Goal: Task Accomplishment & Management: Manage account settings

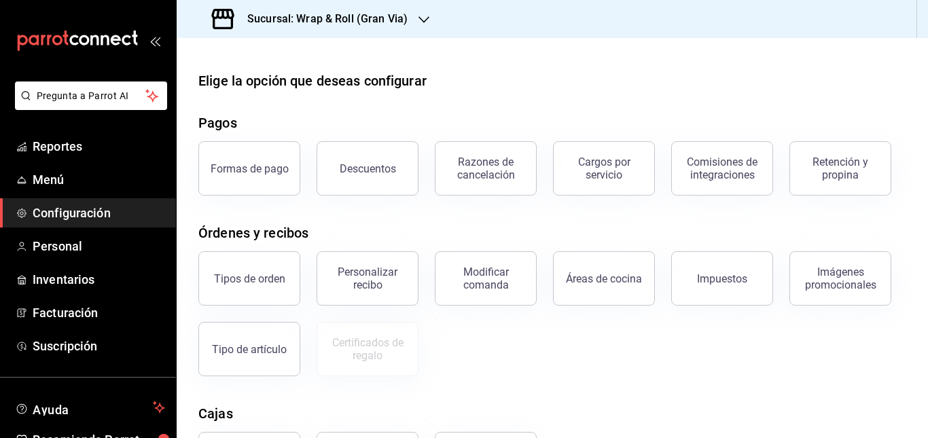
click at [526, 69] on main "Elige la opción que deseas configurar Pagos Formas de pago Descuentos Razones d…" at bounding box center [552, 328] width 751 height 580
click at [399, 18] on h3 "Sucursal: Wrap & Roll (Gran Via)" at bounding box center [321, 19] width 171 height 16
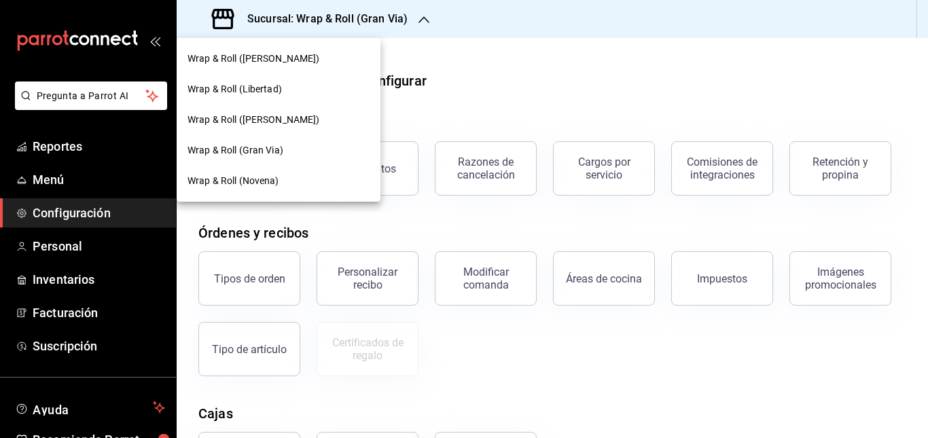
click at [291, 122] on span "Wrap & Roll ([PERSON_NAME])" at bounding box center [253, 120] width 132 height 14
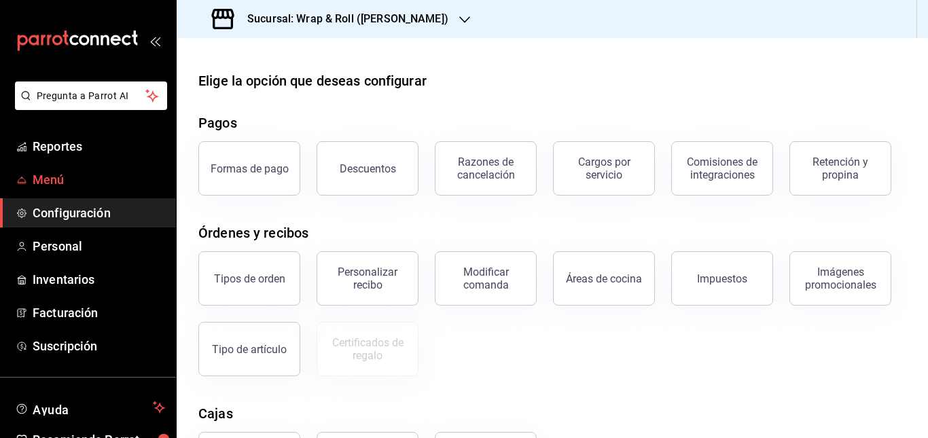
click at [48, 176] on span "Menú" at bounding box center [99, 179] width 132 height 18
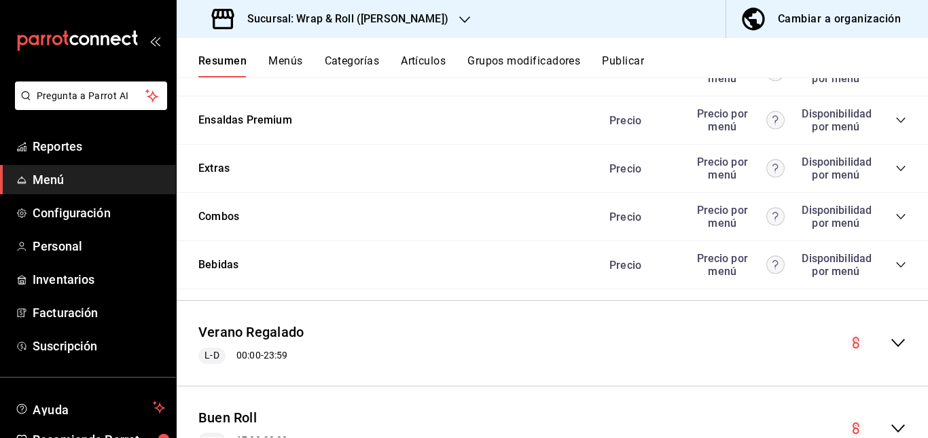
scroll to position [1115, 0]
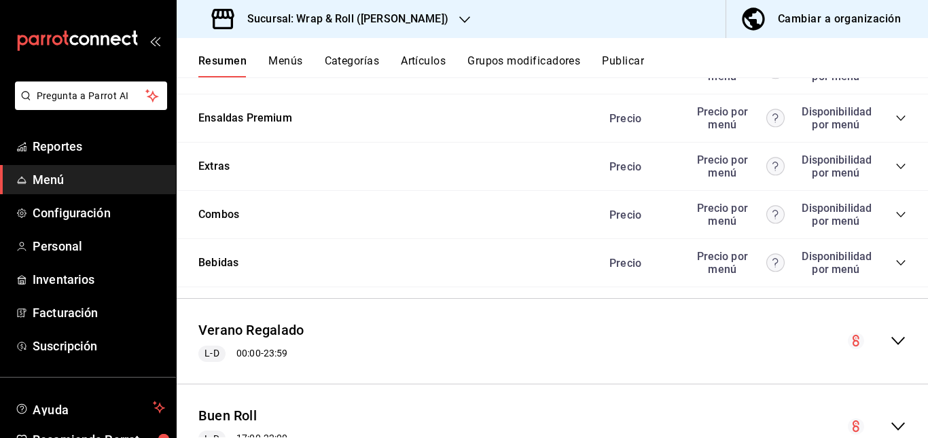
click at [895, 27] on icon "collapse-category-row" at bounding box center [900, 21] width 11 height 11
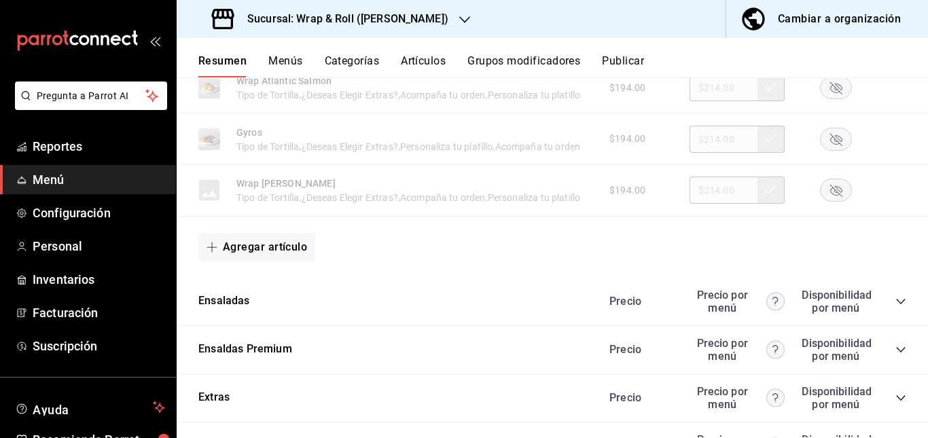
scroll to position [1150, 0]
click at [806, 48] on div at bounding box center [835, 36] width 68 height 23
click at [821, 48] on rect "button" at bounding box center [835, 37] width 31 height 22
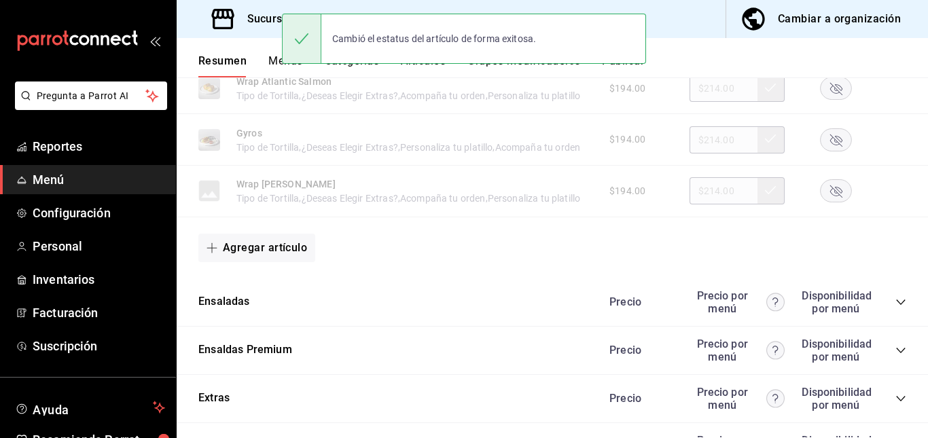
click at [821, 99] on rect "button" at bounding box center [835, 88] width 31 height 22
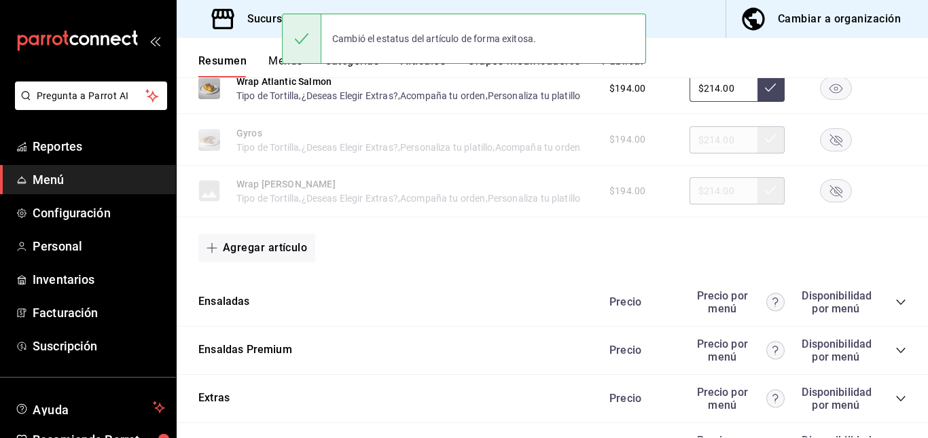
click at [822, 151] on rect "button" at bounding box center [835, 139] width 31 height 22
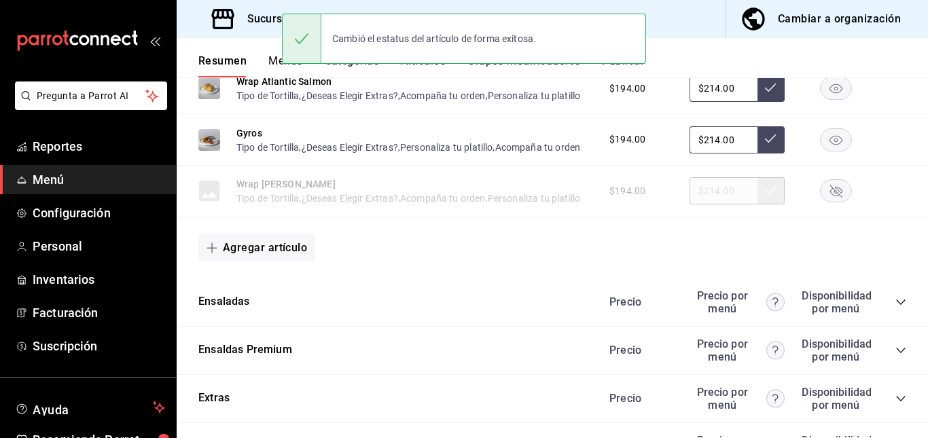
click at [820, 202] on rect "button" at bounding box center [835, 191] width 31 height 22
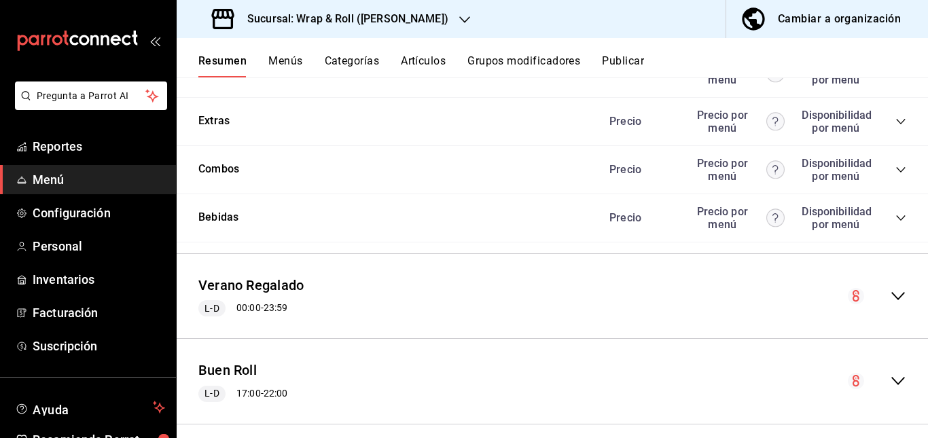
scroll to position [1427, 0]
click at [895, 30] on icon "collapse-category-row" at bounding box center [900, 24] width 11 height 11
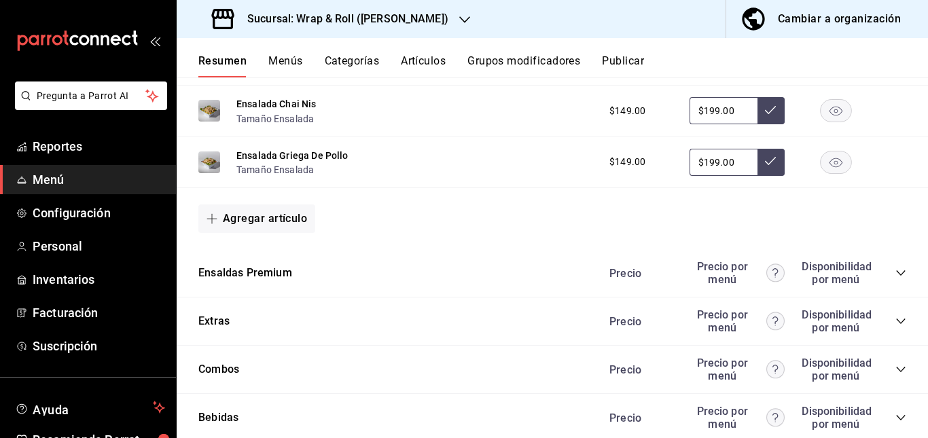
scroll to position [1698, 0]
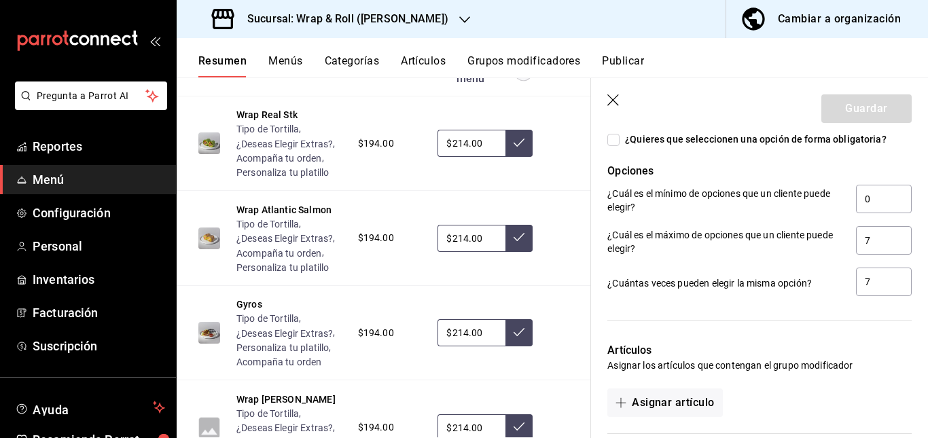
scroll to position [856, 0]
click at [612, 107] on icon "button" at bounding box center [614, 101] width 14 height 14
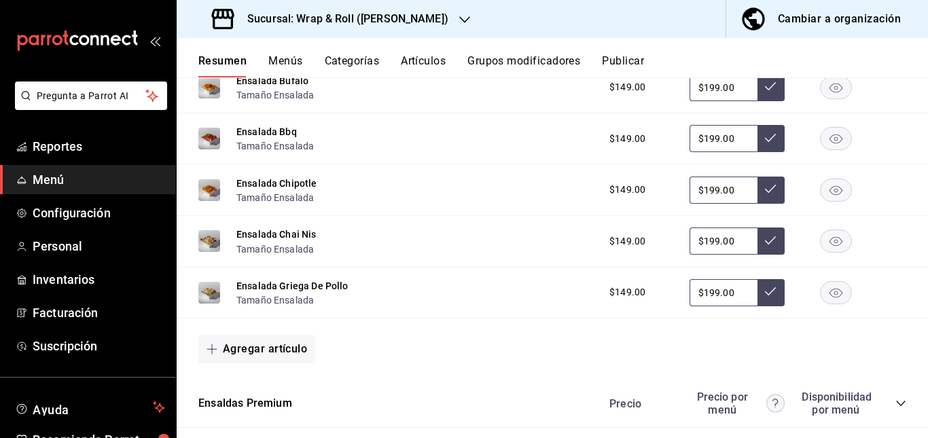
scroll to position [1569, 0]
click at [464, 50] on button "Acompaña tu orden" at bounding box center [458, 43] width 86 height 14
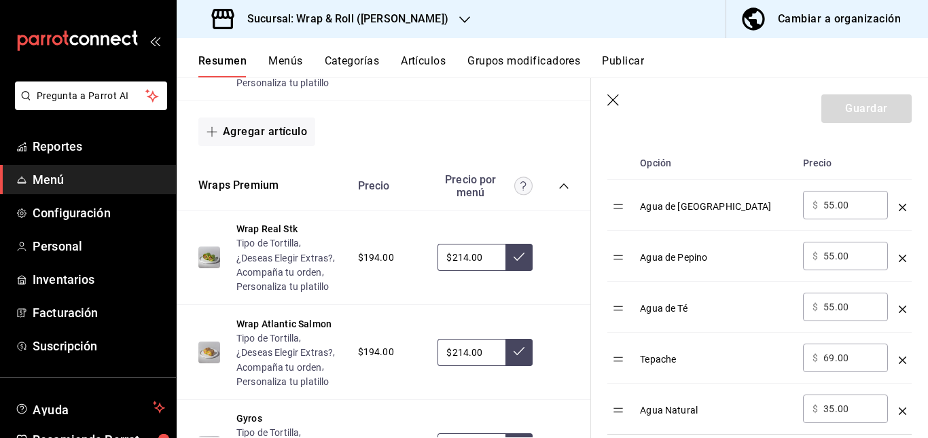
scroll to position [430, 0]
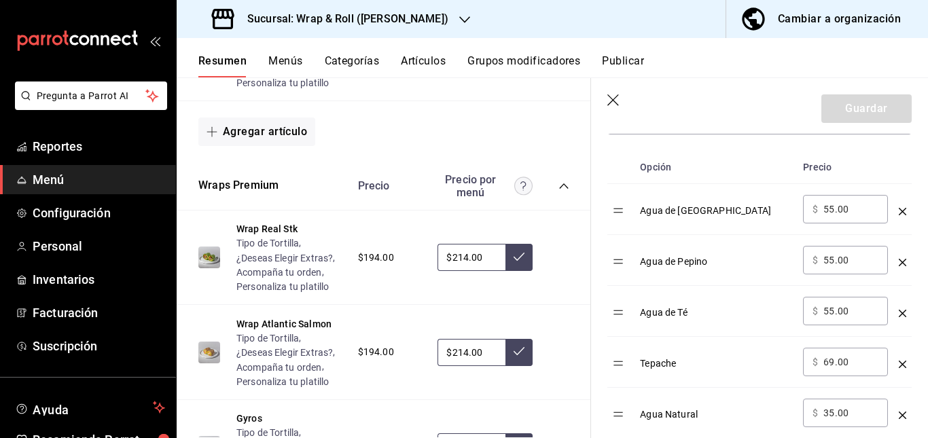
click at [612, 98] on icon "button" at bounding box center [614, 101] width 14 height 14
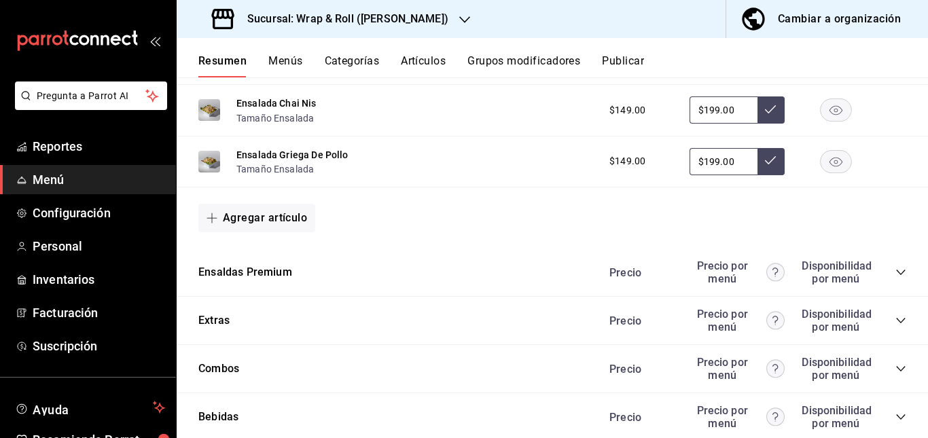
scroll to position [1698, 0]
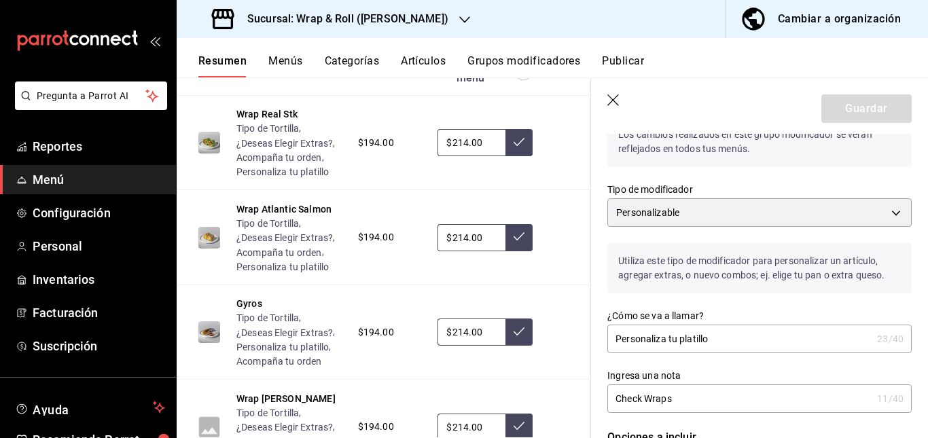
scroll to position [47, 0]
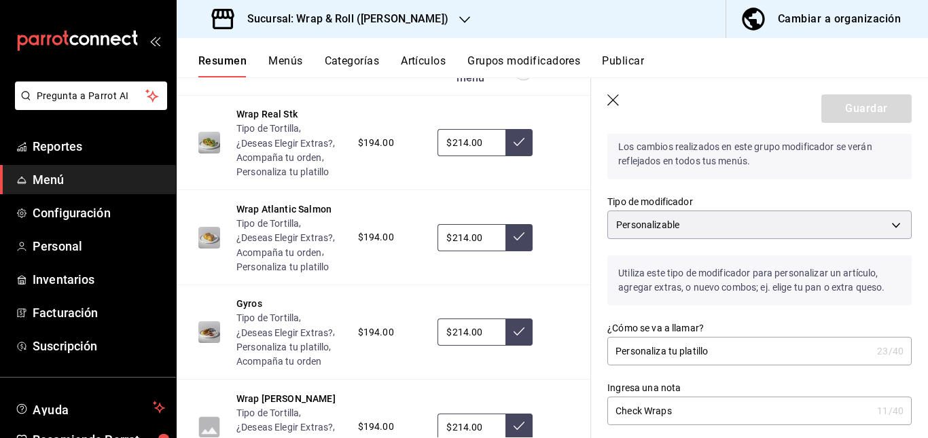
click at [619, 101] on icon "button" at bounding box center [614, 101] width 14 height 14
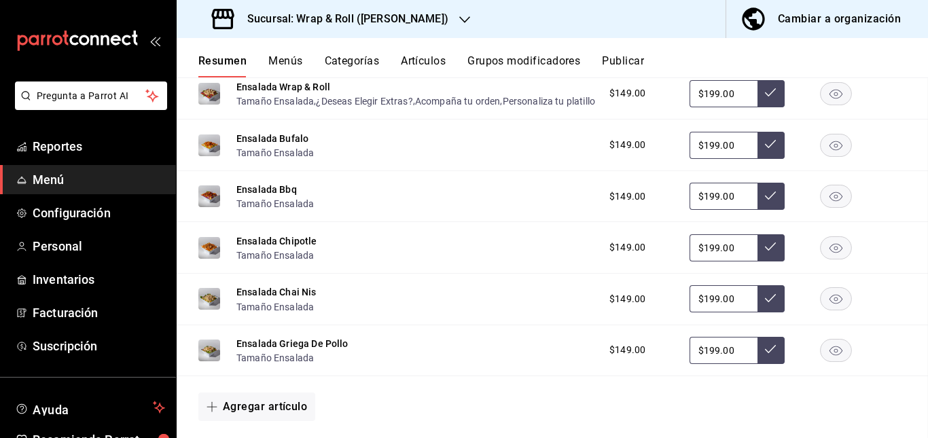
scroll to position [2385, 0]
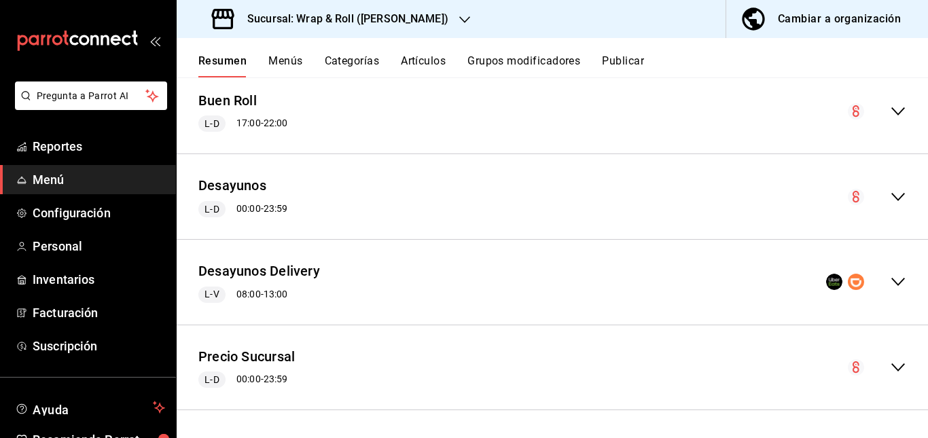
click at [829, 15] on div "Cambiar a organización" at bounding box center [838, 19] width 123 height 19
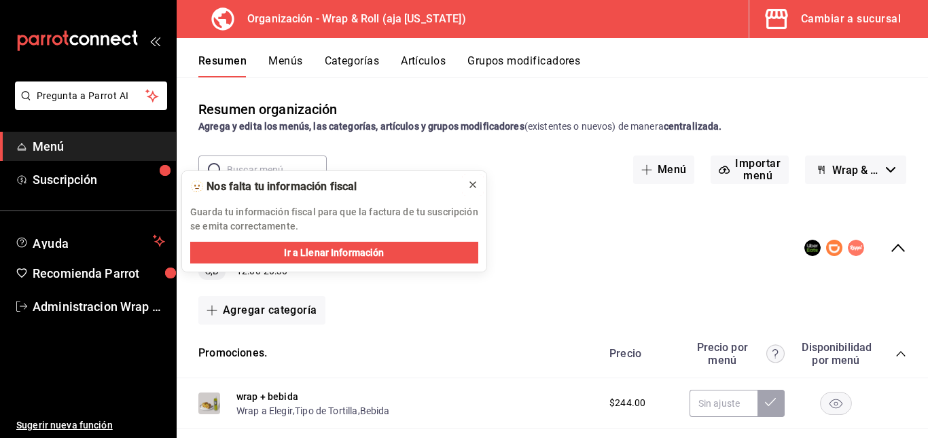
click at [471, 179] on icon at bounding box center [472, 184] width 11 height 11
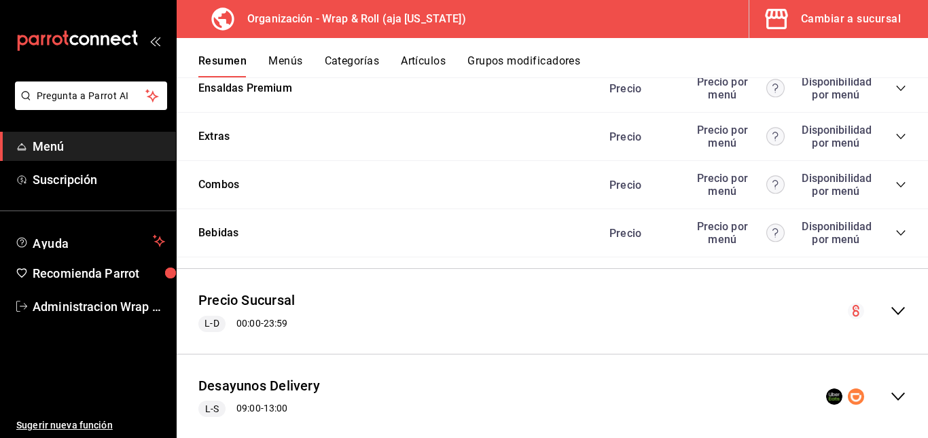
scroll to position [1152, 0]
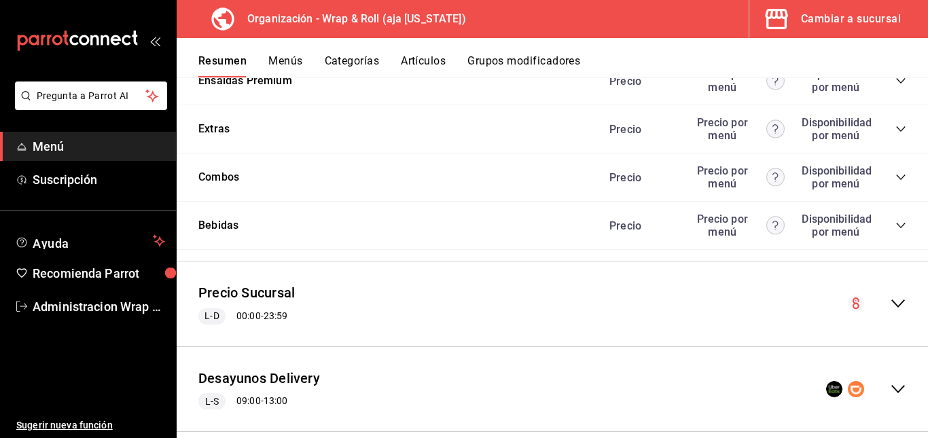
click at [895, 38] on icon "collapse-category-row" at bounding box center [900, 32] width 11 height 11
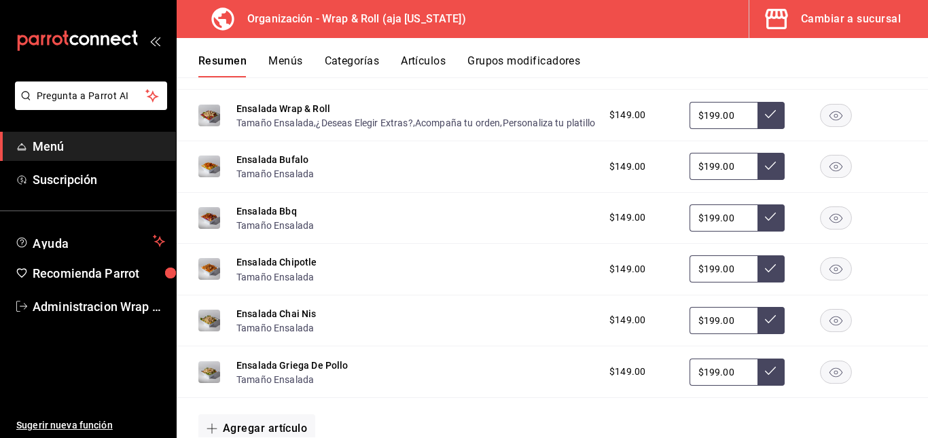
scroll to position [1234, 0]
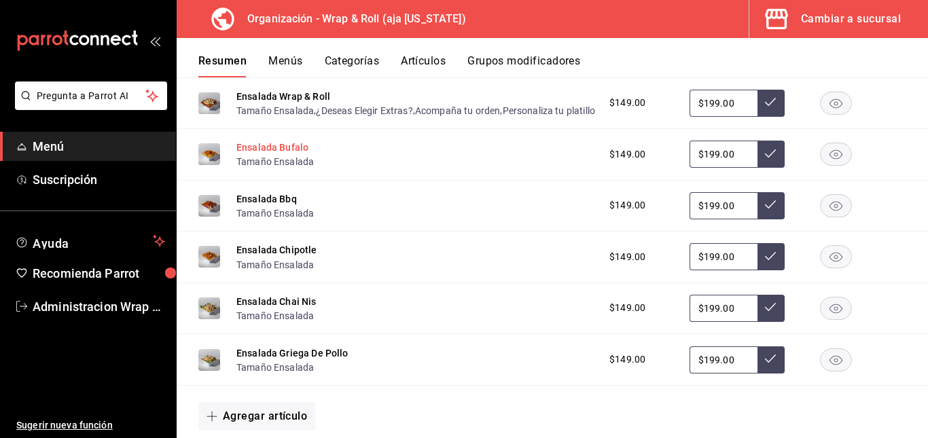
click at [275, 154] on button "Ensalada Bufalo" at bounding box center [272, 148] width 72 height 14
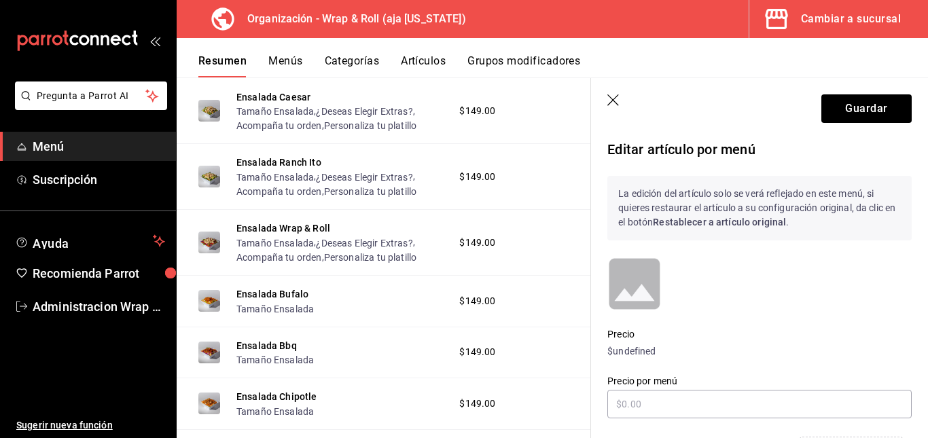
scroll to position [1089, 0]
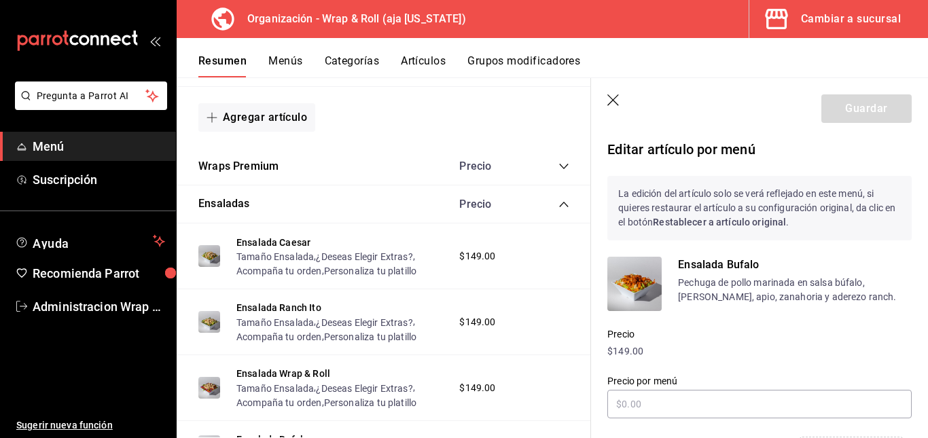
type input "$199.00"
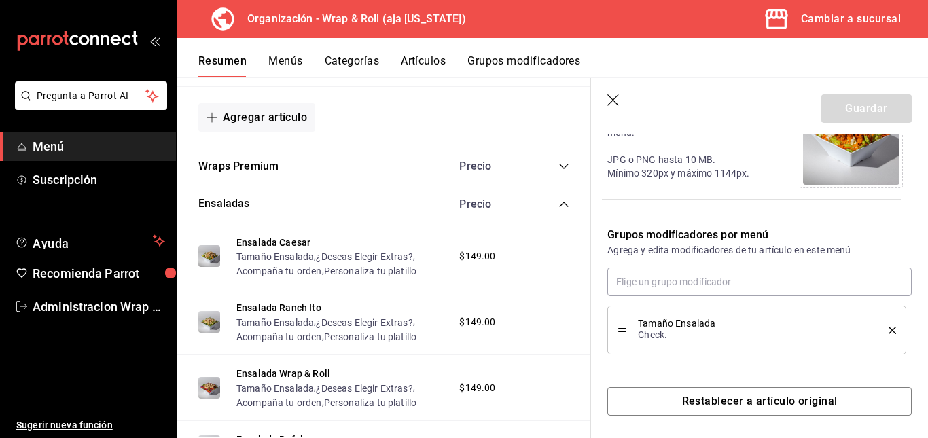
scroll to position [356, 0]
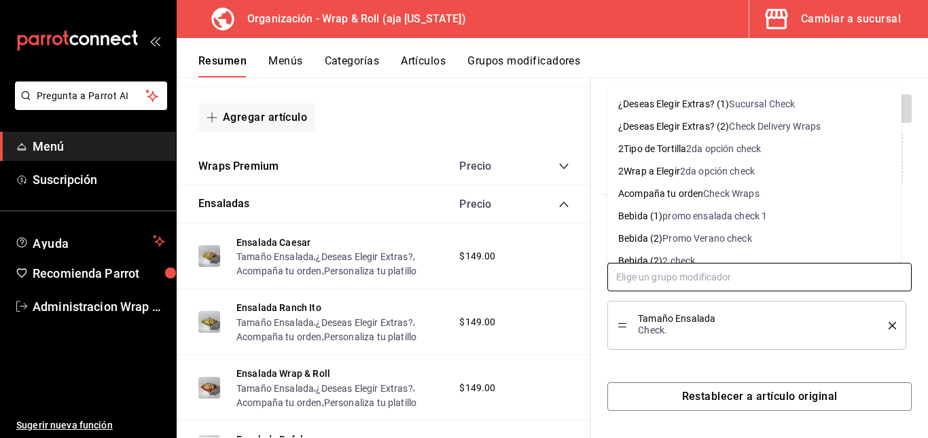
click at [721, 279] on input "text" at bounding box center [759, 277] width 304 height 29
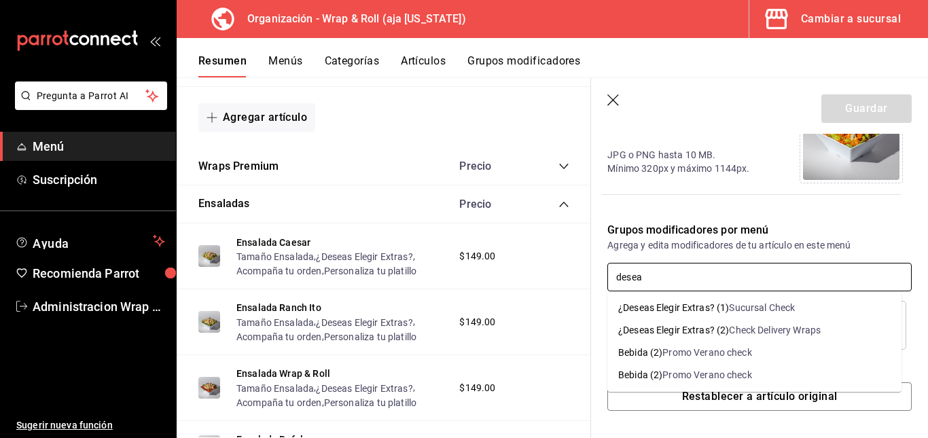
type input "deseas"
click at [714, 329] on div "¿Deseas Elegir Extras? (2)" at bounding box center [673, 330] width 111 height 14
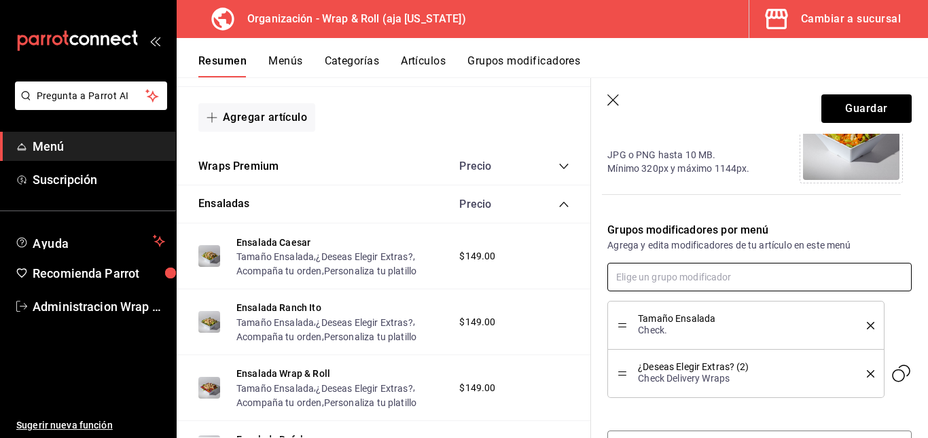
scroll to position [405, 0]
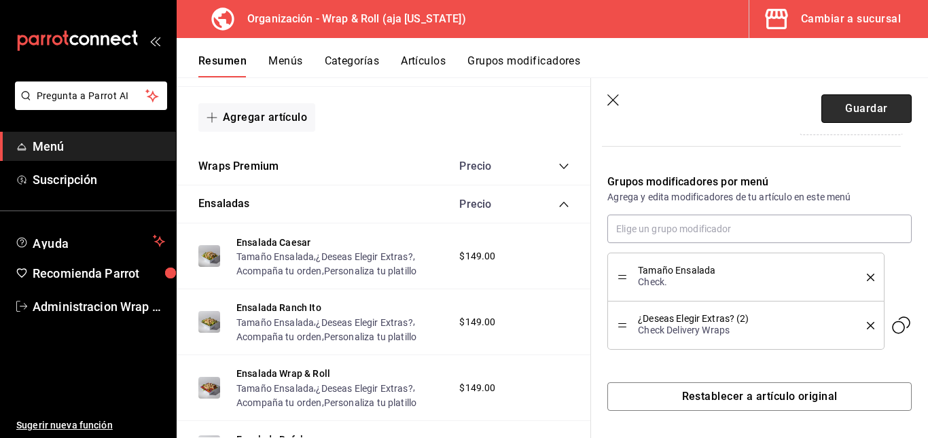
click at [848, 105] on button "Guardar" at bounding box center [866, 108] width 90 height 29
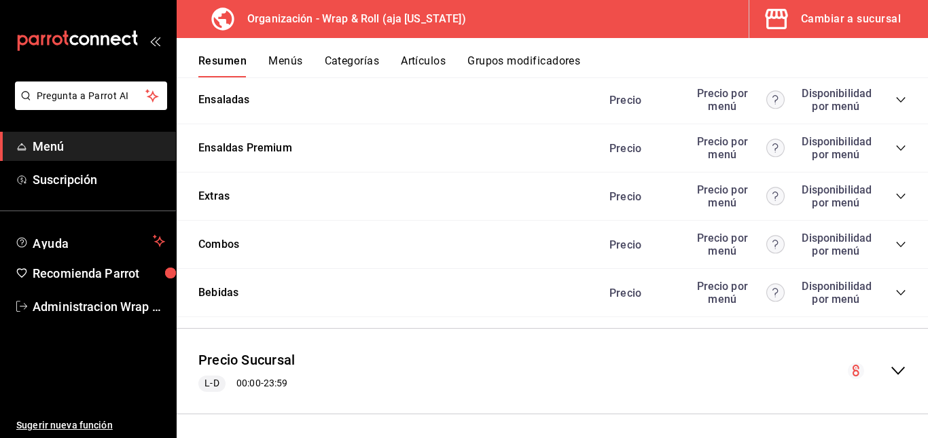
scroll to position [1088, 0]
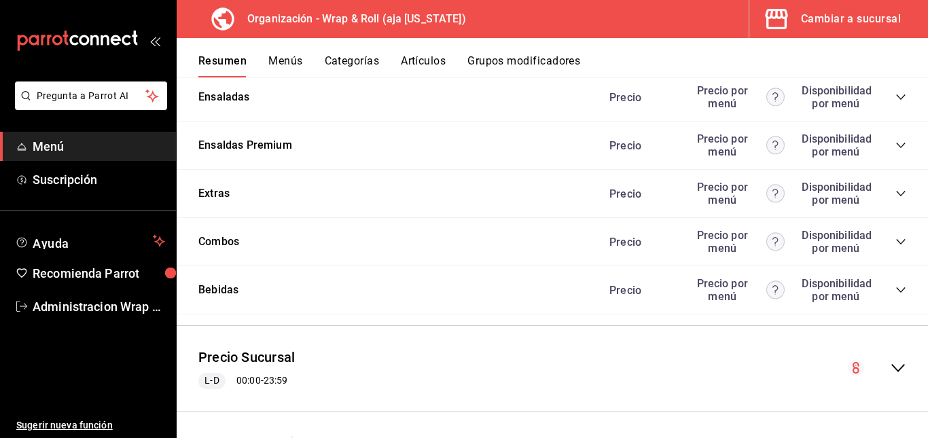
drag, startPoint x: 883, startPoint y: 220, endPoint x: 892, endPoint y: 211, distance: 13.0
click at [892, 110] on div "Precio Precio por menú Disponibilidad por menú" at bounding box center [750, 97] width 310 height 26
click at [895, 103] on icon "collapse-category-row" at bounding box center [900, 97] width 11 height 11
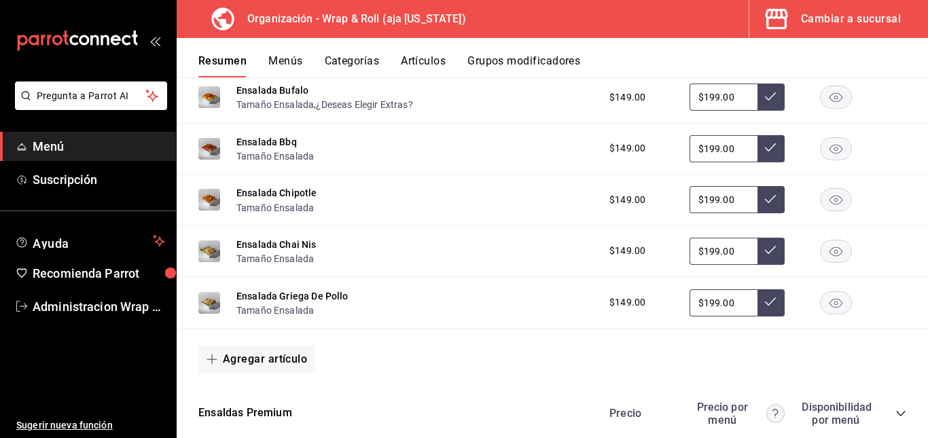
scroll to position [1291, 0]
click at [367, 112] on button "¿Deseas Elegir Extras?" at bounding box center [364, 105] width 96 height 14
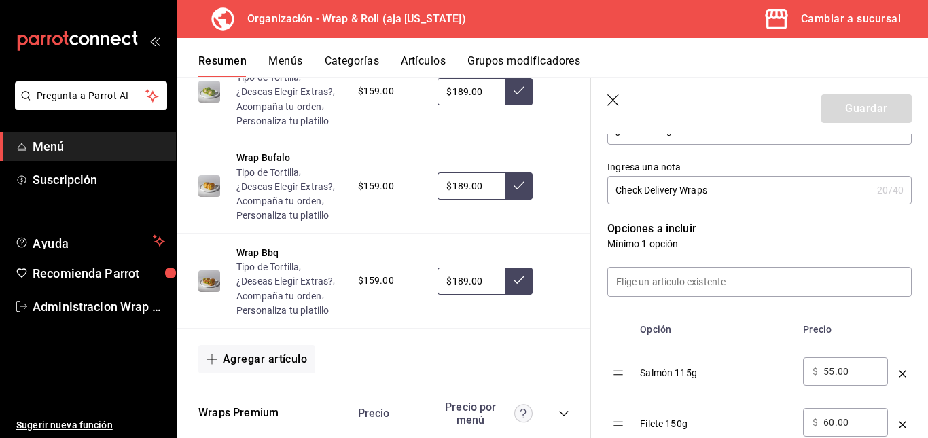
scroll to position [267, 0]
click at [617, 96] on icon "button" at bounding box center [614, 101] width 14 height 14
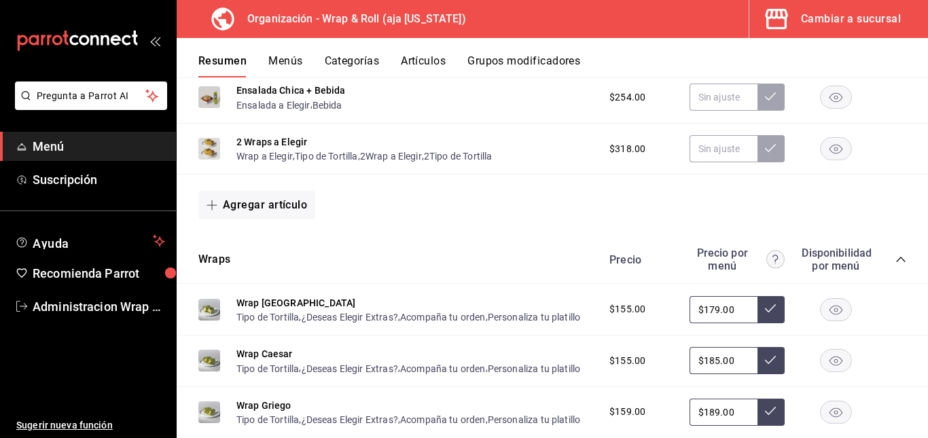
scroll to position [361, 0]
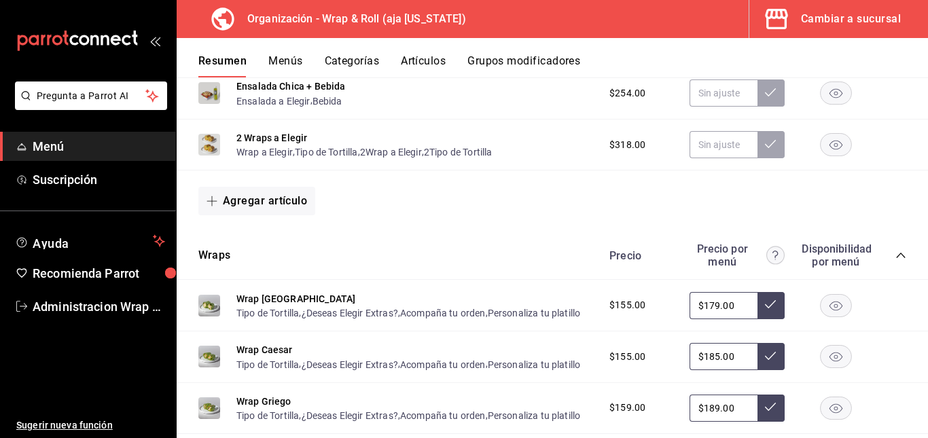
click at [896, 255] on icon "collapse-category-row" at bounding box center [900, 255] width 9 height 5
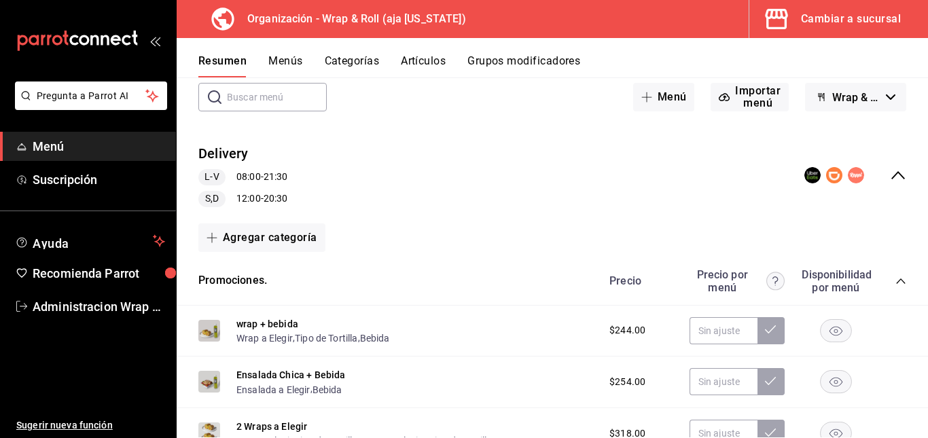
scroll to position [71, 0]
click at [895, 278] on icon "collapse-category-row" at bounding box center [900, 282] width 11 height 11
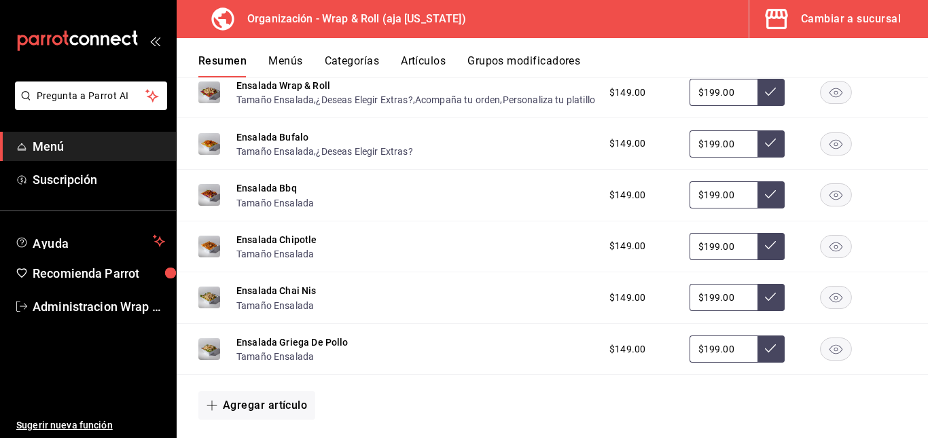
scroll to position [566, 0]
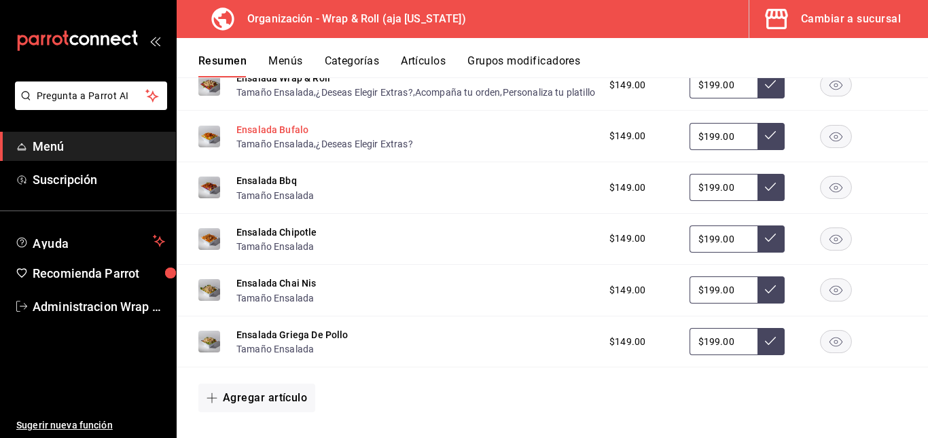
click at [278, 136] on button "Ensalada Bufalo" at bounding box center [272, 130] width 72 height 14
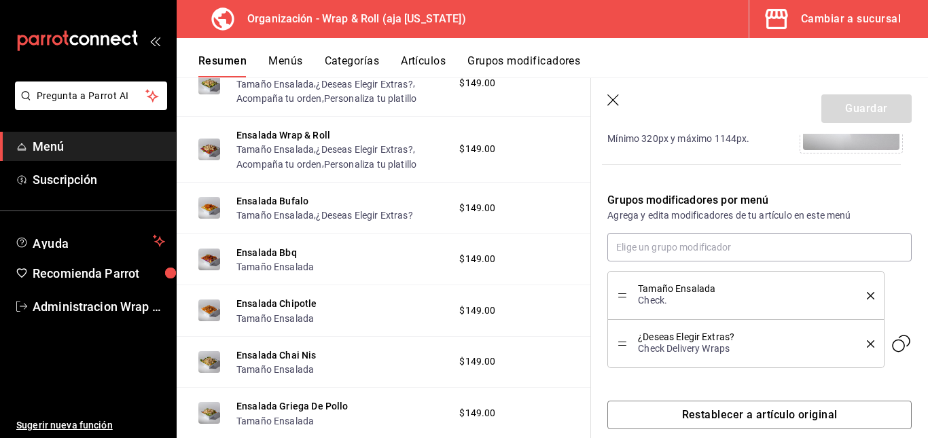
scroll to position [386, 0]
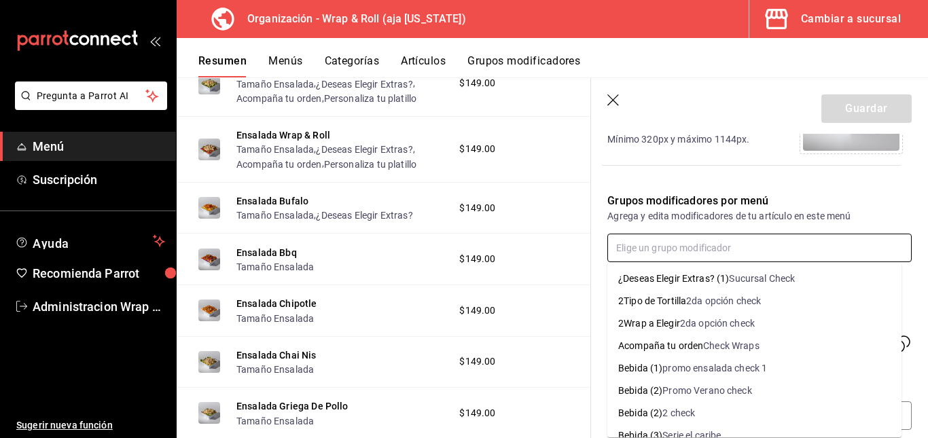
click at [714, 255] on input "text" at bounding box center [759, 248] width 304 height 29
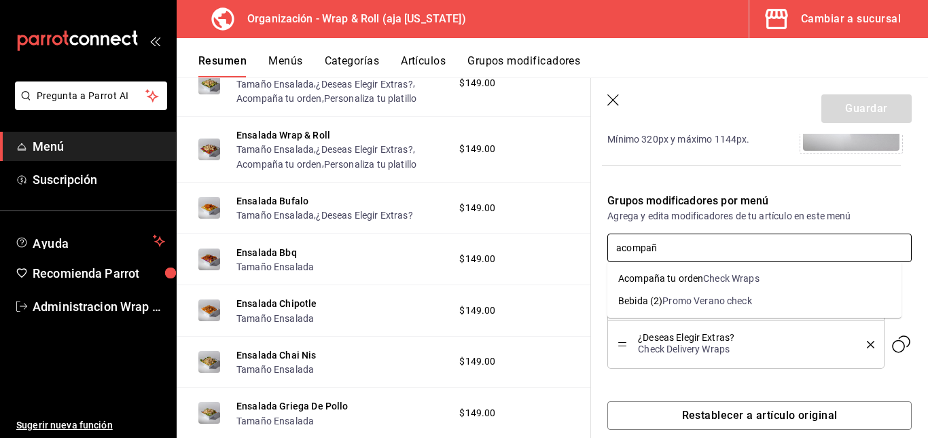
type input "acompaña"
click at [717, 277] on div "Check Wraps" at bounding box center [731, 279] width 56 height 14
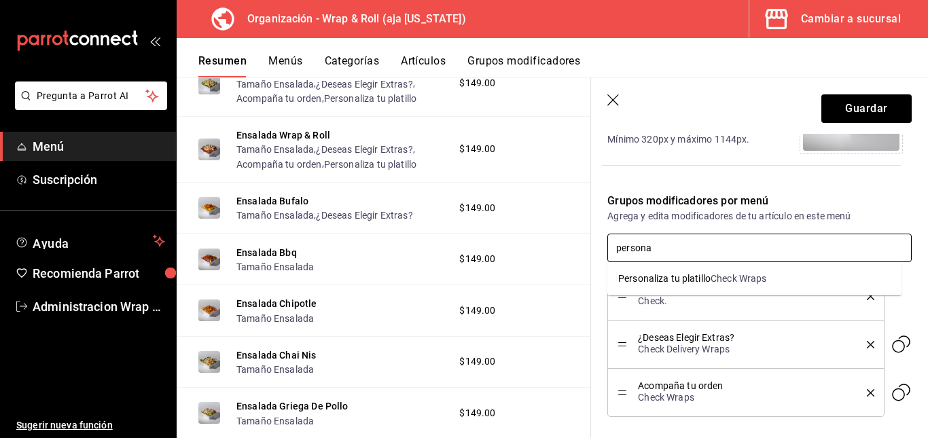
type input "personal"
click at [712, 280] on div "Check Wraps" at bounding box center [738, 279] width 56 height 14
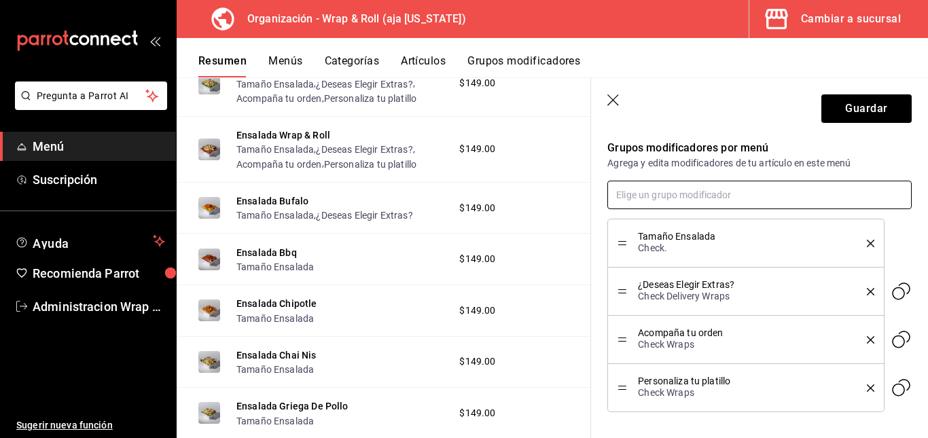
scroll to position [439, 0]
click at [866, 290] on icon "delete" at bounding box center [869, 290] width 7 height 7
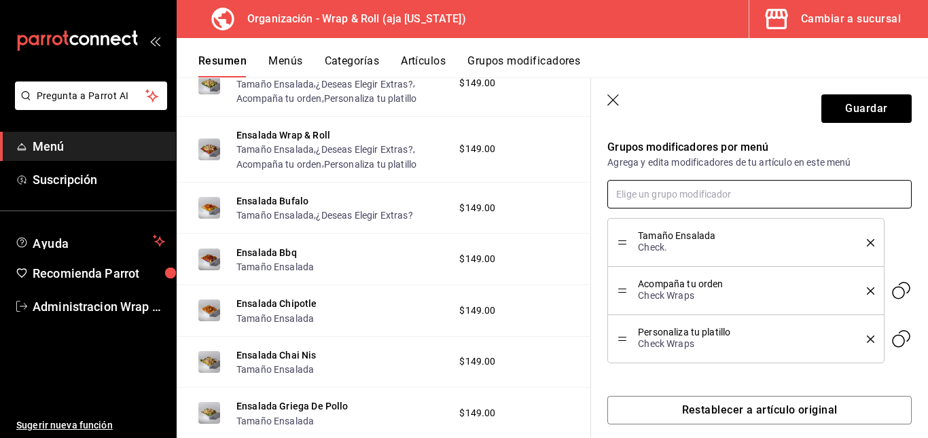
click at [737, 194] on input "text" at bounding box center [759, 194] width 304 height 29
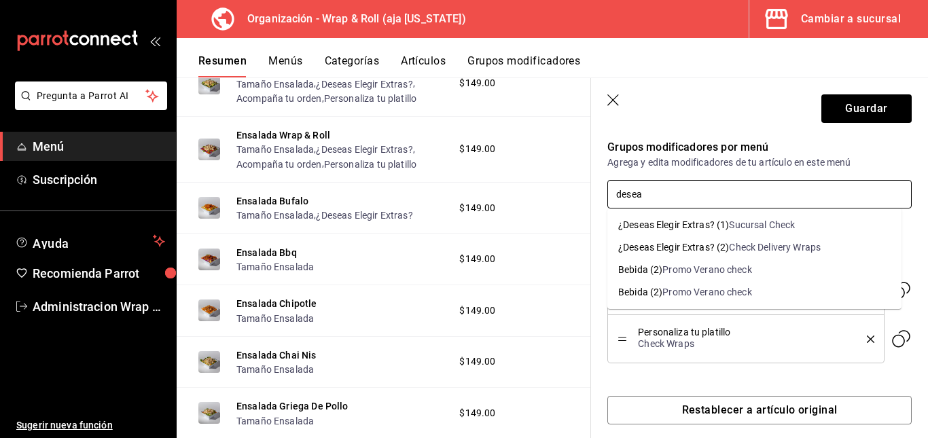
type input "deseas"
click at [755, 242] on div "Check Delivery Wraps" at bounding box center [775, 247] width 92 height 14
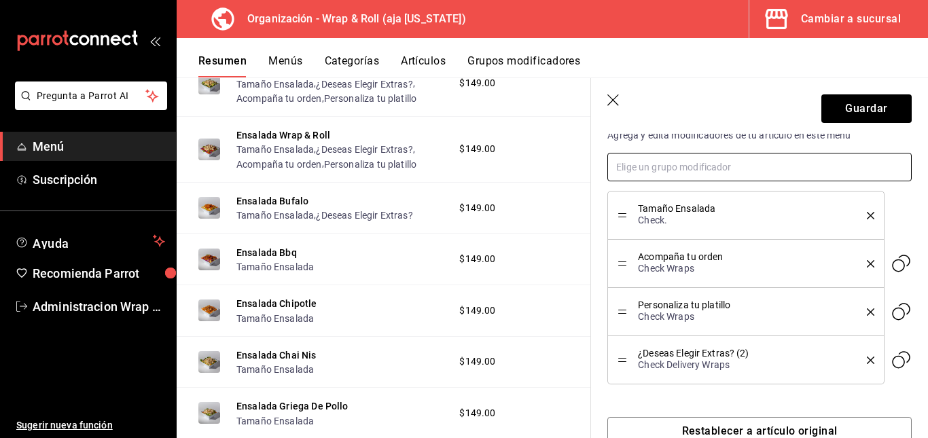
scroll to position [464, 0]
click at [859, 107] on button "Guardar" at bounding box center [866, 108] width 90 height 29
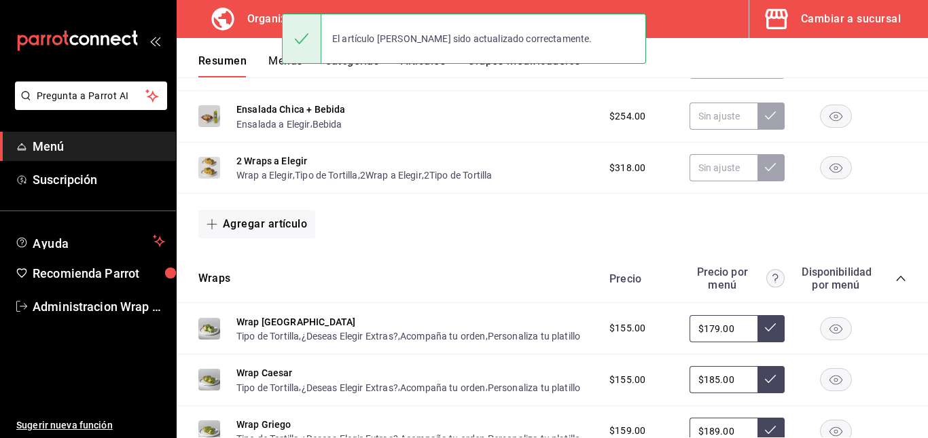
scroll to position [337, 0]
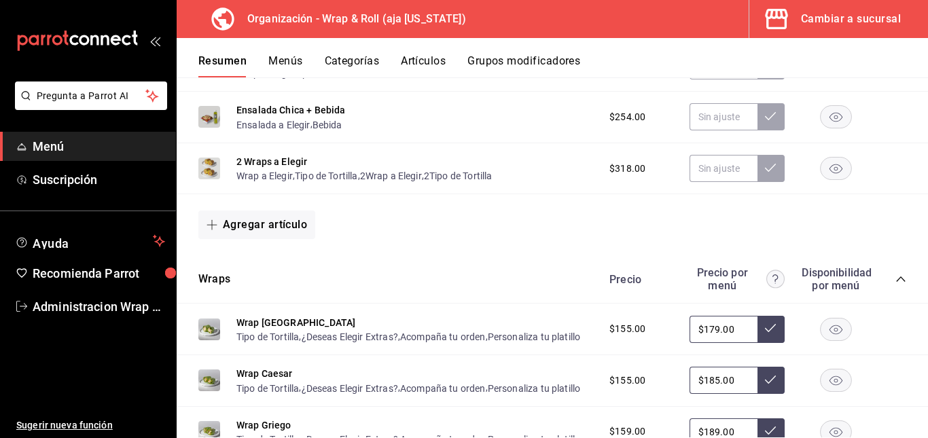
click at [895, 278] on icon "collapse-category-row" at bounding box center [900, 279] width 11 height 11
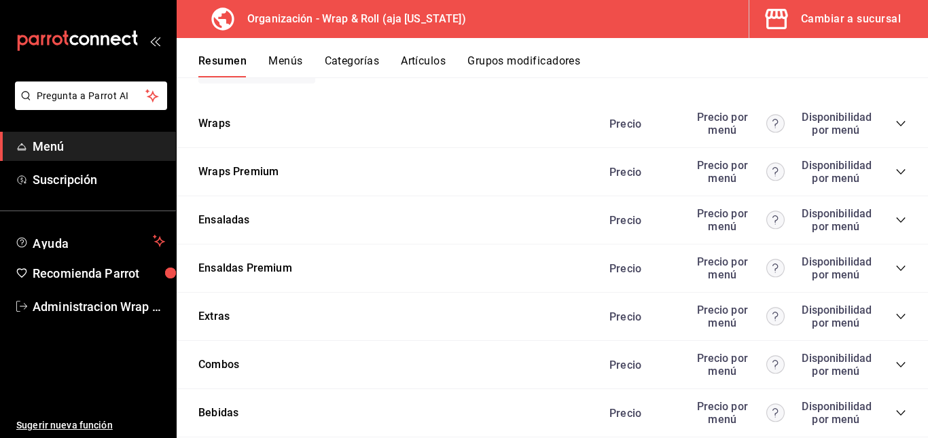
scroll to position [494, 0]
click at [895, 219] on icon "collapse-category-row" at bounding box center [900, 219] width 11 height 11
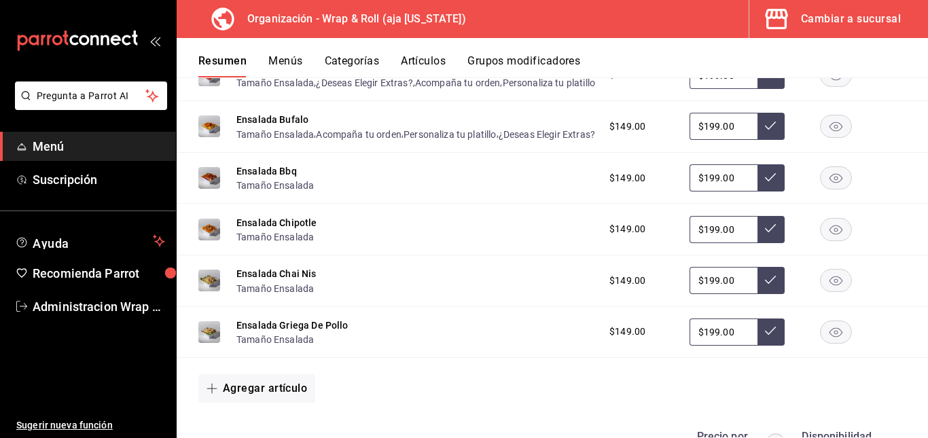
scroll to position [791, 0]
click at [279, 177] on button "Ensalada Bbq" at bounding box center [266, 171] width 60 height 14
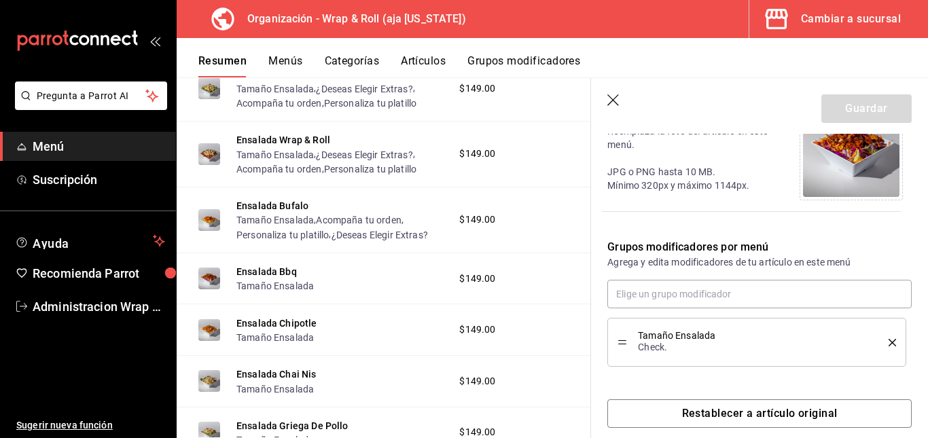
scroll to position [364, 0]
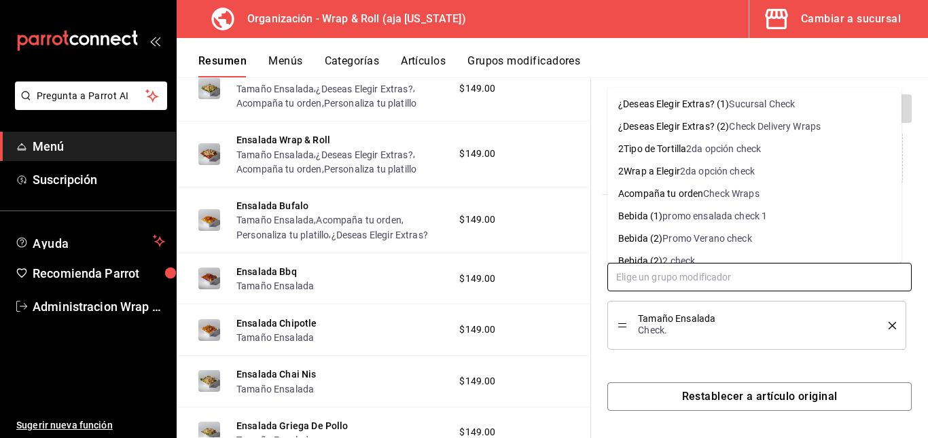
click at [733, 277] on input "text" at bounding box center [759, 277] width 304 height 29
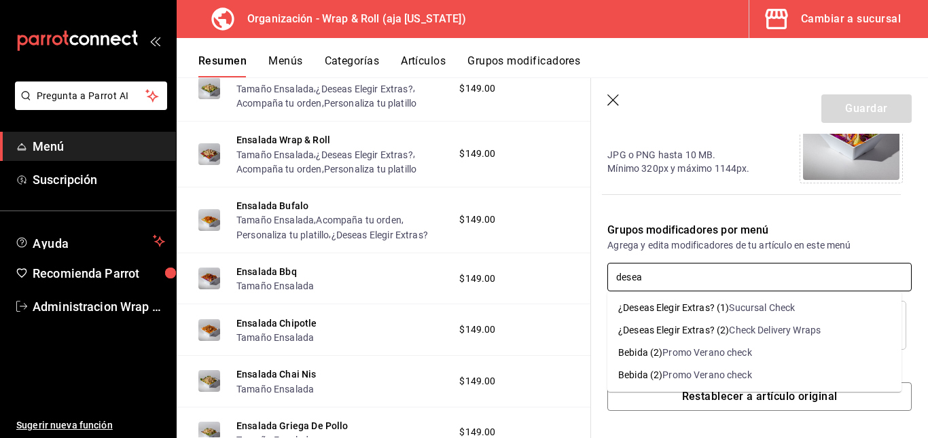
type input "deseas"
click at [744, 326] on div "Check Delivery Wraps" at bounding box center [775, 330] width 92 height 14
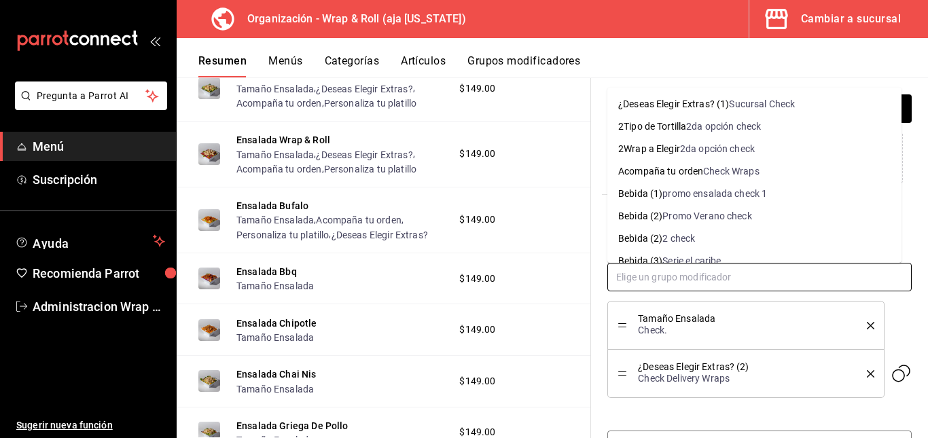
click at [733, 274] on input "text" at bounding box center [759, 277] width 304 height 29
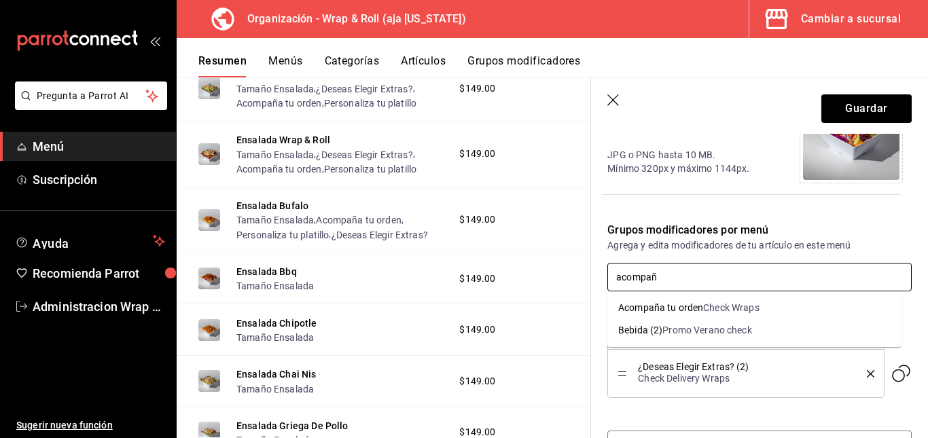
type input "acompaña"
click at [717, 304] on div "Check Wraps" at bounding box center [731, 308] width 56 height 14
type input "personal"
click at [716, 310] on div "Check Wraps" at bounding box center [738, 308] width 56 height 14
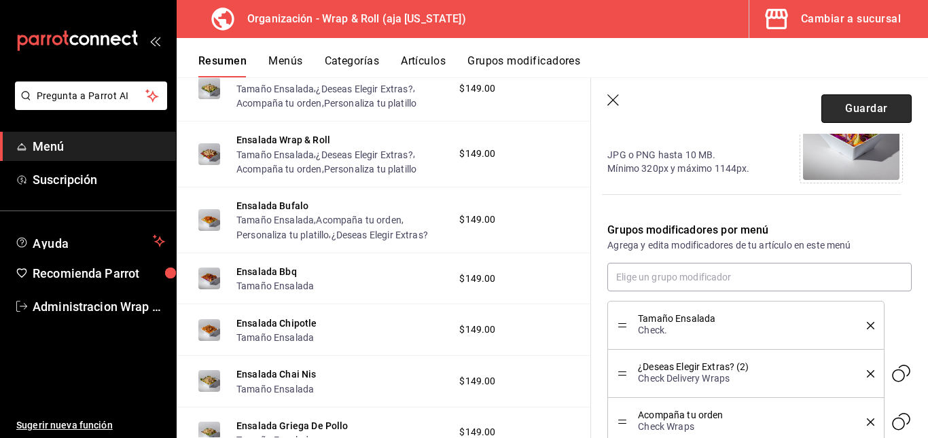
click at [849, 109] on button "Guardar" at bounding box center [866, 108] width 90 height 29
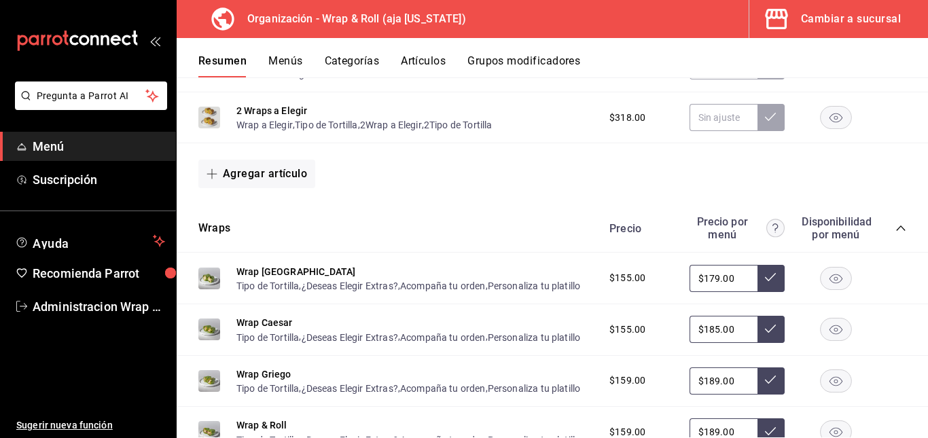
scroll to position [388, 0]
click at [895, 227] on icon "collapse-category-row" at bounding box center [900, 228] width 11 height 11
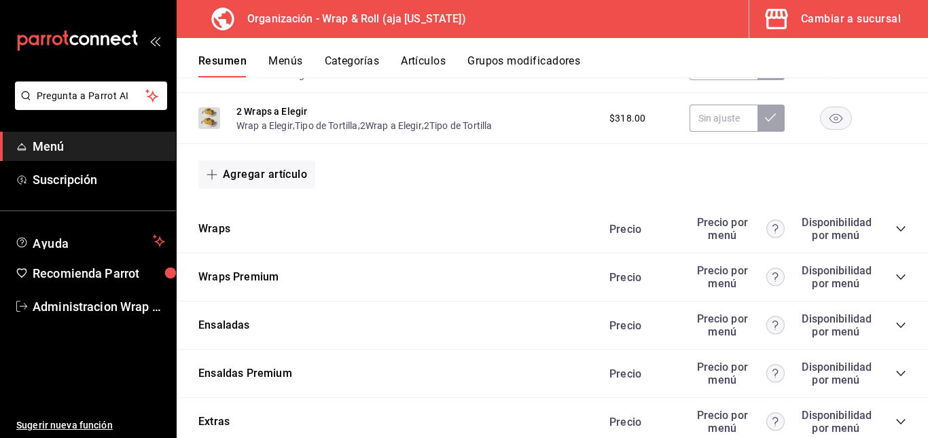
scroll to position [412, 0]
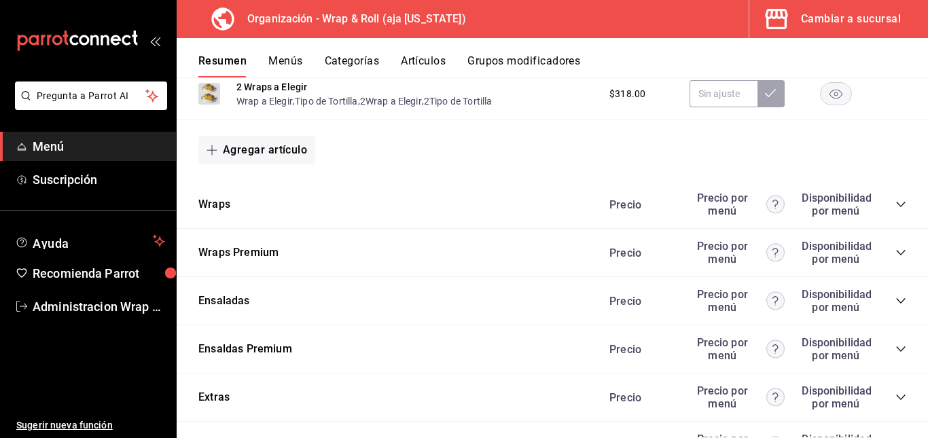
click at [895, 304] on icon "collapse-category-row" at bounding box center [900, 300] width 11 height 11
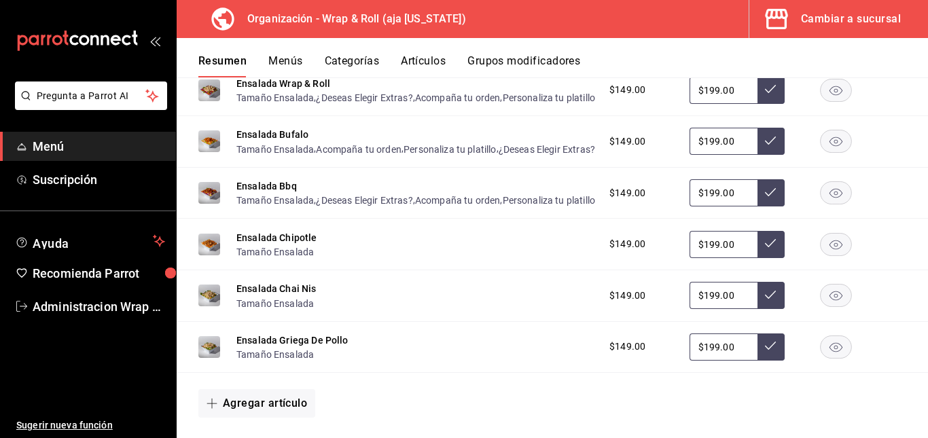
scroll to position [814, 0]
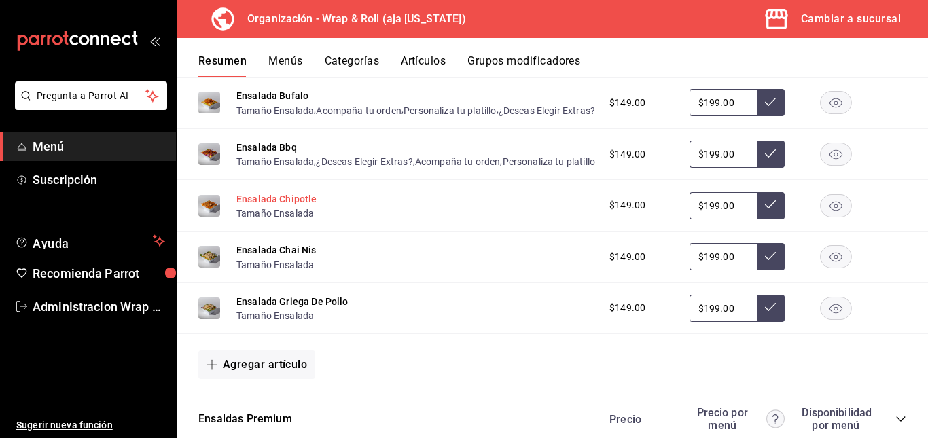
click at [301, 206] on button "Ensalada Chipotle" at bounding box center [276, 199] width 81 height 14
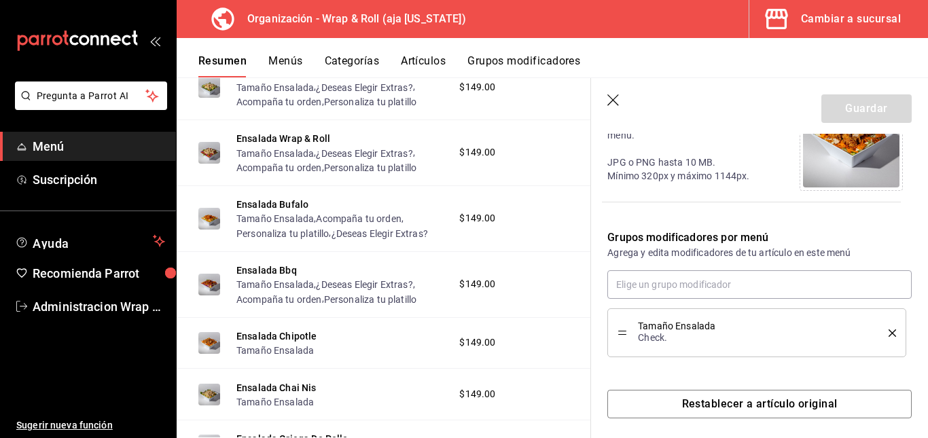
scroll to position [364, 0]
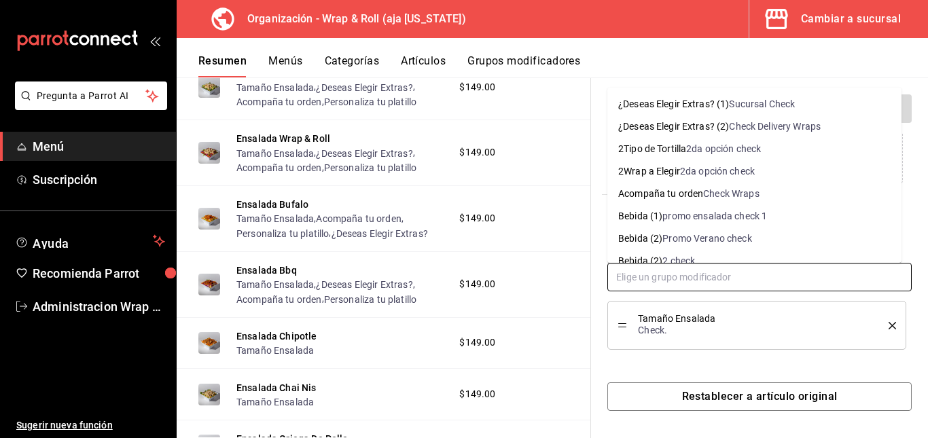
click at [739, 282] on input "text" at bounding box center [759, 277] width 304 height 29
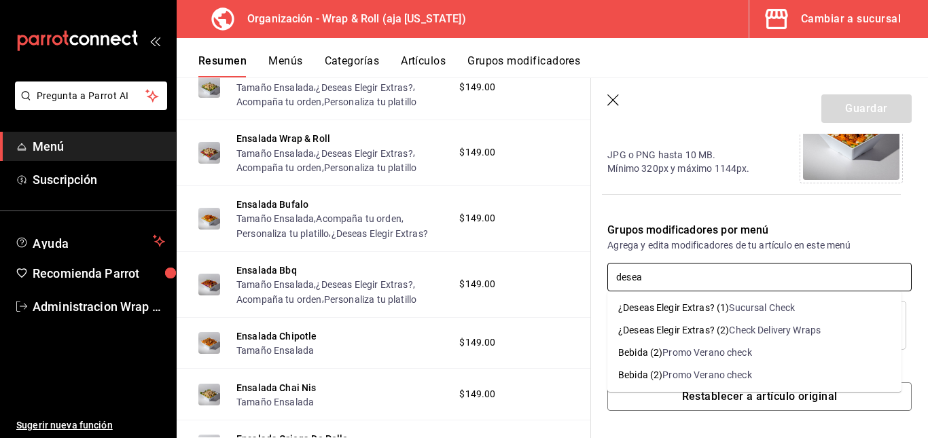
type input "deseas"
click at [733, 329] on div "Check Delivery Wraps" at bounding box center [775, 330] width 92 height 14
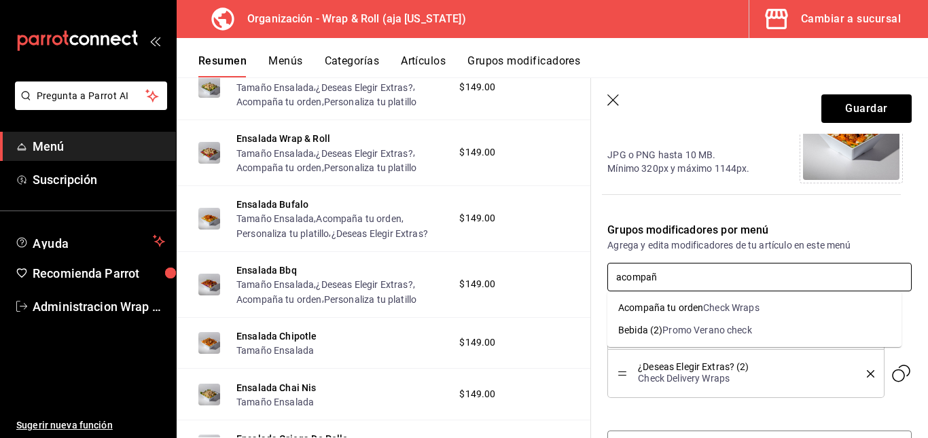
type input "acompaña"
click at [714, 305] on div "Check Wraps" at bounding box center [731, 308] width 56 height 14
type input "persona"
click at [725, 312] on div "Check Wraps" at bounding box center [738, 308] width 56 height 14
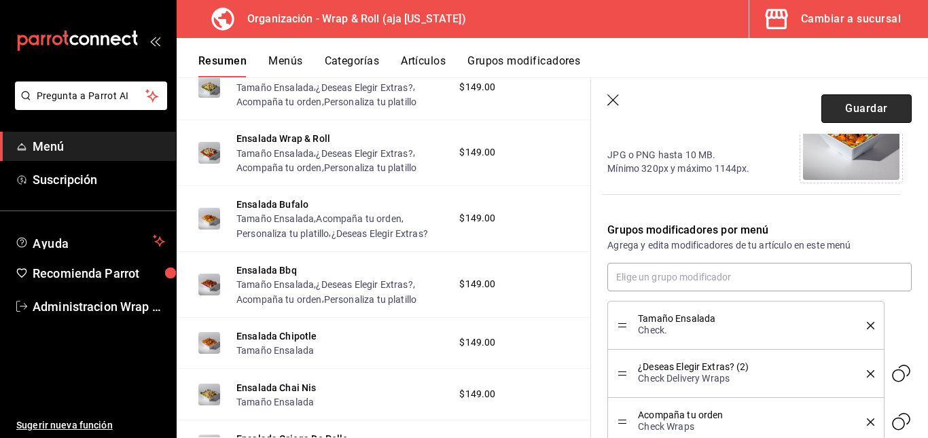
click at [842, 96] on button "Guardar" at bounding box center [866, 108] width 90 height 29
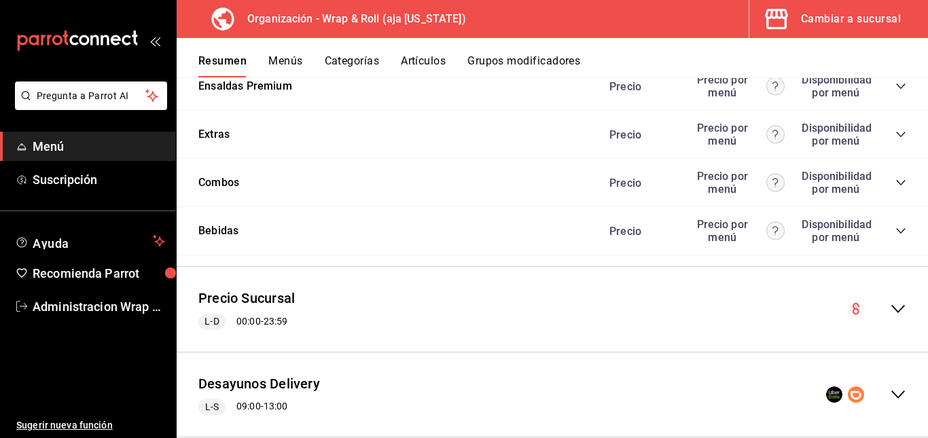
scroll to position [1146, 0]
click at [895, 44] on icon "collapse-category-row" at bounding box center [900, 38] width 11 height 11
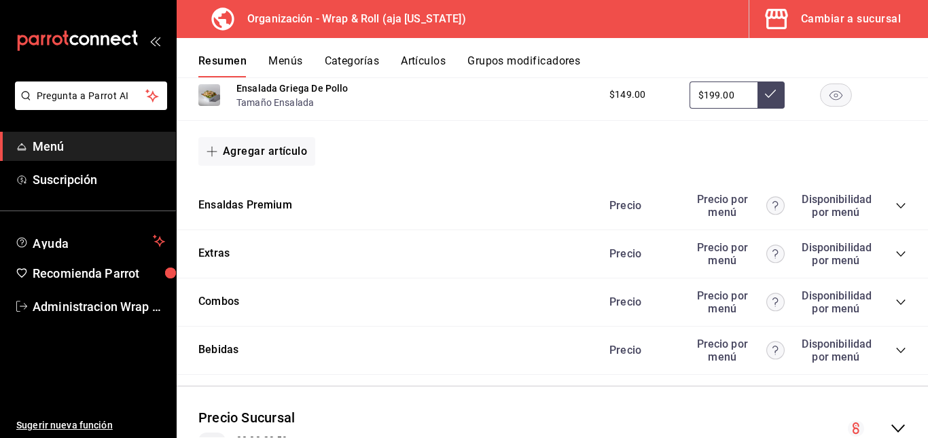
scroll to position [1500, 0]
click at [296, 43] on button "Ensalada Chai Nis" at bounding box center [276, 36] width 80 height 14
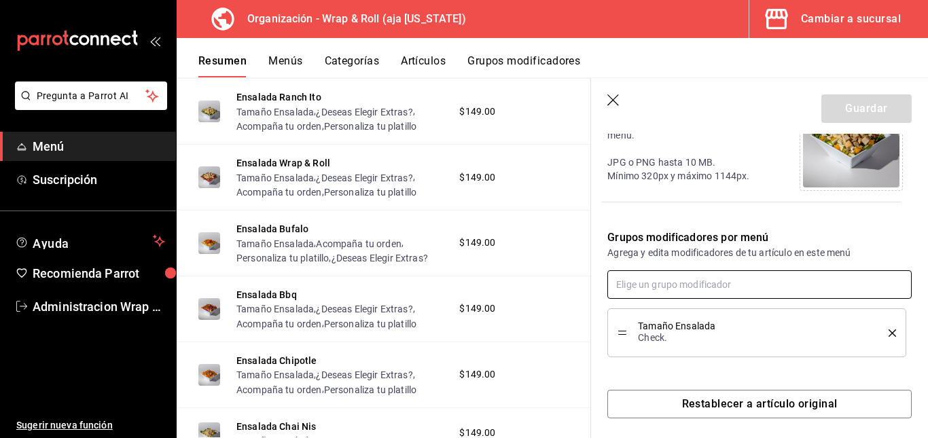
scroll to position [364, 0]
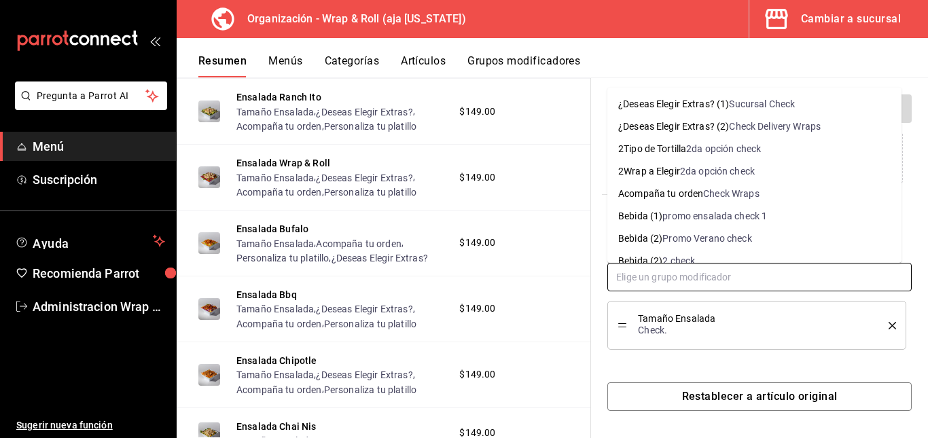
click at [746, 277] on input "text" at bounding box center [759, 277] width 304 height 29
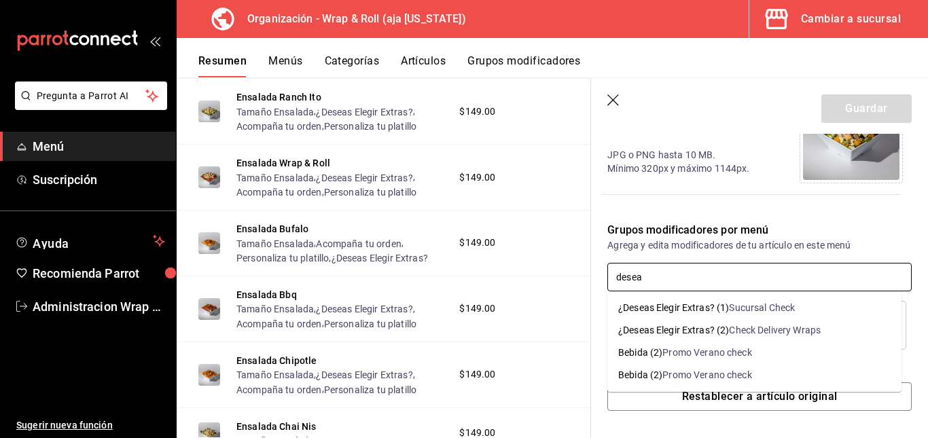
type input "deseas"
click at [733, 331] on div "Check Delivery Wraps" at bounding box center [775, 330] width 92 height 14
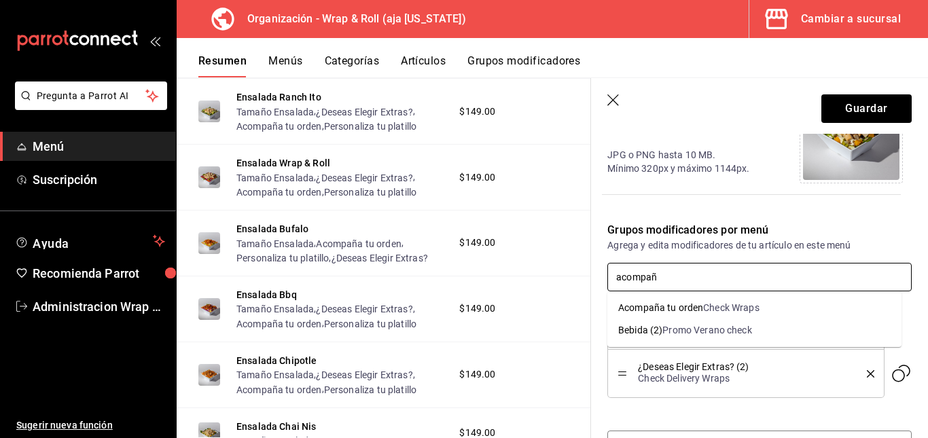
type input "acompaña"
click at [718, 302] on div "Check Wraps" at bounding box center [731, 308] width 56 height 14
type input "personali"
click at [708, 310] on div "Personaliza tu platillo" at bounding box center [664, 308] width 92 height 14
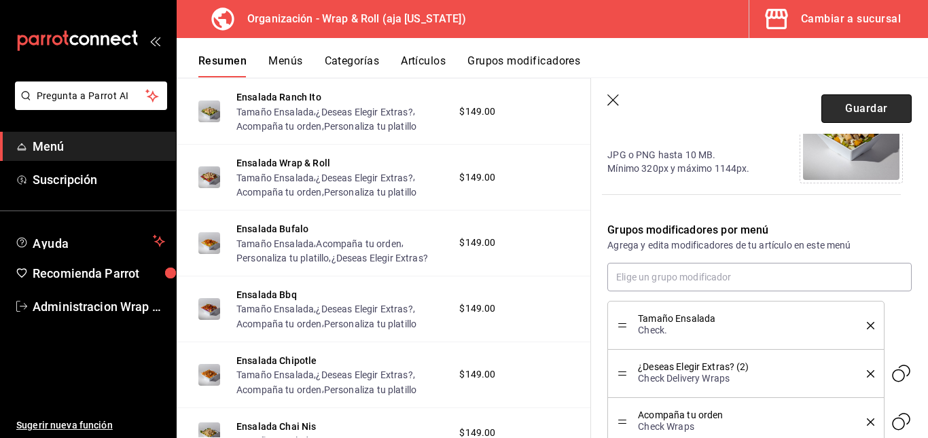
click at [838, 101] on button "Guardar" at bounding box center [866, 108] width 90 height 29
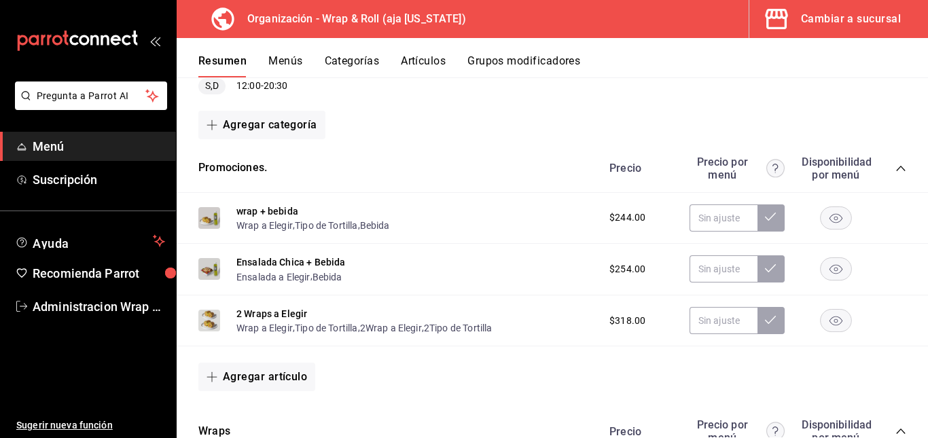
scroll to position [187, 0]
click at [895, 164] on icon "collapse-category-row" at bounding box center [900, 167] width 11 height 11
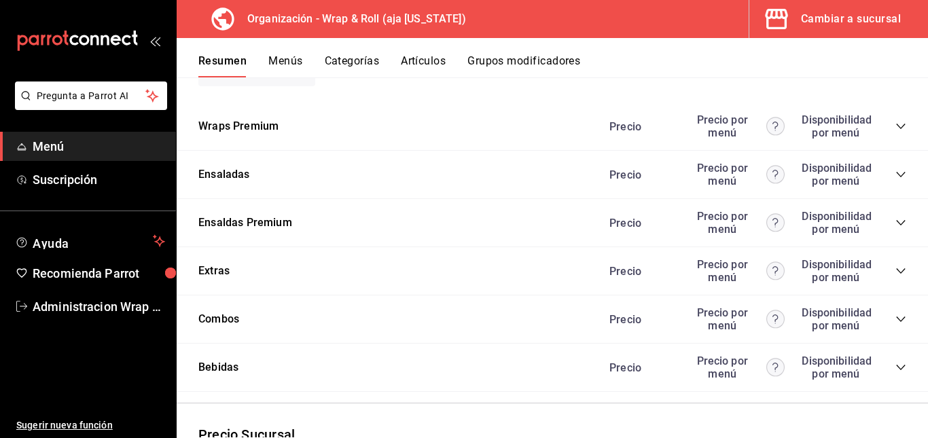
scroll to position [796, 0]
click at [895, 130] on icon "collapse-category-row" at bounding box center [900, 125] width 11 height 11
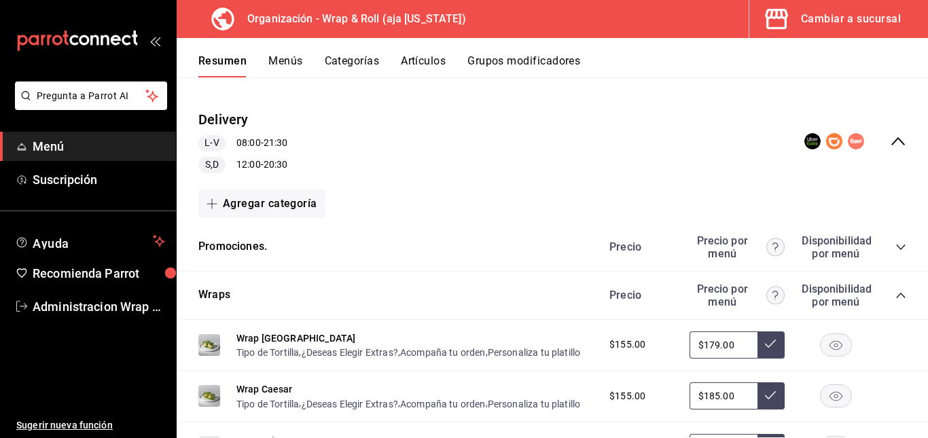
scroll to position [106, 0]
click at [896, 294] on div "Wraps Precio Precio por menú Disponibilidad por menú" at bounding box center [552, 296] width 751 height 48
click at [895, 294] on icon "collapse-category-row" at bounding box center [900, 296] width 11 height 11
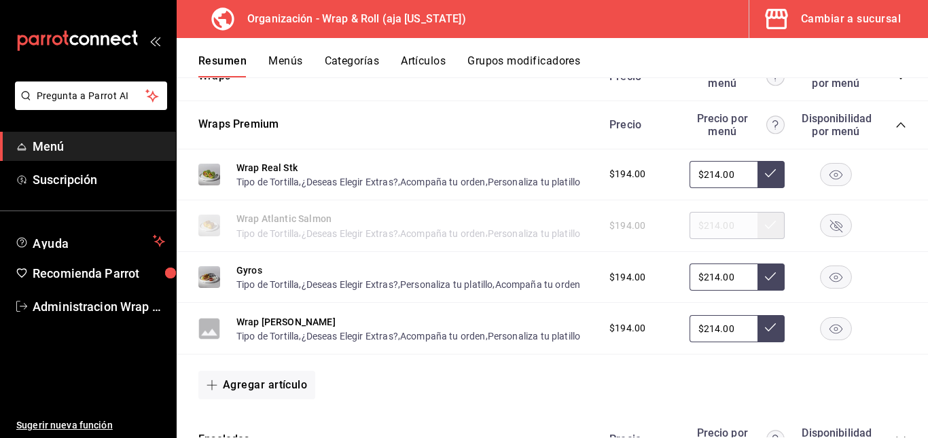
scroll to position [386, 0]
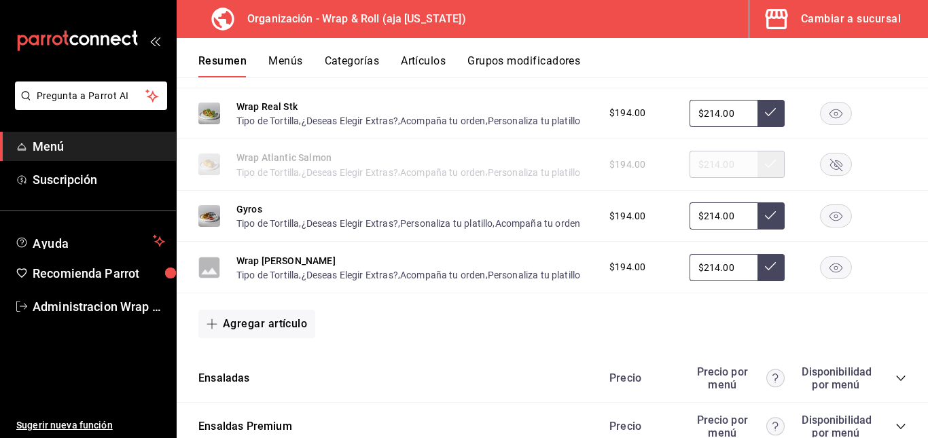
click at [820, 175] on icon "button" at bounding box center [836, 164] width 32 height 23
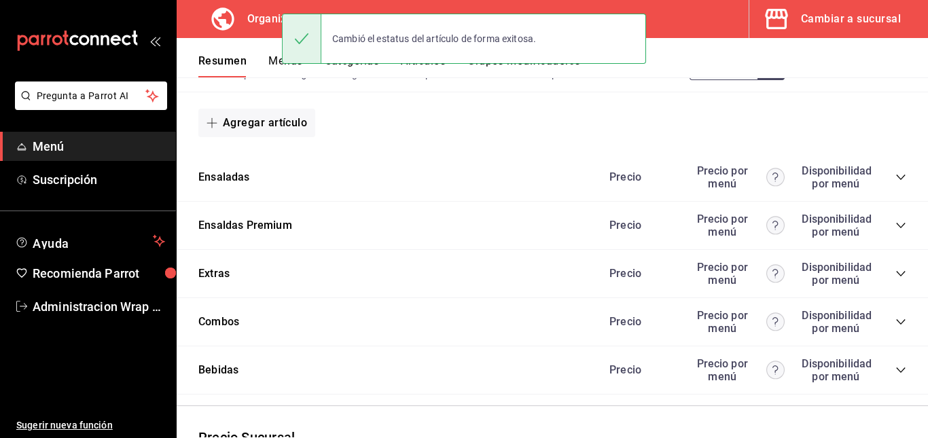
scroll to position [588, 0]
click at [895, 182] on icon "collapse-category-row" at bounding box center [900, 176] width 11 height 11
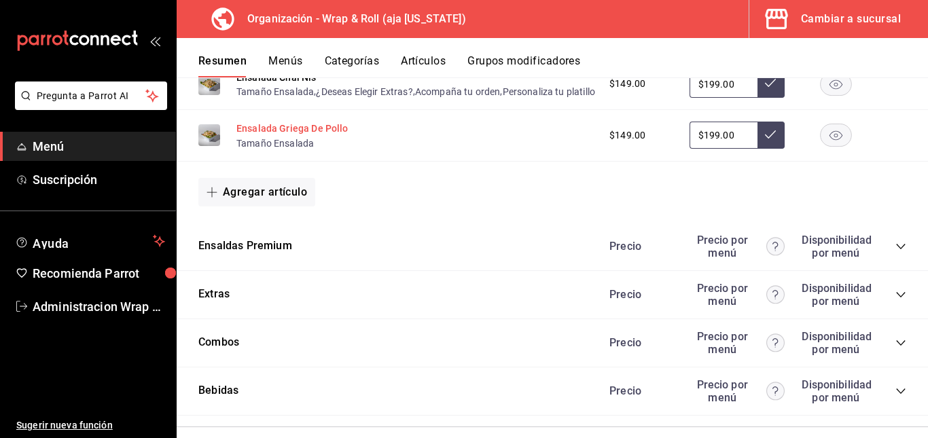
scroll to position [1038, 0]
click at [316, 136] on button "Ensalada Griega De Pollo" at bounding box center [292, 129] width 112 height 14
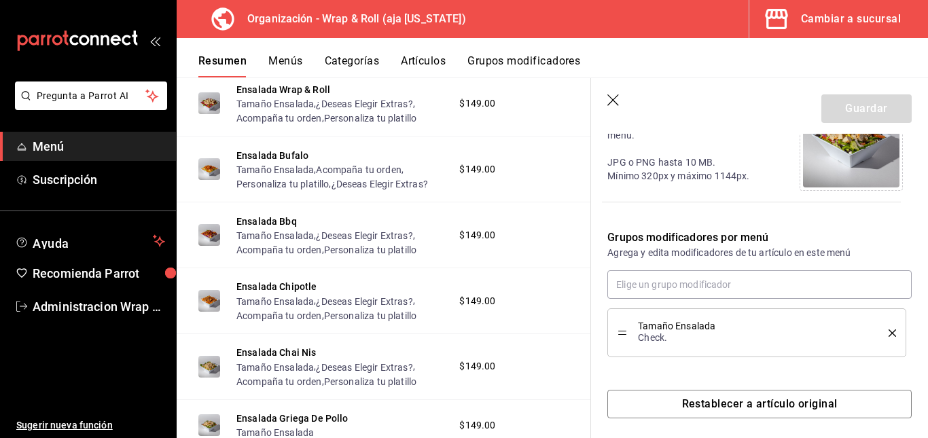
scroll to position [364, 0]
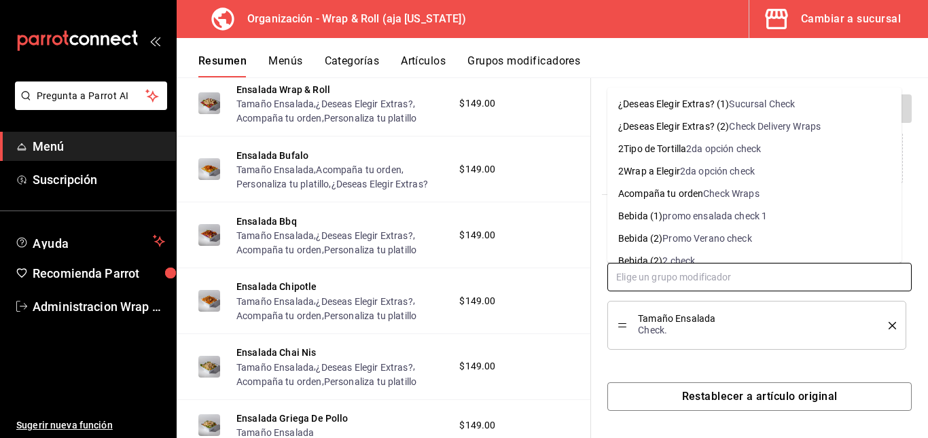
click at [725, 283] on input "text" at bounding box center [759, 277] width 304 height 29
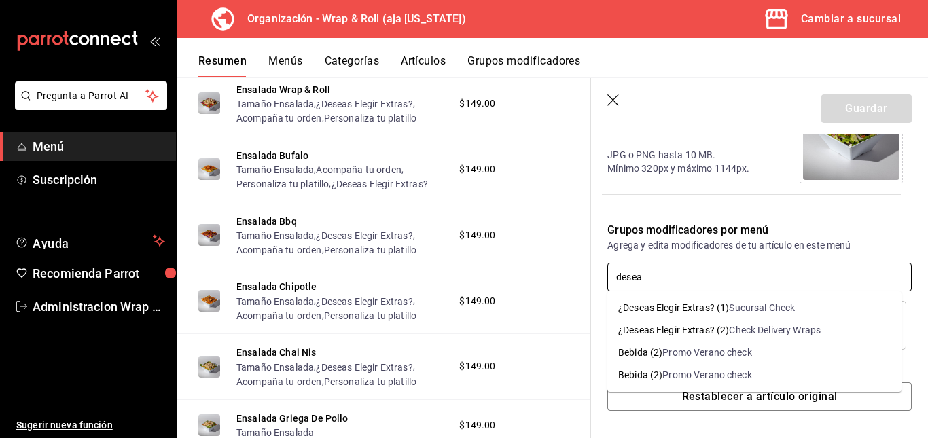
type input "deseas"
click at [757, 332] on div "Check Delivery Wraps" at bounding box center [775, 330] width 92 height 14
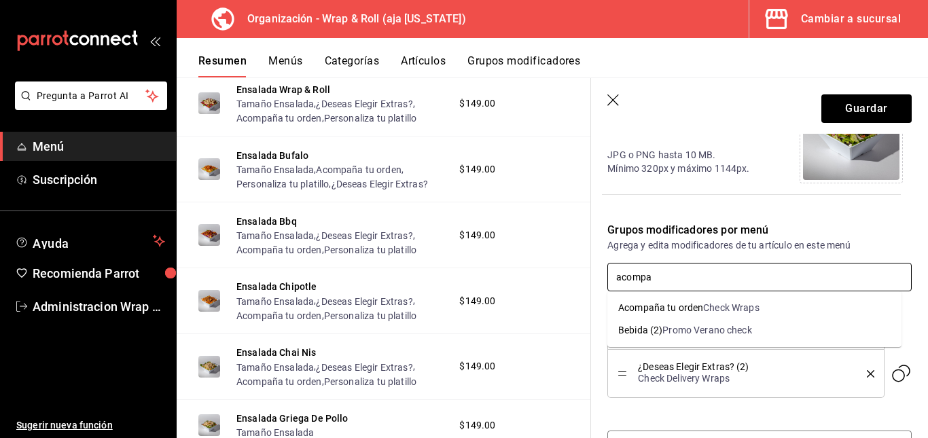
type input "acompañ"
click at [742, 304] on div "Check Wraps" at bounding box center [731, 308] width 56 height 14
type input "personali"
click at [725, 303] on div "Check Wraps" at bounding box center [738, 308] width 56 height 14
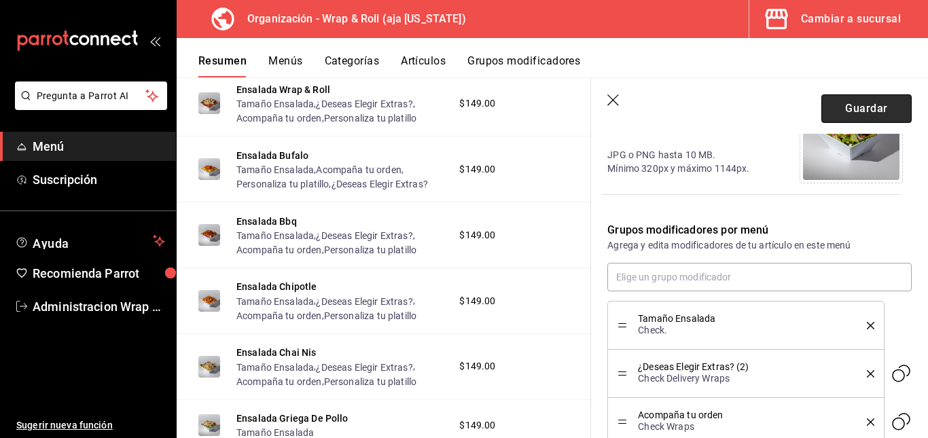
click at [844, 103] on button "Guardar" at bounding box center [866, 108] width 90 height 29
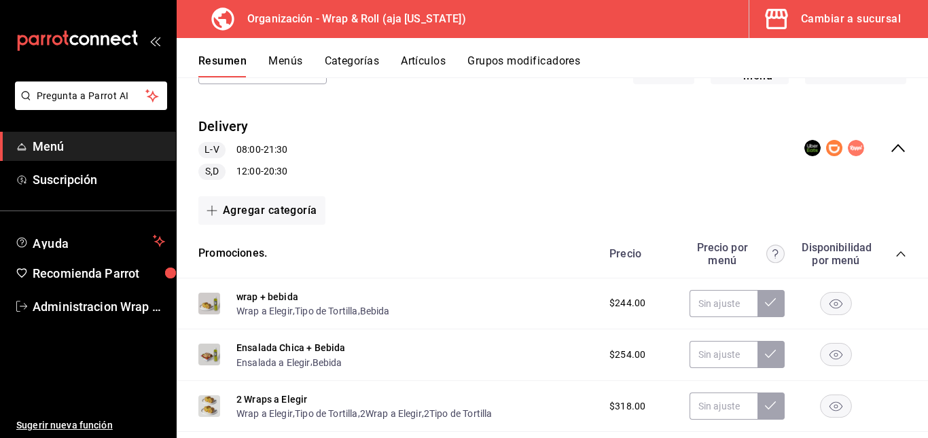
scroll to position [123, 0]
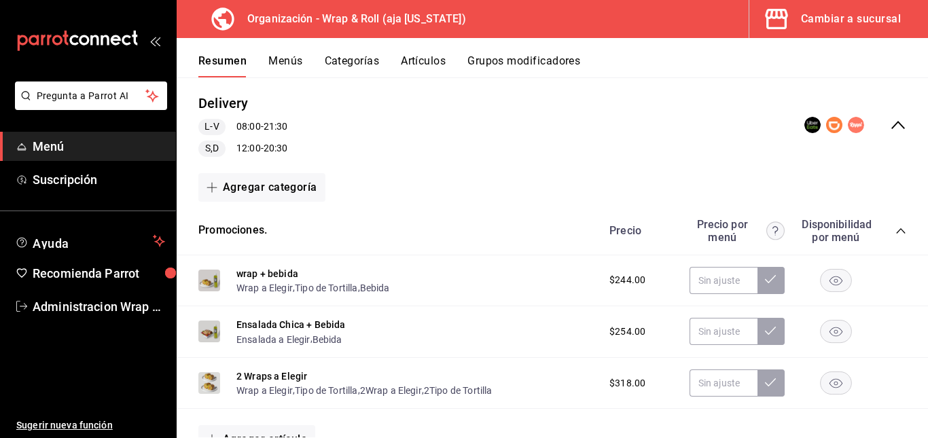
click at [895, 230] on icon "collapse-category-row" at bounding box center [900, 230] width 11 height 11
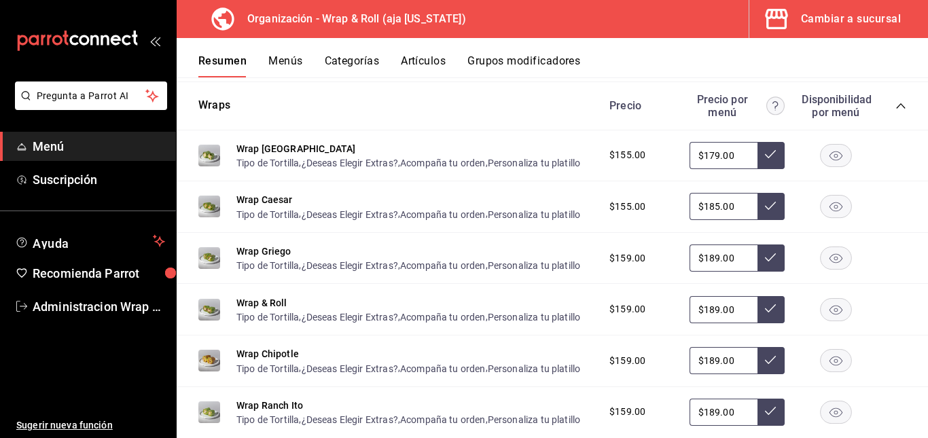
scroll to position [297, 0]
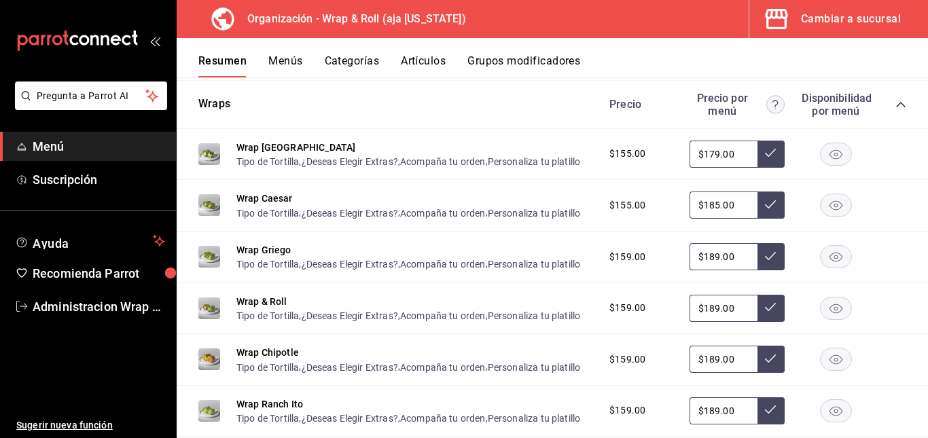
click at [895, 105] on icon "collapse-category-row" at bounding box center [900, 104] width 11 height 11
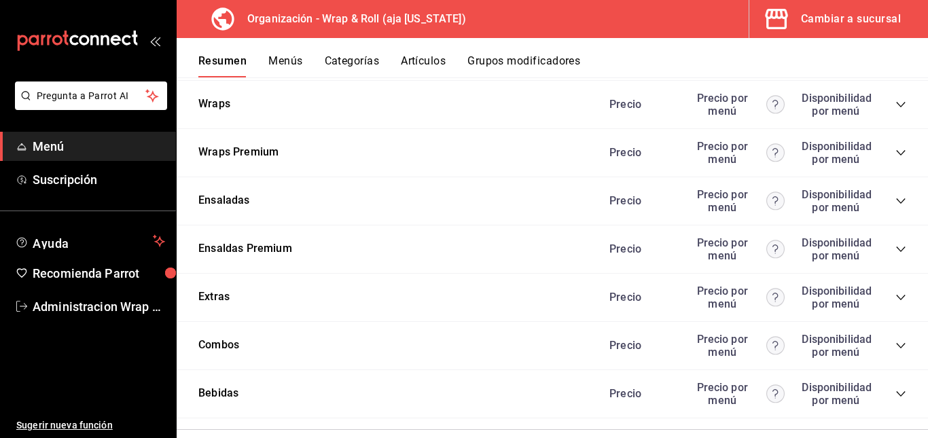
scroll to position [313, 0]
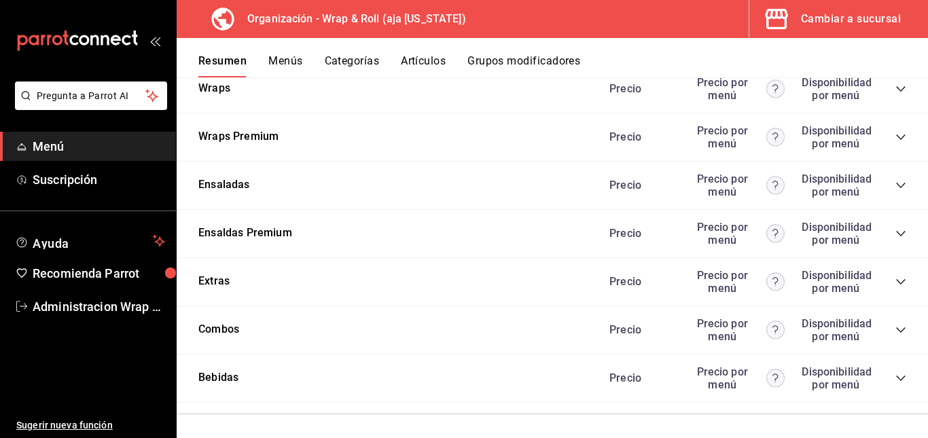
click at [895, 180] on icon "collapse-category-row" at bounding box center [900, 185] width 11 height 11
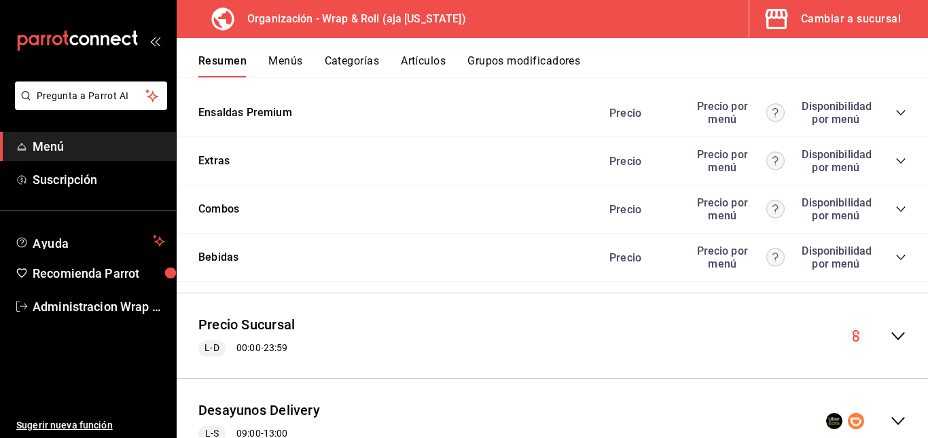
scroll to position [906, 0]
click at [884, 125] on div "Precio Precio por menú Disponibilidad por menú" at bounding box center [750, 112] width 310 height 26
click at [895, 117] on icon "collapse-category-row" at bounding box center [900, 112] width 11 height 11
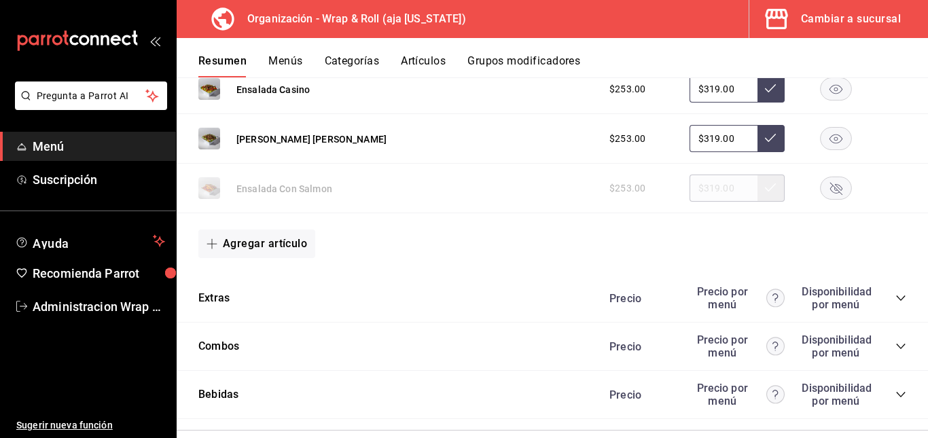
scroll to position [978, 0]
click at [824, 199] on rect "button" at bounding box center [835, 188] width 31 height 22
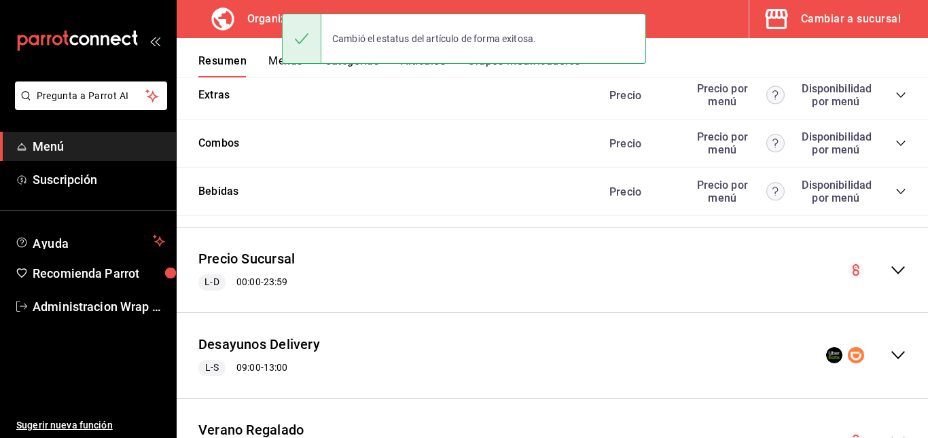
scroll to position [1191, 0]
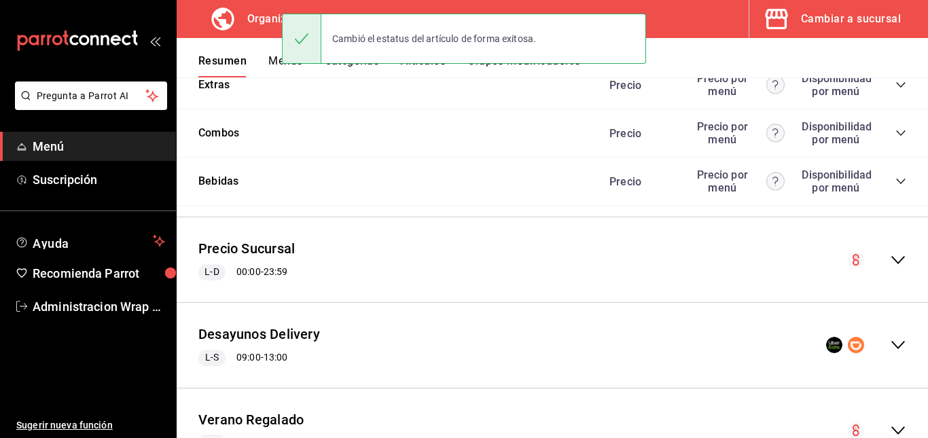
click at [897, 109] on div "Extras Precio Precio por menú Disponibilidad por menú" at bounding box center [552, 85] width 751 height 48
click at [895, 90] on icon "collapse-category-row" at bounding box center [900, 84] width 11 height 11
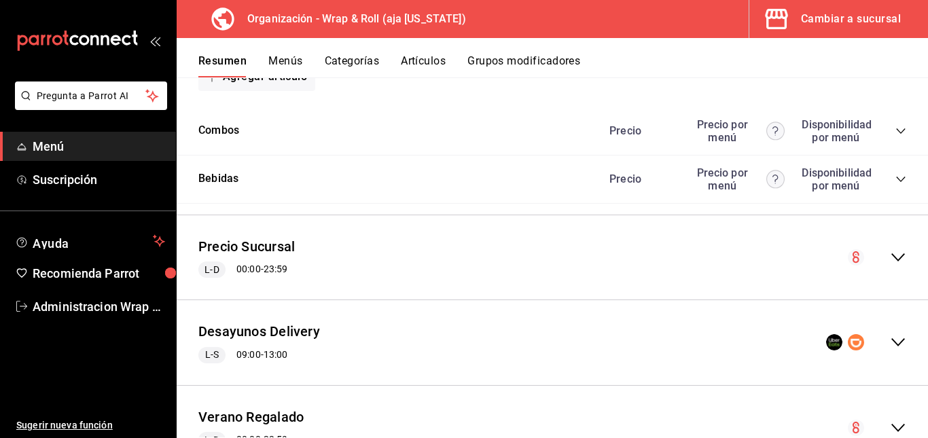
scroll to position [2305, 0]
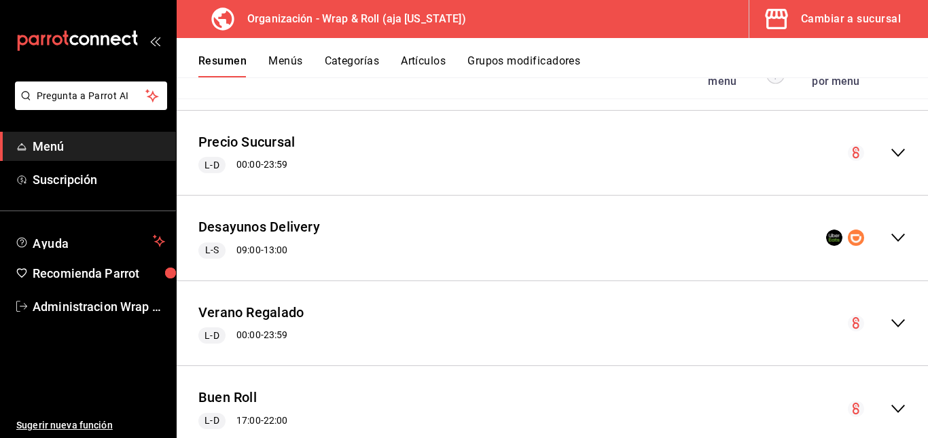
click at [895, 32] on icon "collapse-category-row" at bounding box center [900, 26] width 11 height 11
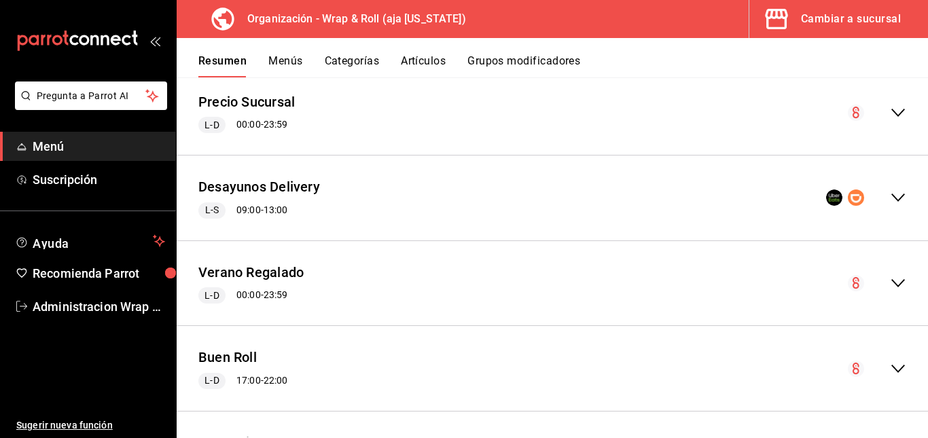
scroll to position [2663, 0]
click at [895, 39] on icon "collapse-category-row" at bounding box center [900, 34] width 11 height 11
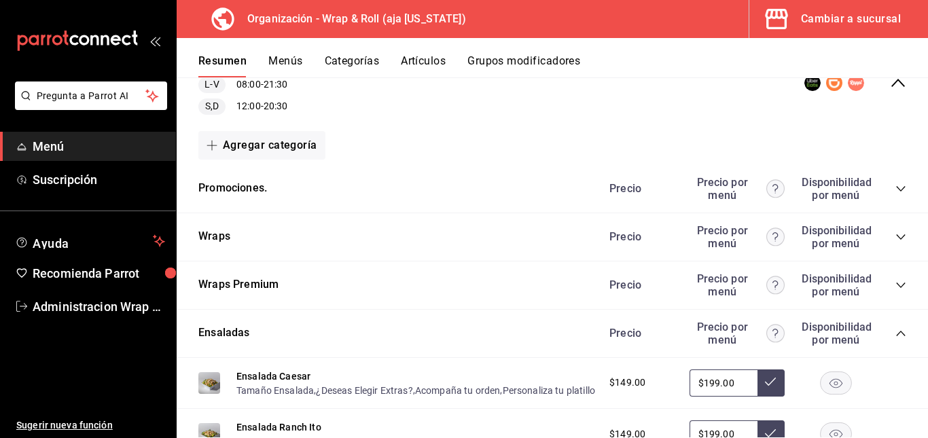
scroll to position [166, 0]
click at [895, 282] on icon "collapse-category-row" at bounding box center [900, 284] width 11 height 11
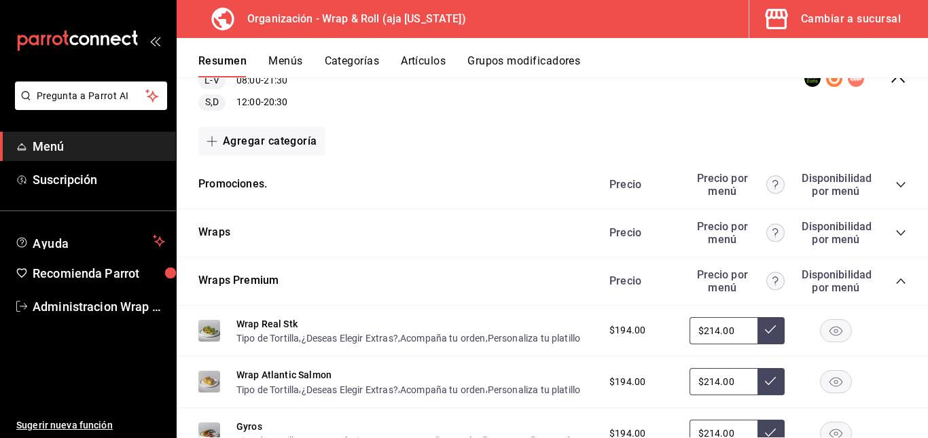
scroll to position [138, 0]
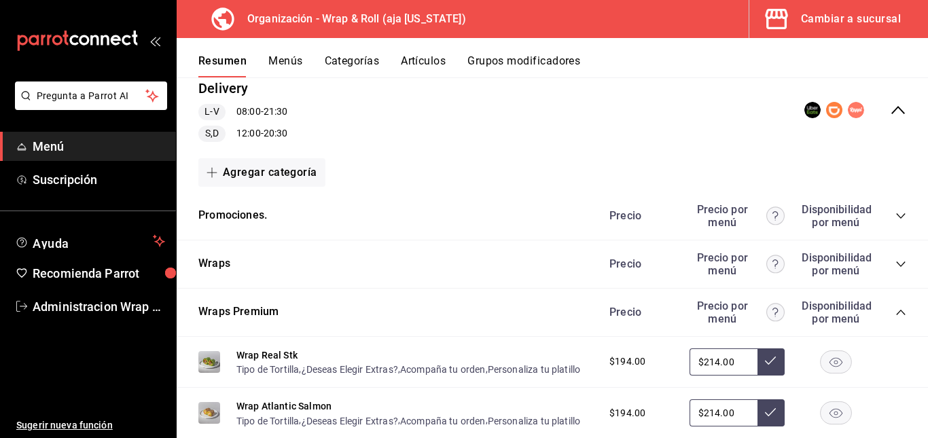
click at [896, 263] on icon "collapse-category-row" at bounding box center [900, 263] width 9 height 5
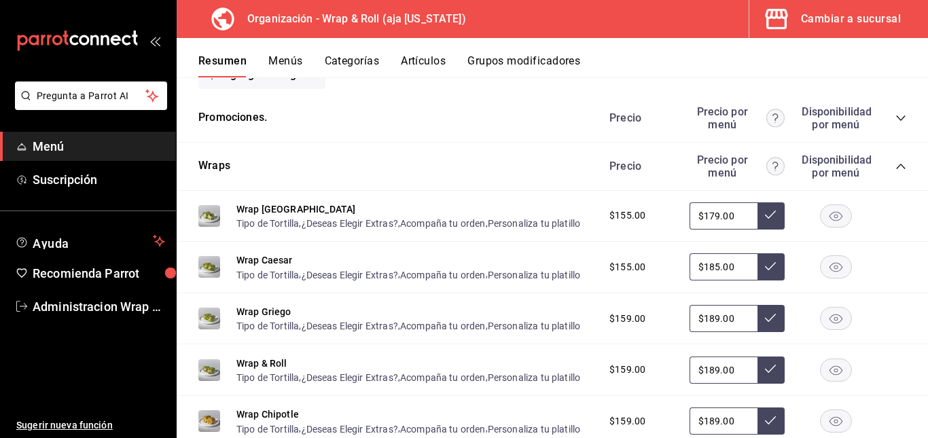
scroll to position [202, 0]
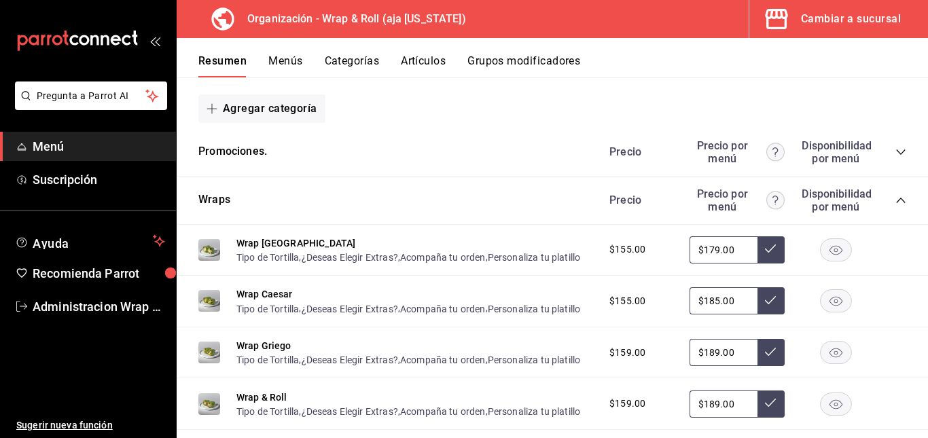
click at [895, 151] on icon "collapse-category-row" at bounding box center [900, 152] width 11 height 11
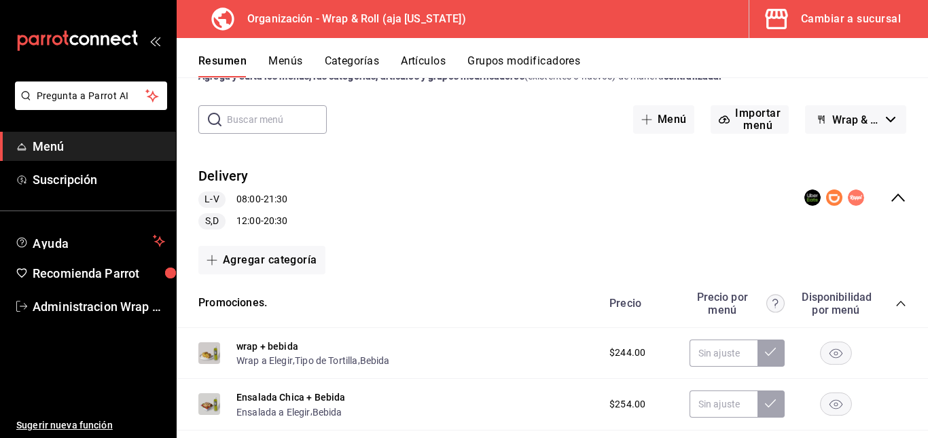
scroll to position [0, 0]
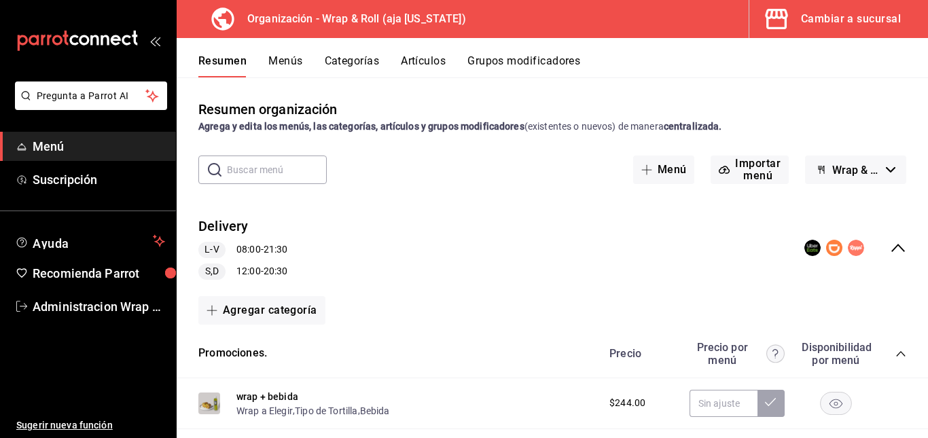
click at [289, 58] on button "Menús" at bounding box center [285, 65] width 34 height 23
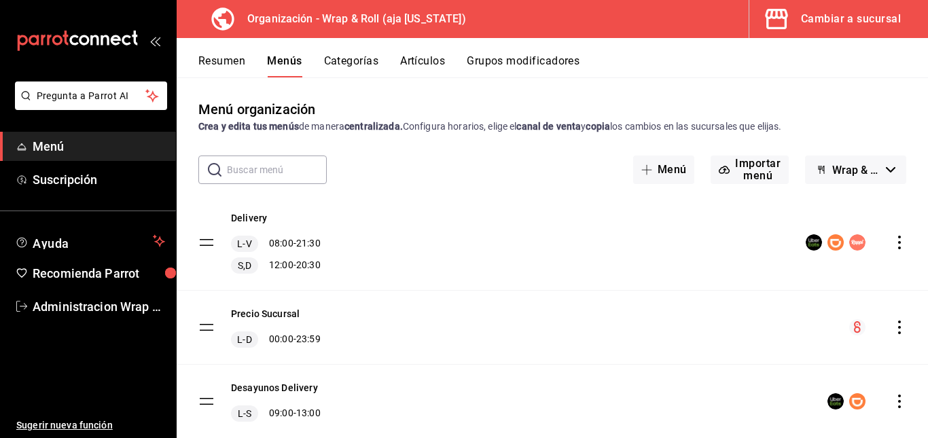
click at [892, 240] on icon "actions" at bounding box center [899, 243] width 14 height 14
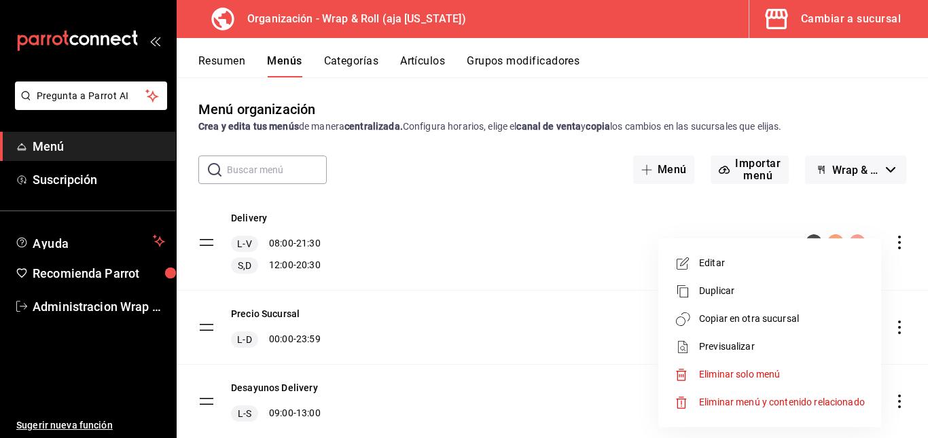
click at [771, 321] on span "Copiar en otra sucursal" at bounding box center [782, 319] width 166 height 14
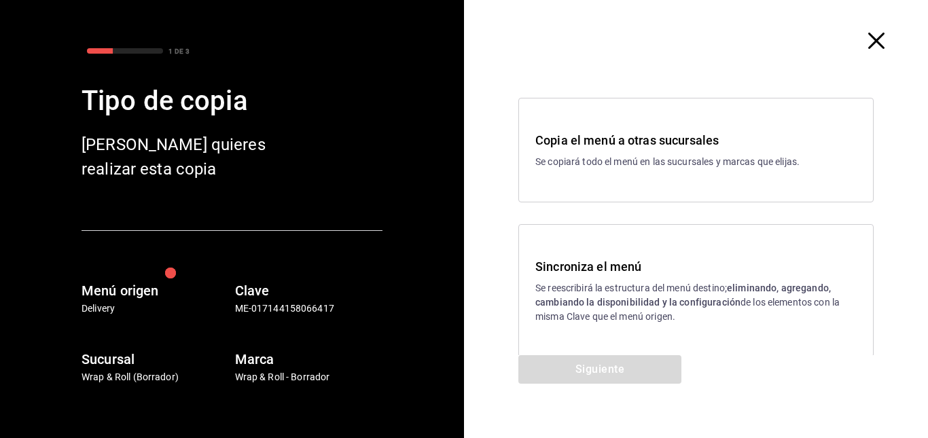
scroll to position [18, 0]
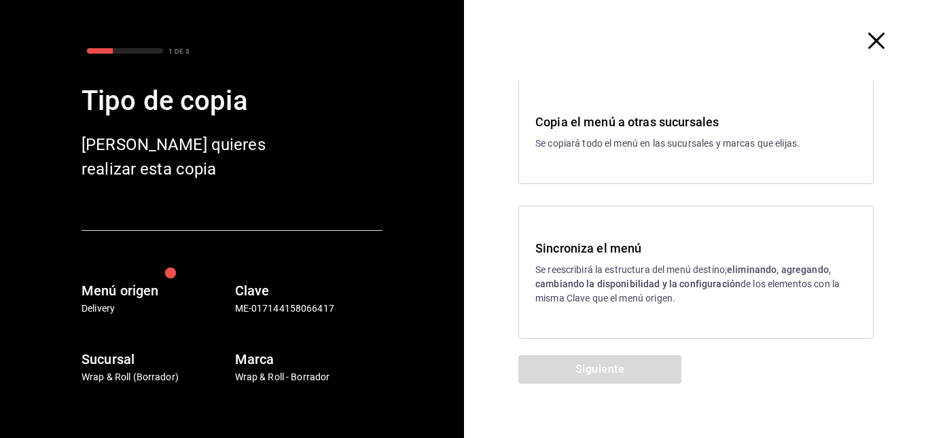
click at [615, 269] on p "Se reescribirá la estructura del menú destino; eliminando, agregando, cambiando…" at bounding box center [695, 284] width 321 height 43
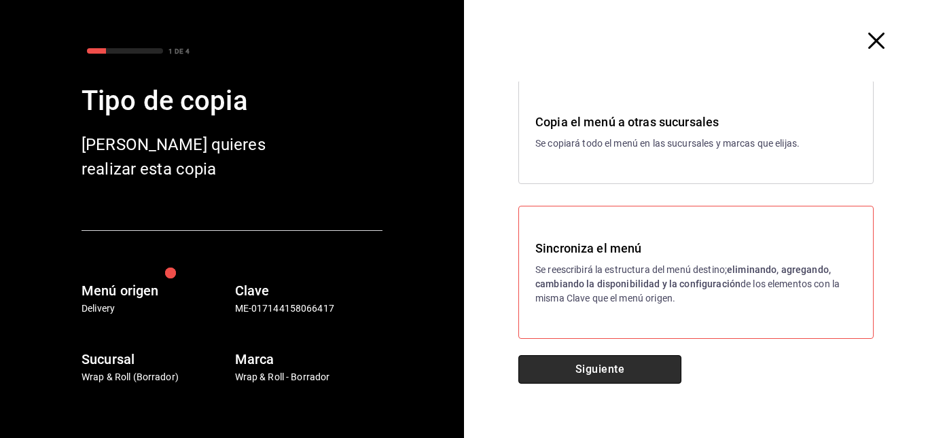
click at [579, 366] on button "Siguiente" at bounding box center [599, 369] width 163 height 29
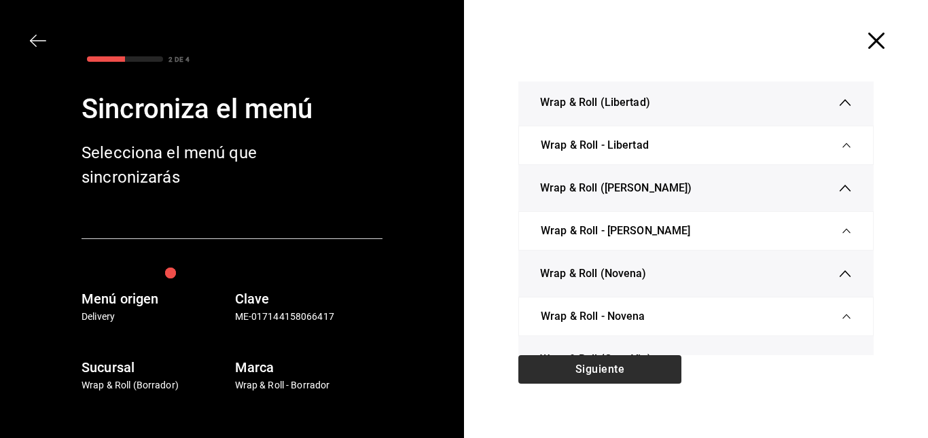
scroll to position [0, 0]
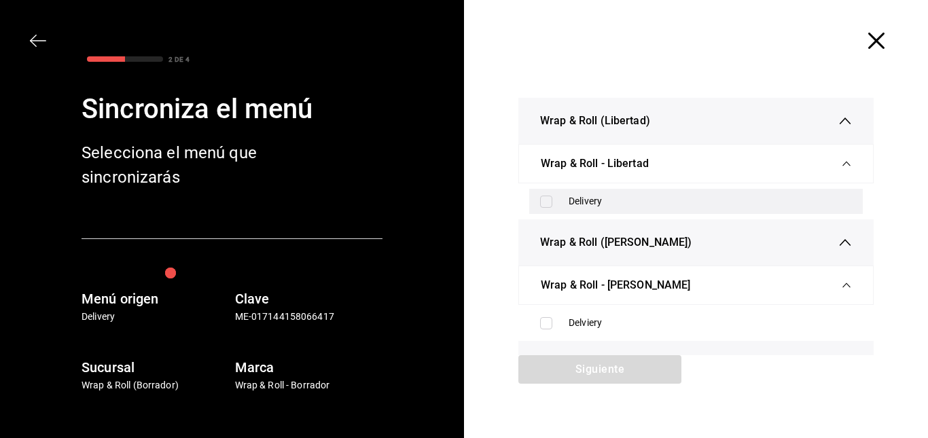
drag, startPoint x: 557, startPoint y: 196, endPoint x: 541, endPoint y: 202, distance: 17.0
click at [541, 202] on div "Delivery" at bounding box center [695, 201] width 333 height 25
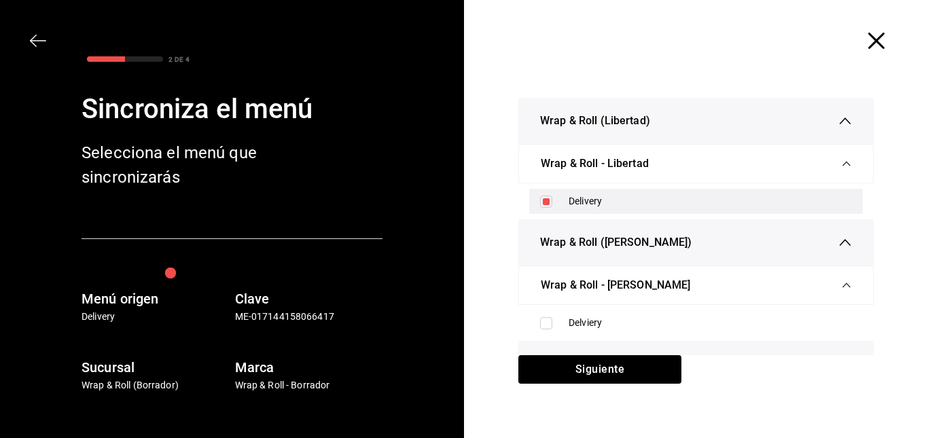
click at [541, 202] on input "checkbox" at bounding box center [546, 202] width 12 height 12
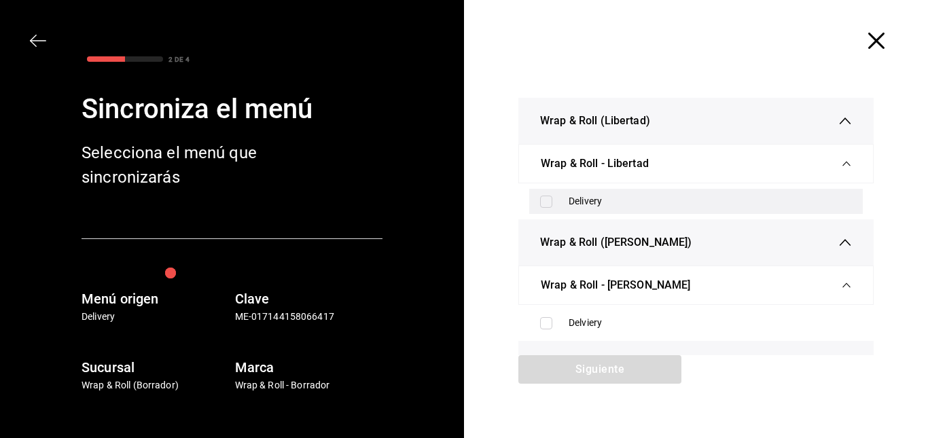
click at [541, 202] on input "checkbox" at bounding box center [546, 202] width 12 height 12
checkbox input "true"
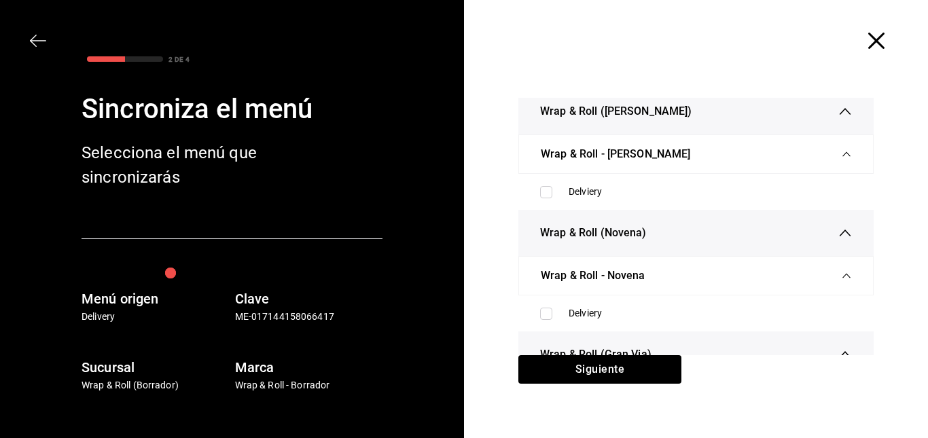
scroll to position [132, 0]
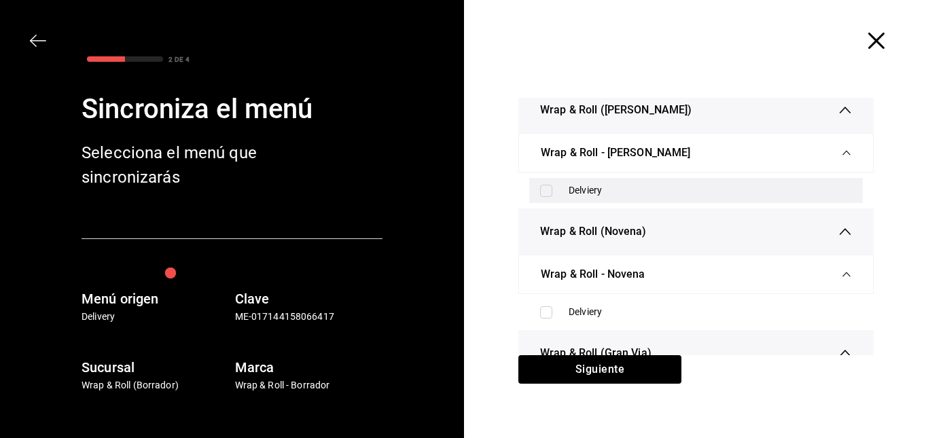
click at [543, 188] on input "checkbox" at bounding box center [546, 191] width 12 height 12
checkbox input "true"
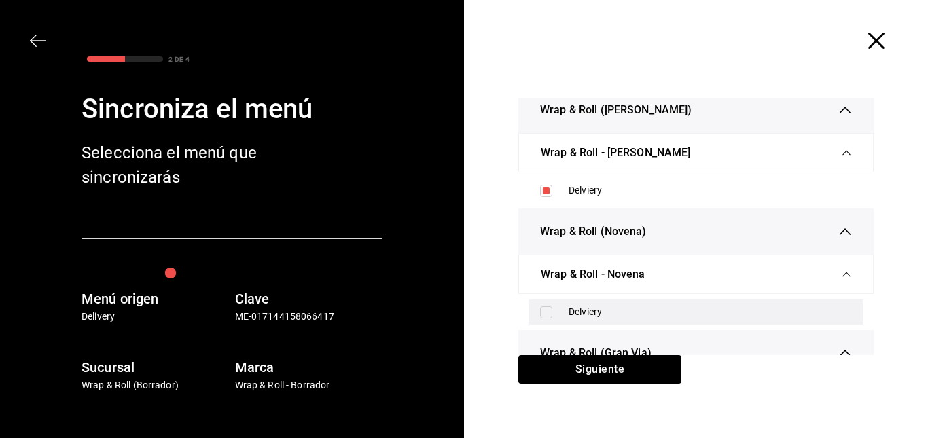
click at [540, 312] on input "checkbox" at bounding box center [546, 312] width 12 height 12
checkbox input "true"
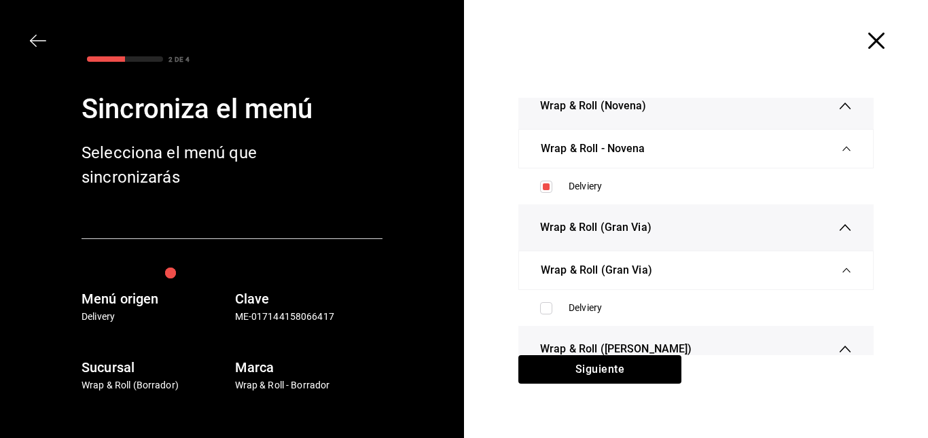
scroll to position [307, 0]
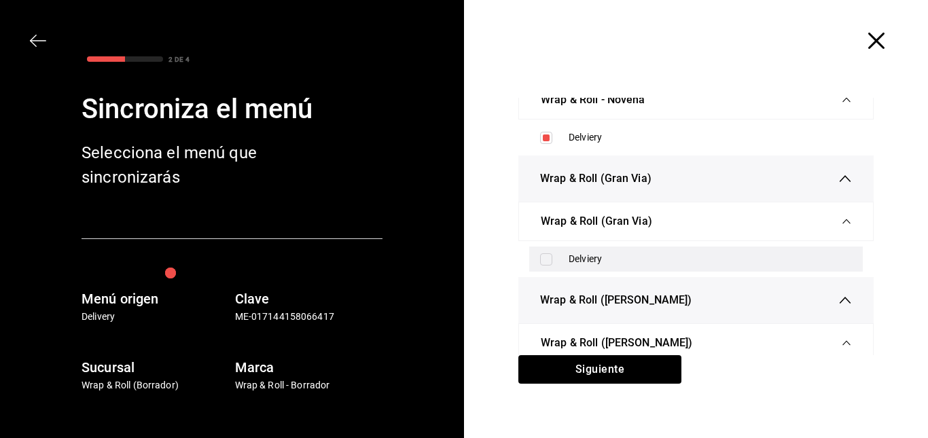
click at [540, 262] on input "checkbox" at bounding box center [546, 259] width 12 height 12
checkbox input "true"
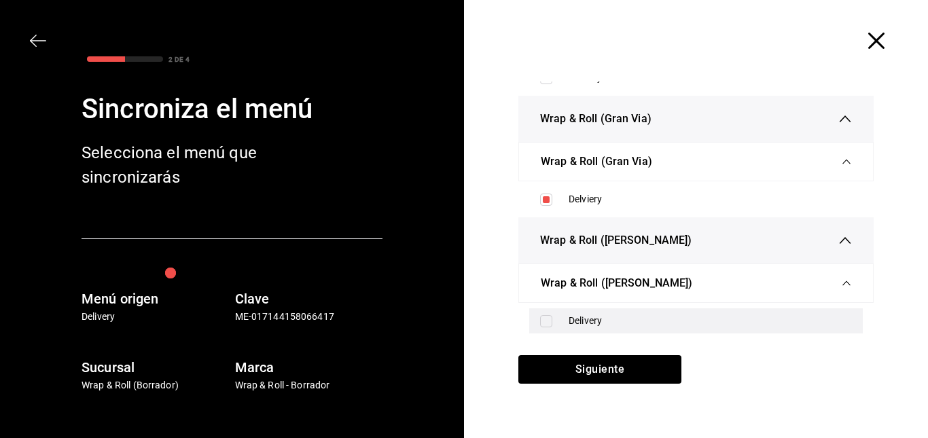
click at [540, 326] on input "checkbox" at bounding box center [546, 321] width 12 height 12
checkbox input "true"
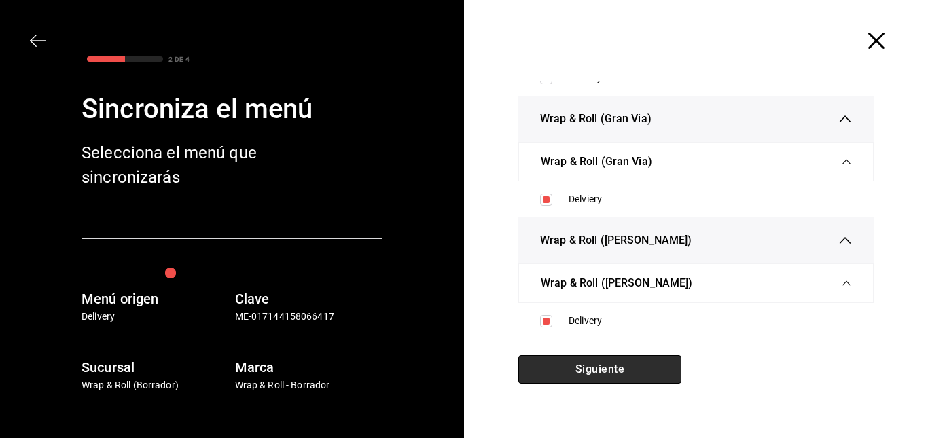
click at [594, 370] on button "Siguiente" at bounding box center [599, 369] width 163 height 29
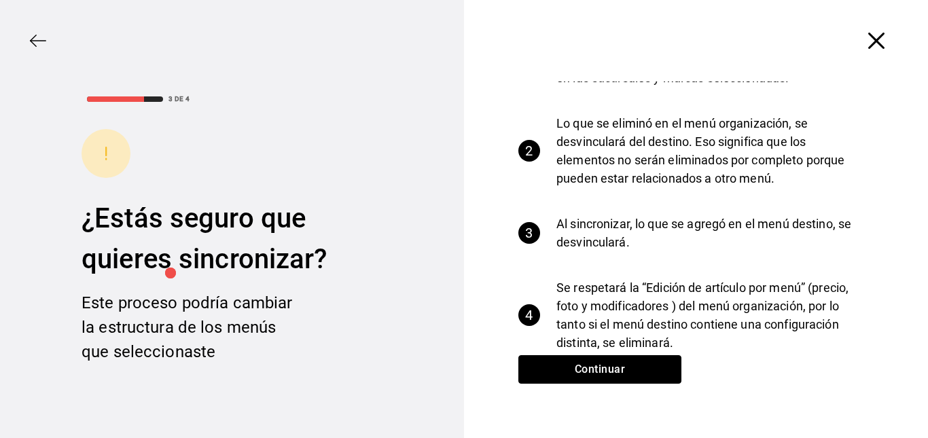
scroll to position [0, 0]
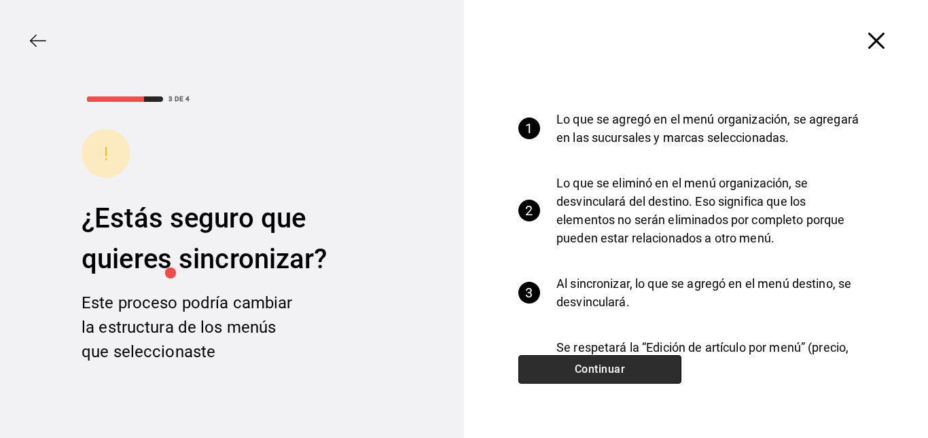
click at [591, 373] on button "Continuar" at bounding box center [599, 369] width 163 height 29
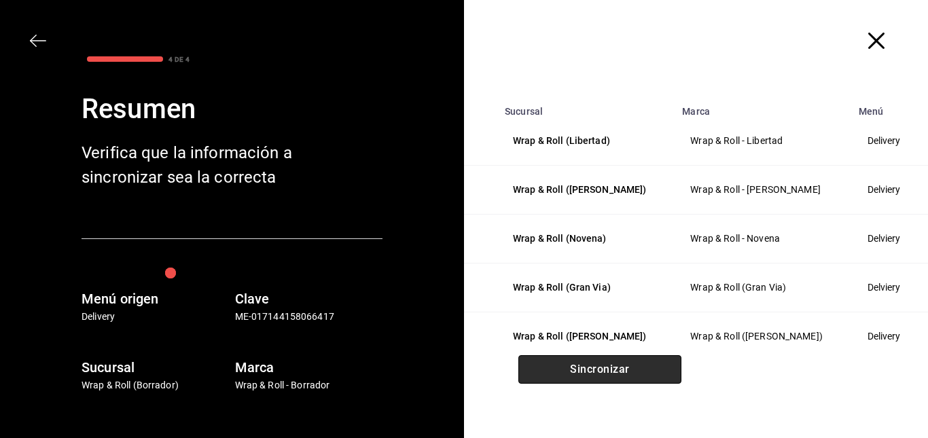
click at [581, 365] on button "Sincronizar" at bounding box center [599, 369] width 163 height 29
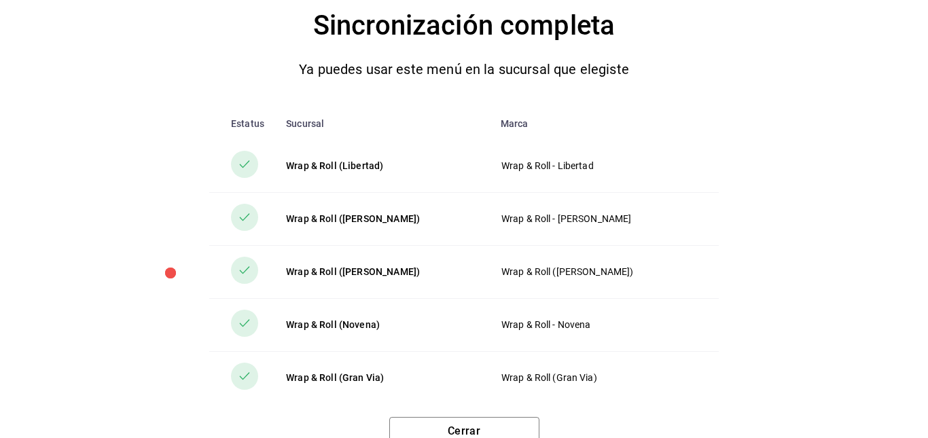
scroll to position [24, 0]
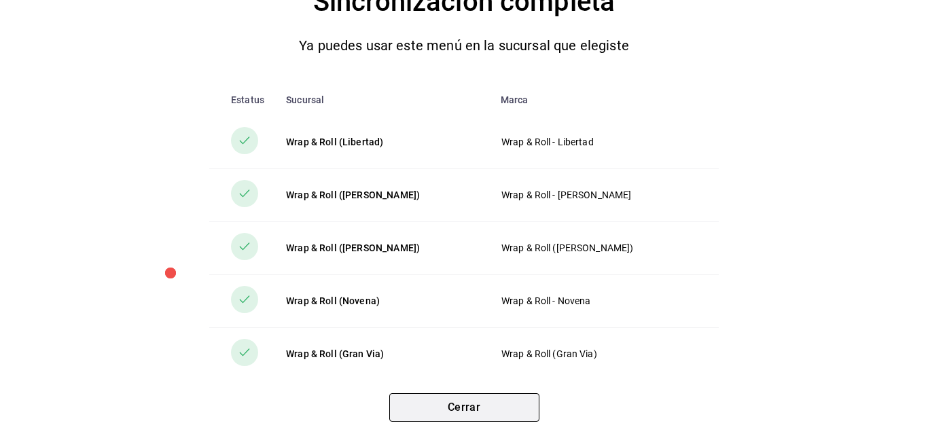
click at [495, 405] on button "Cerrar" at bounding box center [464, 407] width 150 height 29
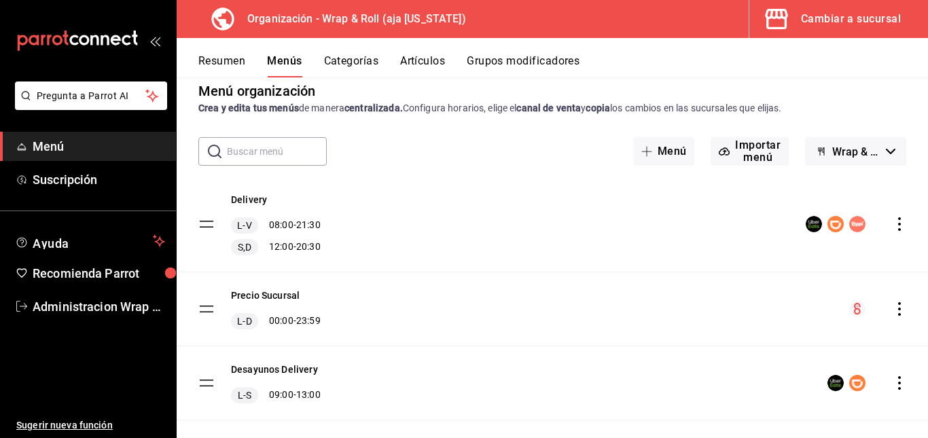
scroll to position [0, 0]
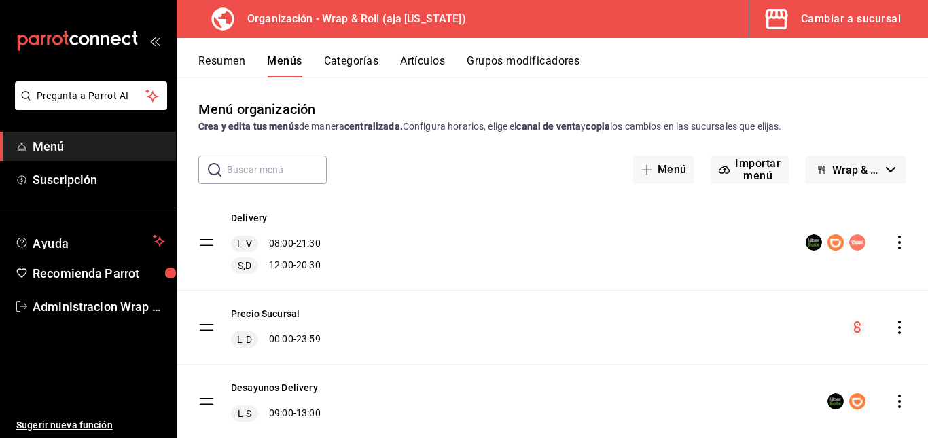
click at [837, 20] on div "Cambiar a sucursal" at bounding box center [851, 19] width 100 height 19
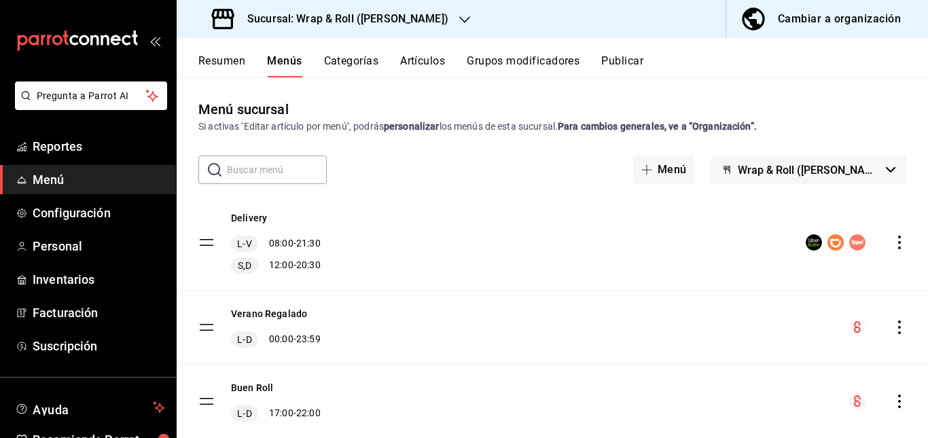
click at [417, 57] on button "Artículos" at bounding box center [422, 65] width 45 height 23
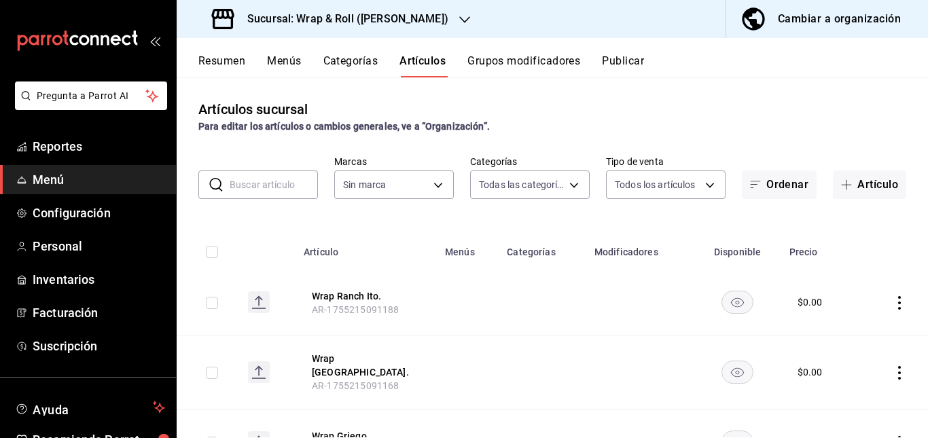
type input "0cffcaa9-173e-47a8-938b-dca6a1bc21d4,b2760ed9-b7b1-4897-8a9f-c9dd110c8266,67b79…"
type input "7d263f60-237b-4a5e-827c-684bea1a4647"
click at [274, 183] on input "text" at bounding box center [274, 184] width 88 height 27
click at [463, 344] on td at bounding box center [465, 372] width 61 height 74
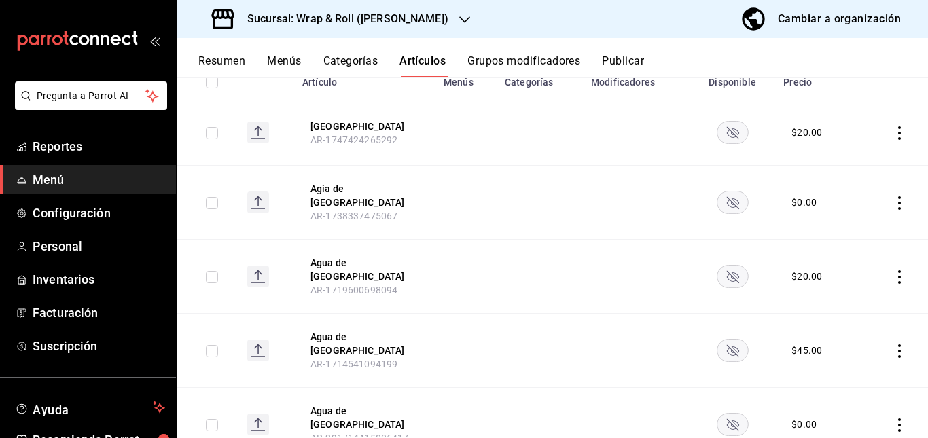
scroll to position [188, 0]
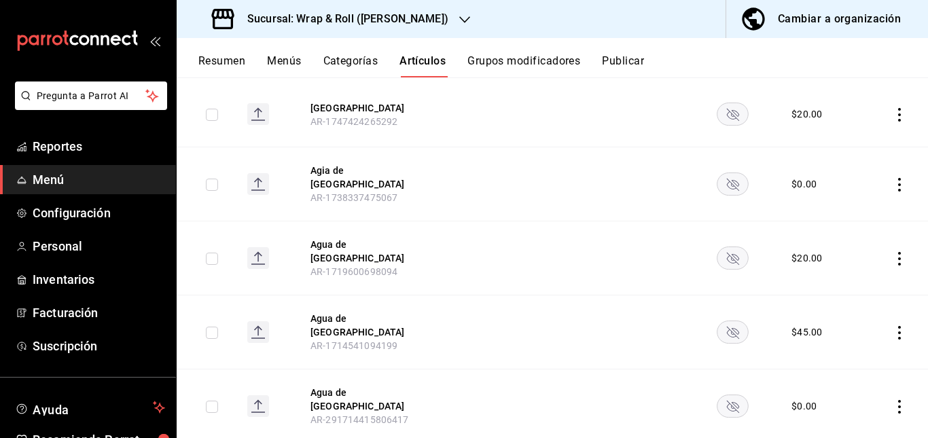
click at [725, 122] on rect "availability-product" at bounding box center [731, 114] width 31 height 22
click at [720, 178] on rect "availability-product" at bounding box center [731, 183] width 31 height 22
click at [727, 253] on icon "availability-product" at bounding box center [732, 259] width 12 height 12
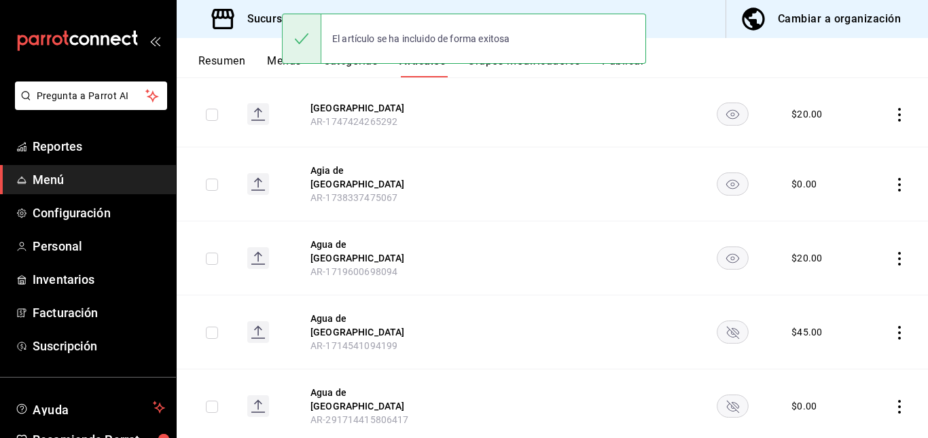
click at [726, 321] on rect "availability-product" at bounding box center [731, 332] width 31 height 22
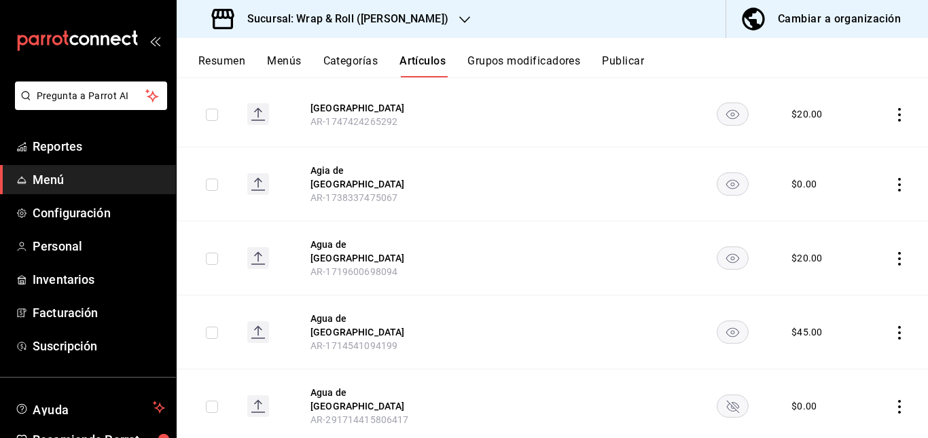
click at [728, 395] on rect "availability-product" at bounding box center [731, 406] width 31 height 22
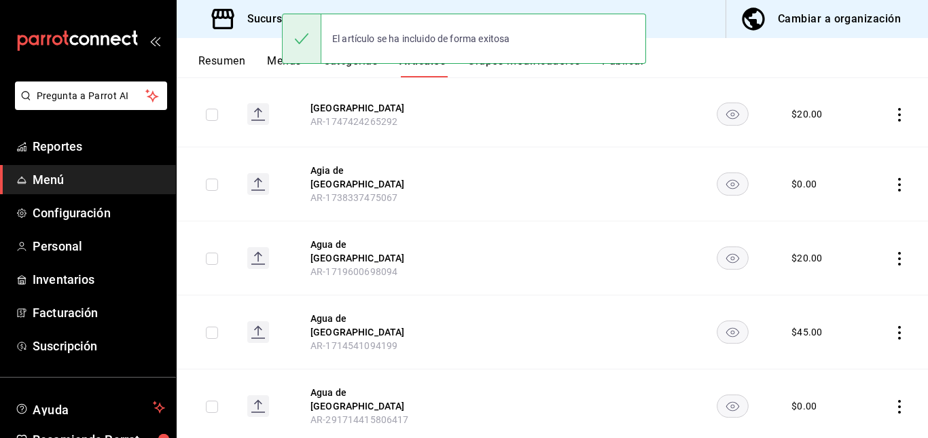
scroll to position [259, 0]
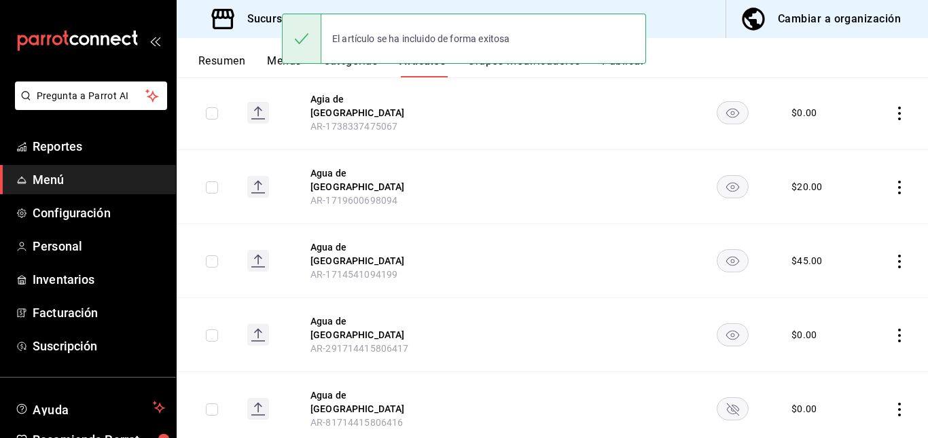
click at [722, 398] on rect "availability-product" at bounding box center [731, 409] width 31 height 22
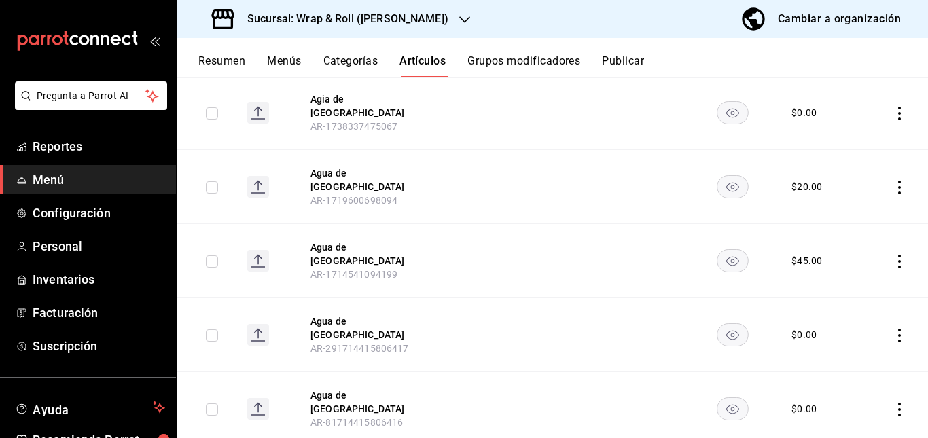
scroll to position [0, 0]
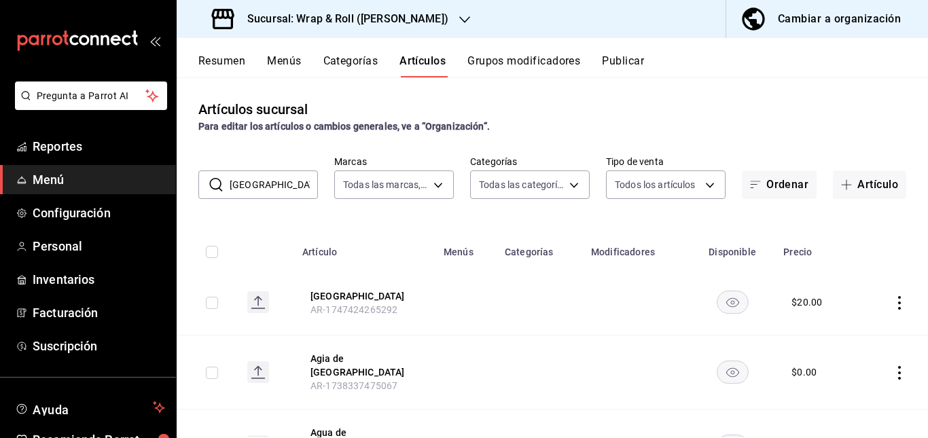
drag, startPoint x: 288, startPoint y: 200, endPoint x: 287, endPoint y: 187, distance: 12.9
click at [287, 187] on div "Artículos sucursal Para editar los artículos o cambios generales, ve a “Organiz…" at bounding box center [552, 257] width 751 height 360
click at [287, 187] on input "[GEOGRAPHIC_DATA]" at bounding box center [274, 184] width 88 height 27
type input "j"
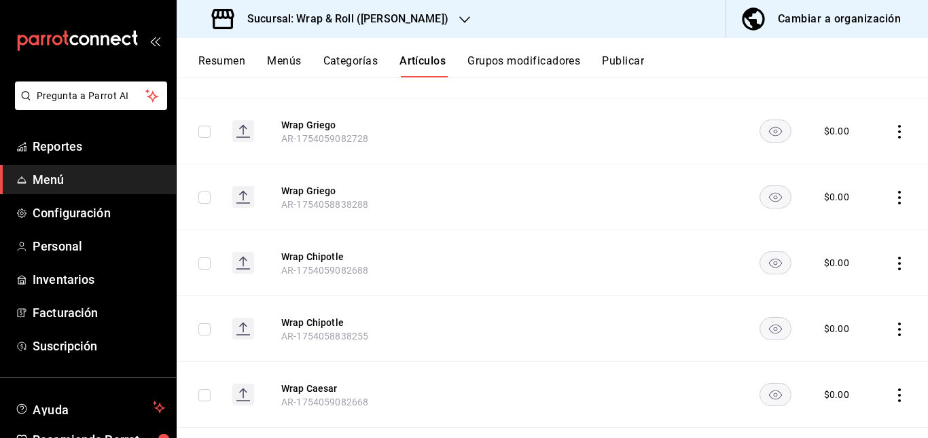
scroll to position [1924, 0]
click at [227, 60] on button "Resumen" at bounding box center [221, 65] width 47 height 23
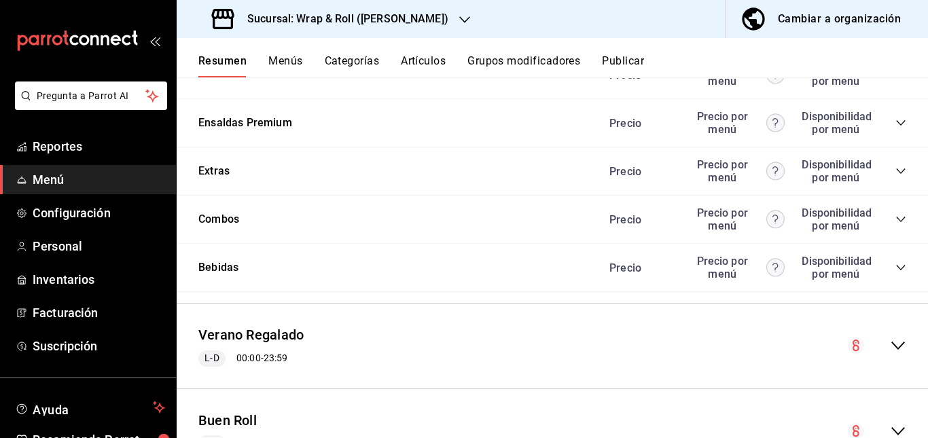
scroll to position [1112, 0]
click at [895, 31] on icon "collapse-category-row" at bounding box center [900, 25] width 11 height 11
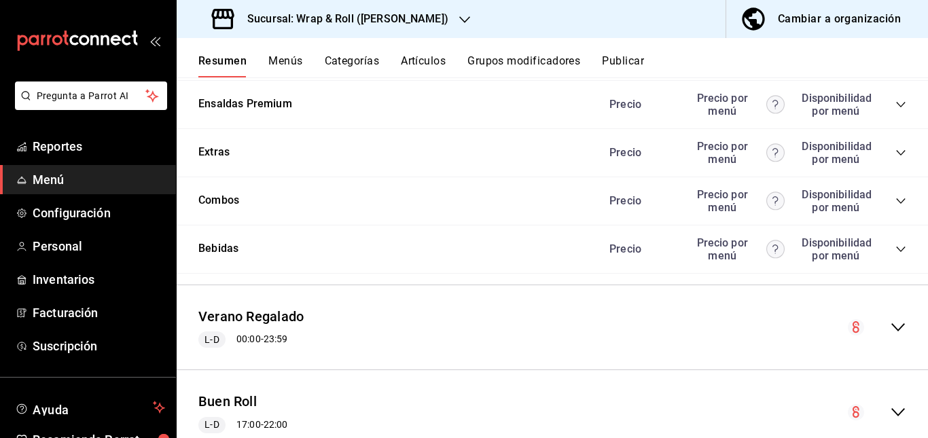
scroll to position [1400, 0]
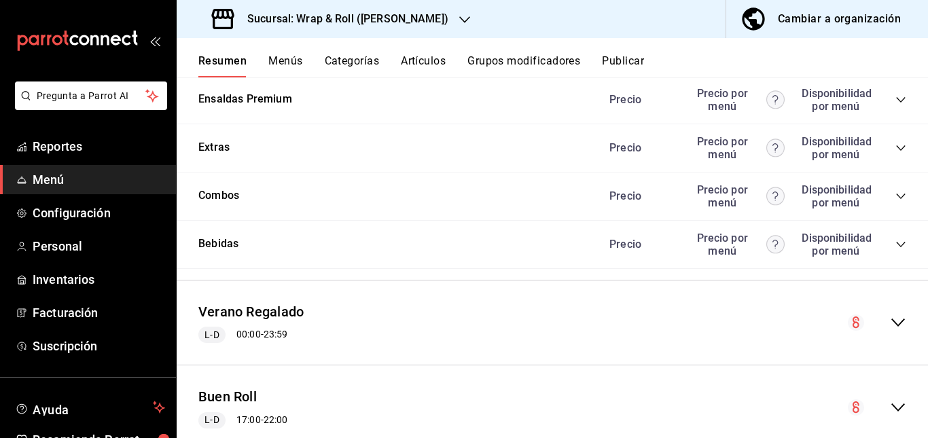
click at [895, 57] on icon "collapse-category-row" at bounding box center [900, 51] width 11 height 11
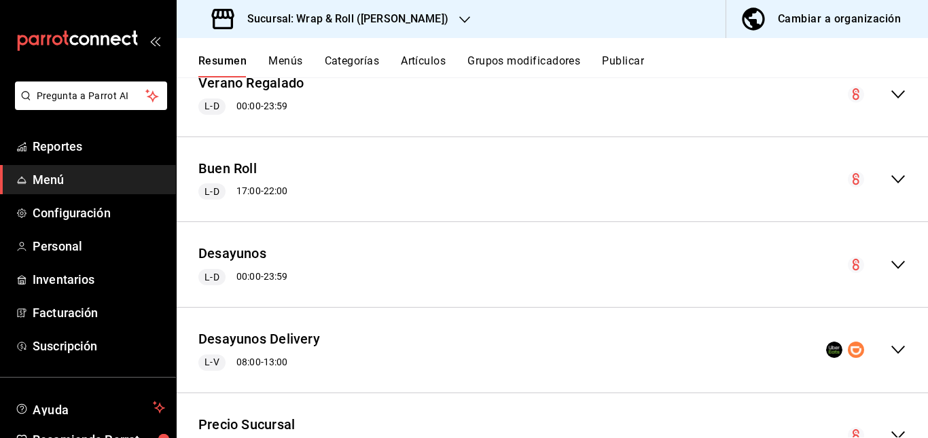
scroll to position [2101, 0]
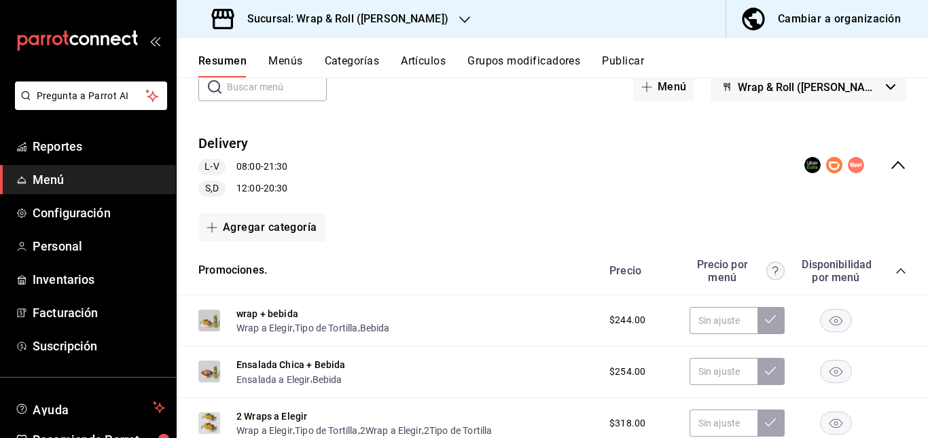
scroll to position [0, 0]
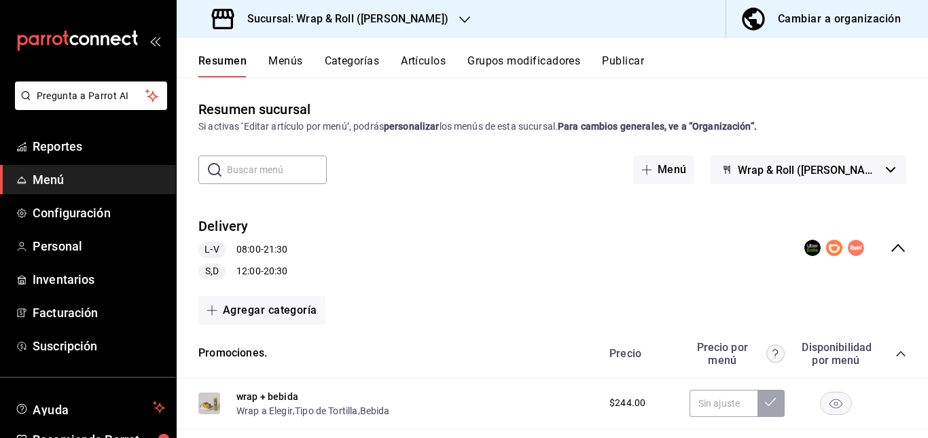
click at [618, 62] on button "Publicar" at bounding box center [623, 65] width 42 height 23
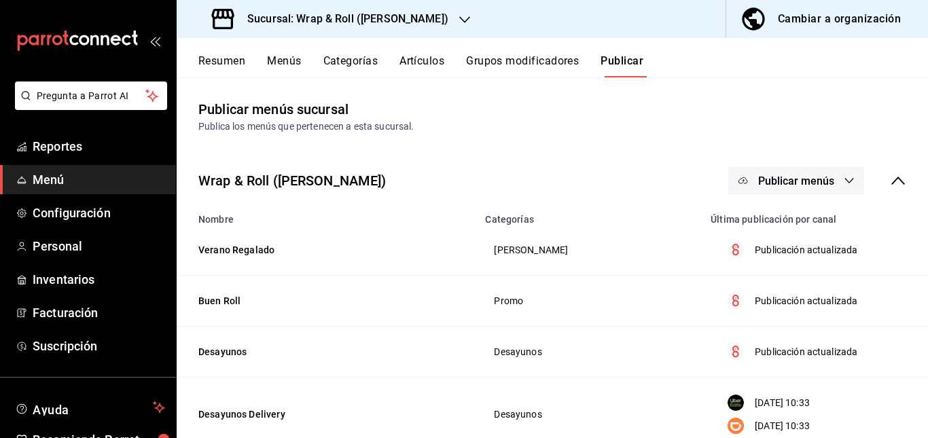
click at [796, 198] on div "Wrap & Roll ([PERSON_NAME]) Publicar menús" at bounding box center [552, 180] width 751 height 50
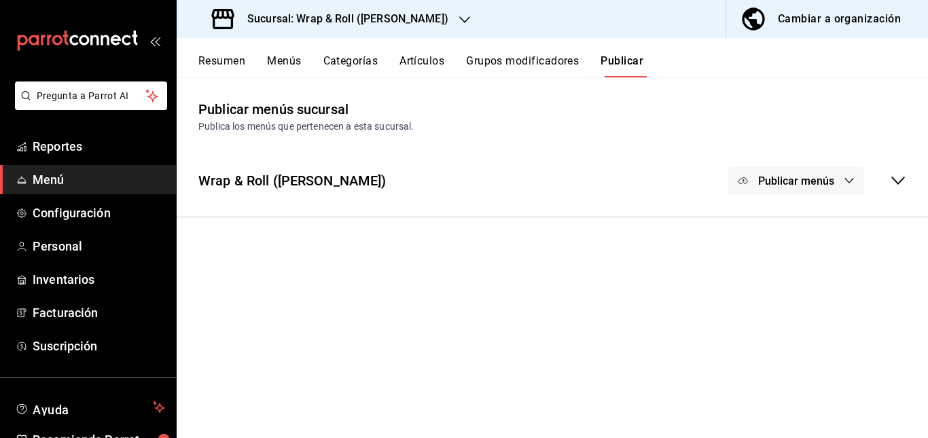
click at [796, 198] on div "Wrap & Roll ([PERSON_NAME]) Publicar menús" at bounding box center [552, 180] width 751 height 50
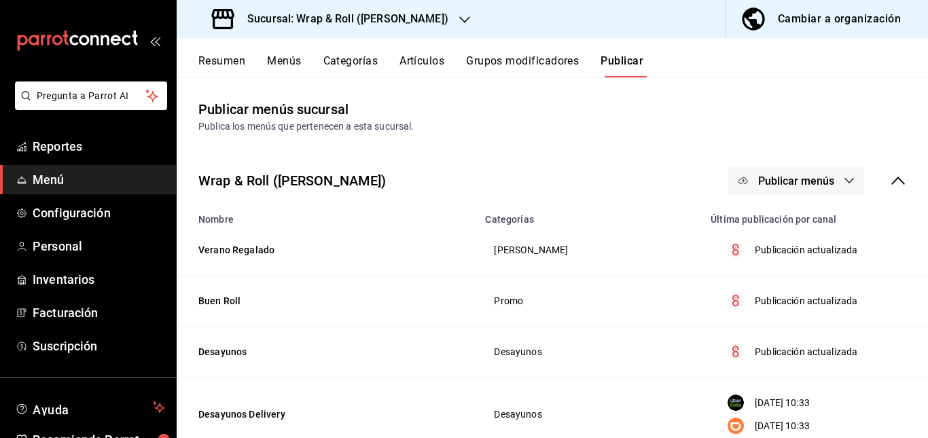
click at [799, 178] on span "Publicar menús" at bounding box center [796, 181] width 76 height 13
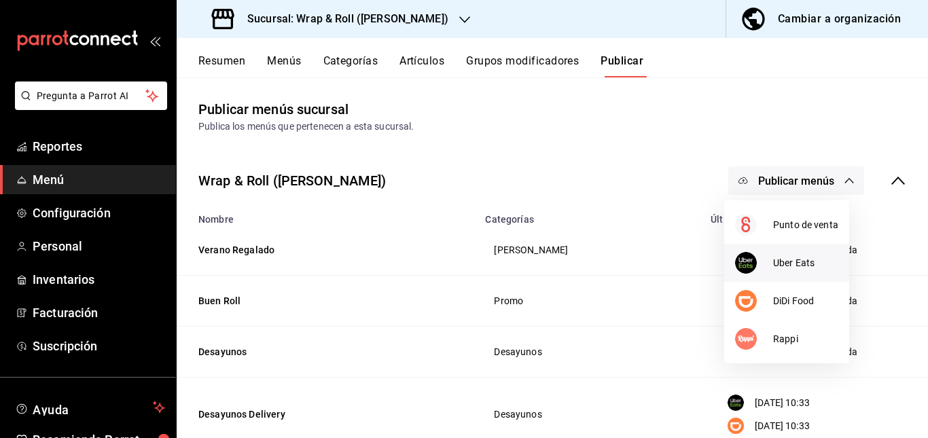
click at [767, 264] on div at bounding box center [754, 263] width 38 height 22
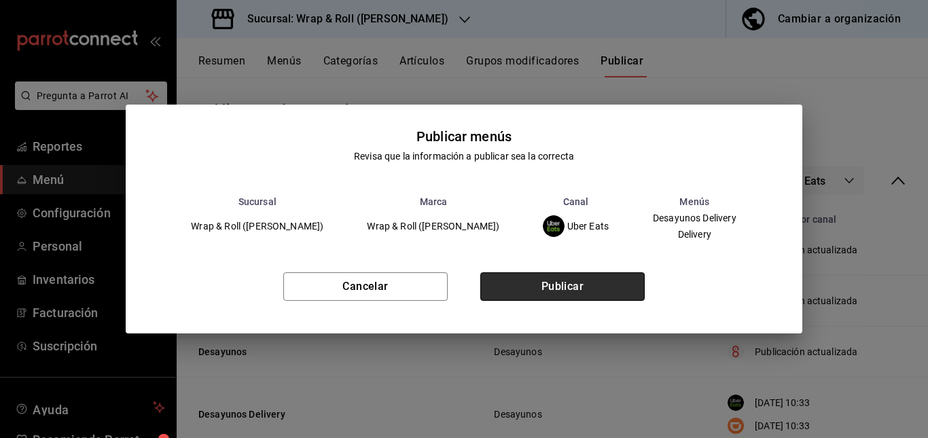
click at [590, 285] on button "Publicar" at bounding box center [562, 286] width 164 height 29
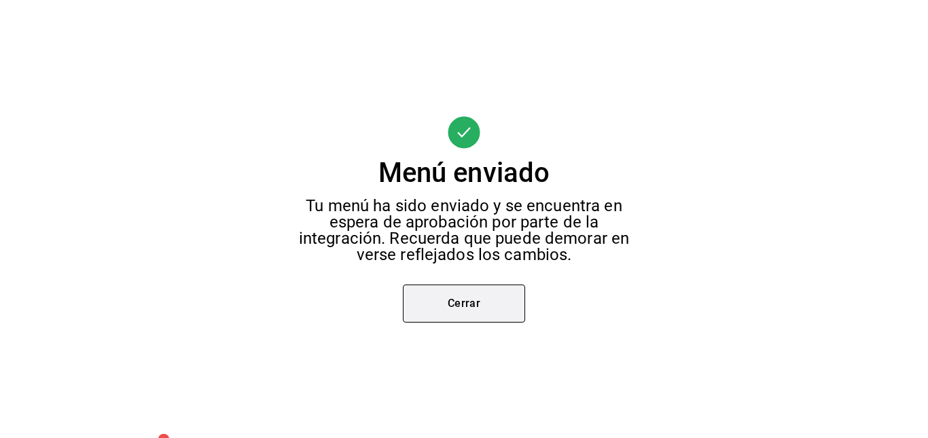
click at [456, 308] on button "Cerrar" at bounding box center [464, 304] width 122 height 38
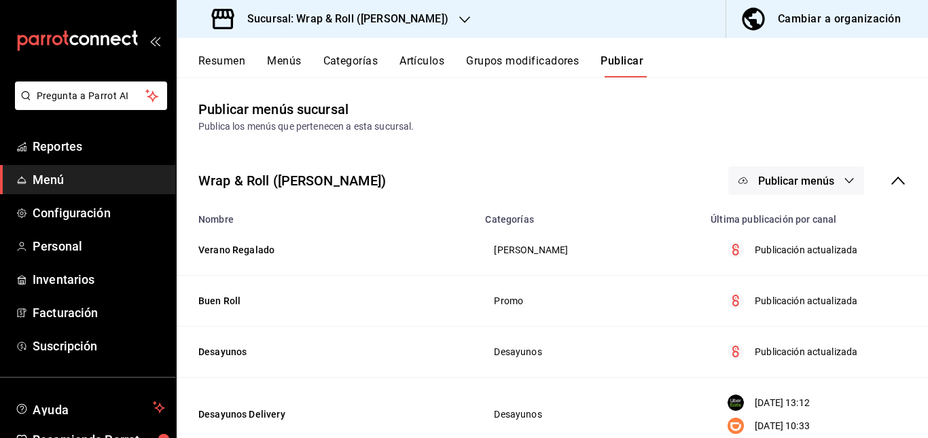
click at [758, 181] on span "Publicar menús" at bounding box center [796, 181] width 76 height 13
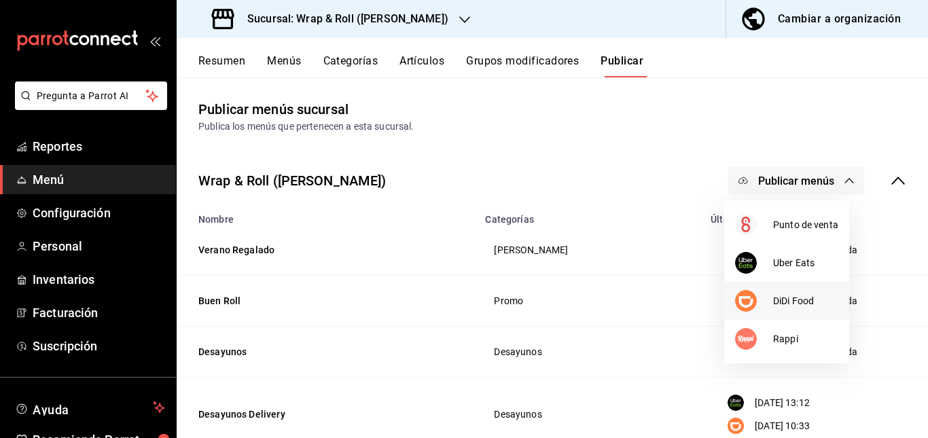
click at [771, 293] on div at bounding box center [754, 301] width 38 height 22
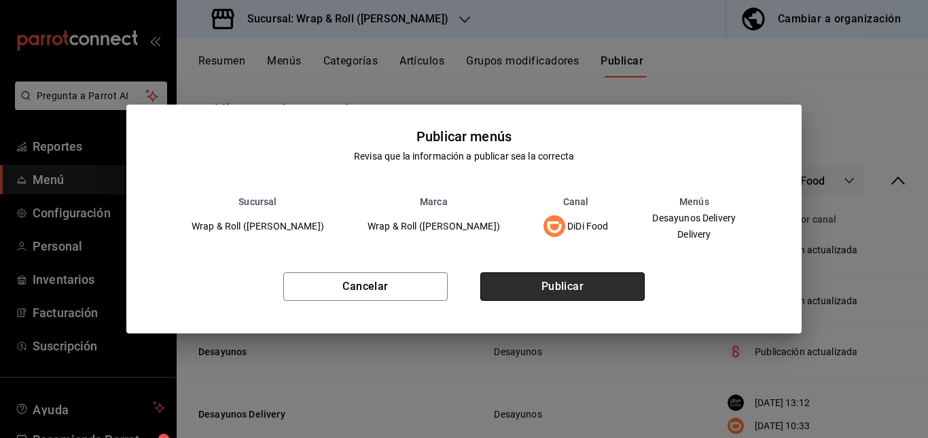
click at [610, 287] on button "Publicar" at bounding box center [562, 286] width 164 height 29
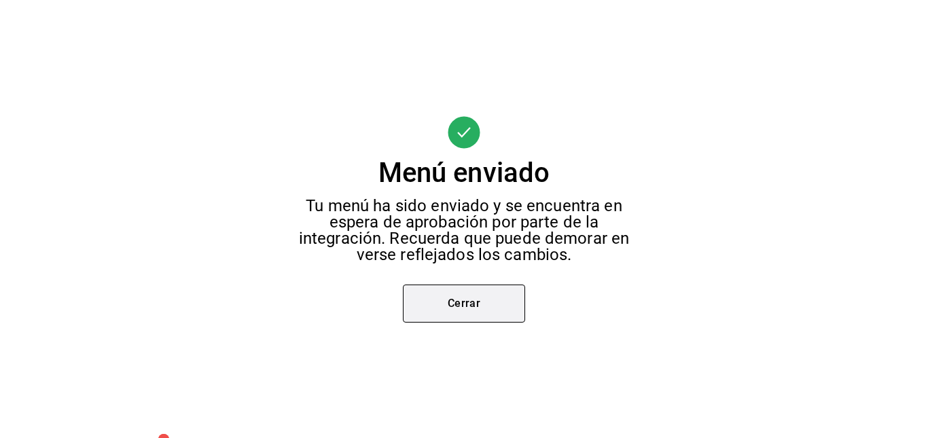
click at [492, 306] on button "Cerrar" at bounding box center [464, 304] width 122 height 38
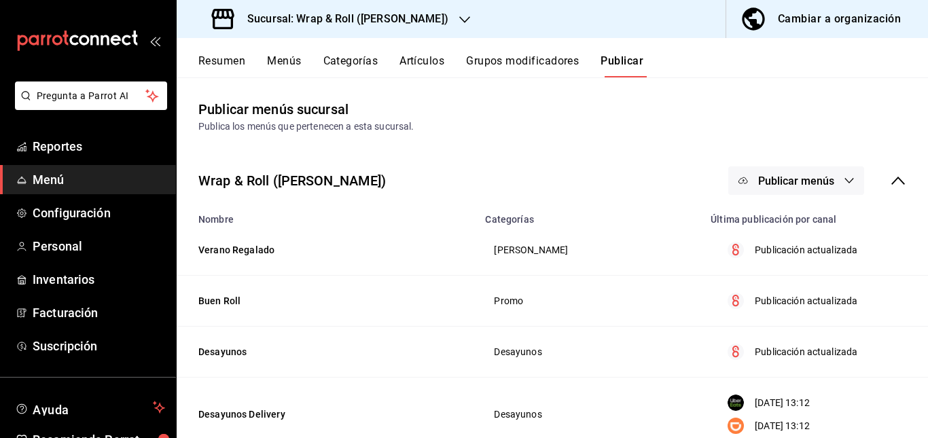
click at [780, 183] on span "Publicar menús" at bounding box center [796, 181] width 76 height 13
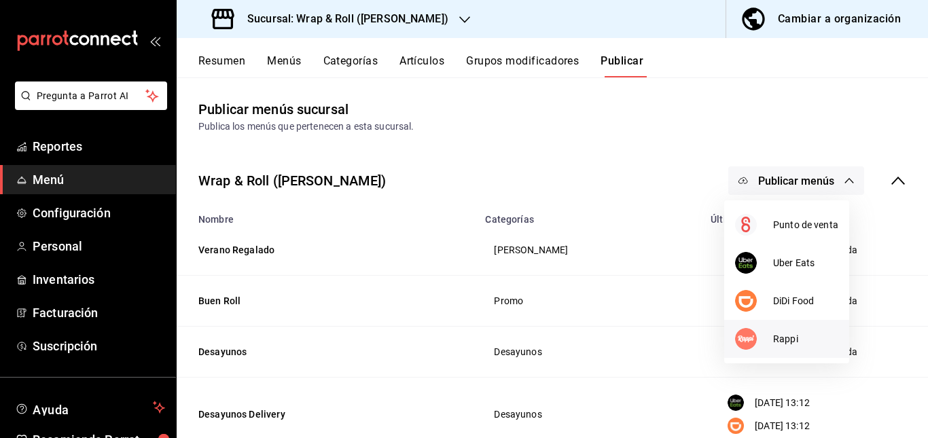
click at [771, 325] on li "Rappi" at bounding box center [786, 339] width 125 height 38
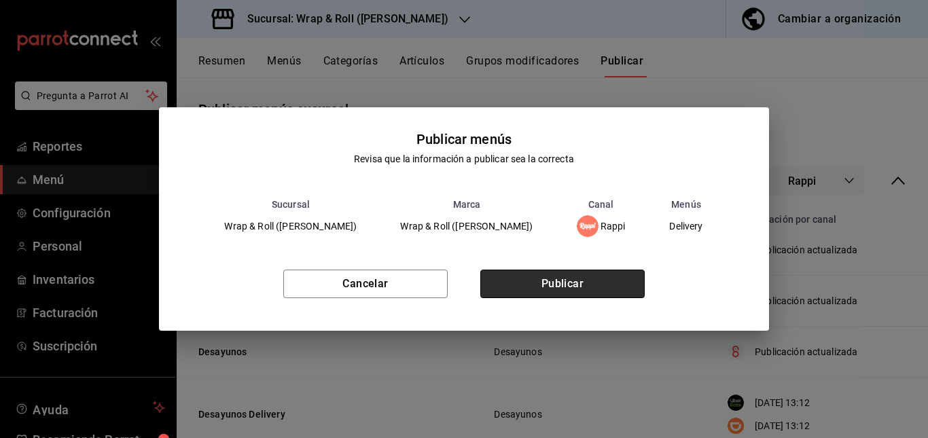
click at [592, 289] on button "Publicar" at bounding box center [562, 284] width 164 height 29
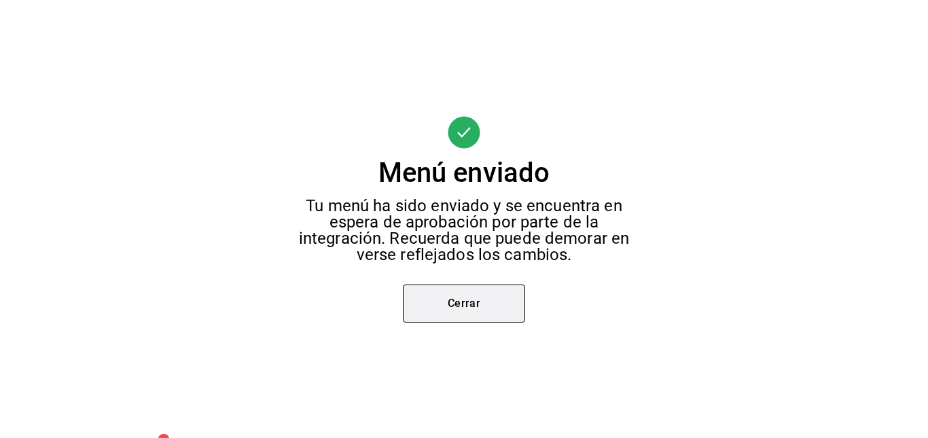
click at [459, 297] on button "Cerrar" at bounding box center [464, 304] width 122 height 38
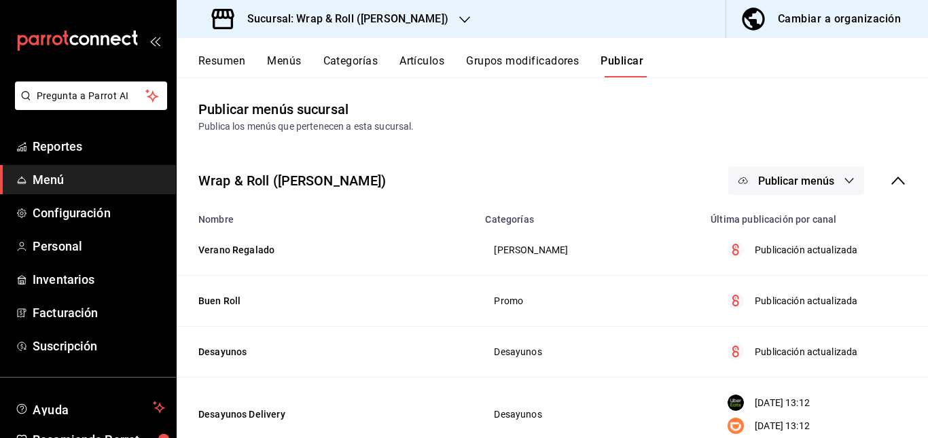
click at [421, 14] on h3 "Sucursal: Wrap & Roll ([PERSON_NAME])" at bounding box center [342, 19] width 212 height 16
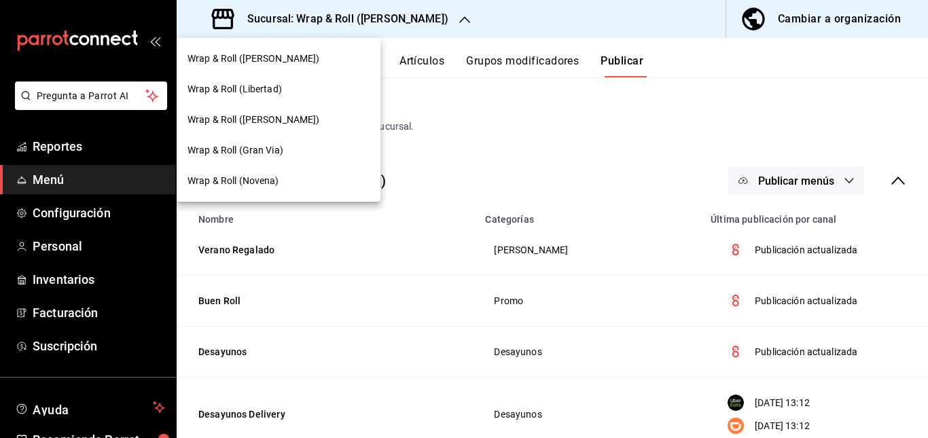
click at [308, 69] on div "Wrap & Roll ([PERSON_NAME])" at bounding box center [279, 58] width 204 height 31
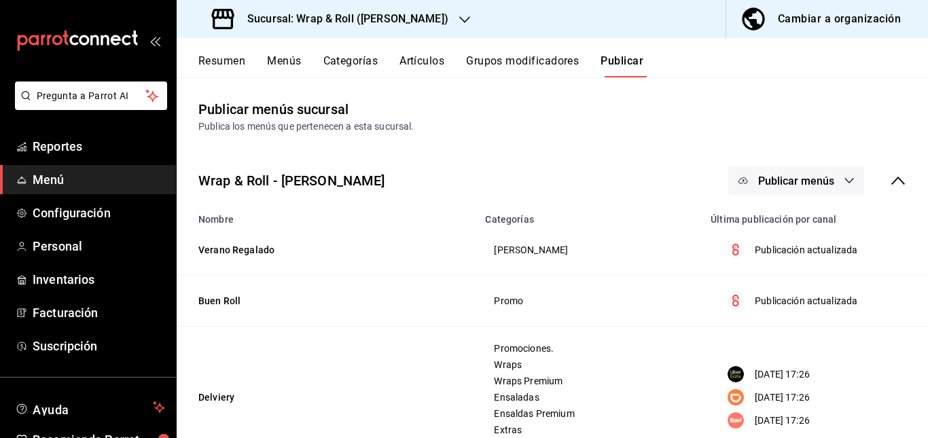
click at [225, 68] on button "Resumen" at bounding box center [221, 65] width 47 height 23
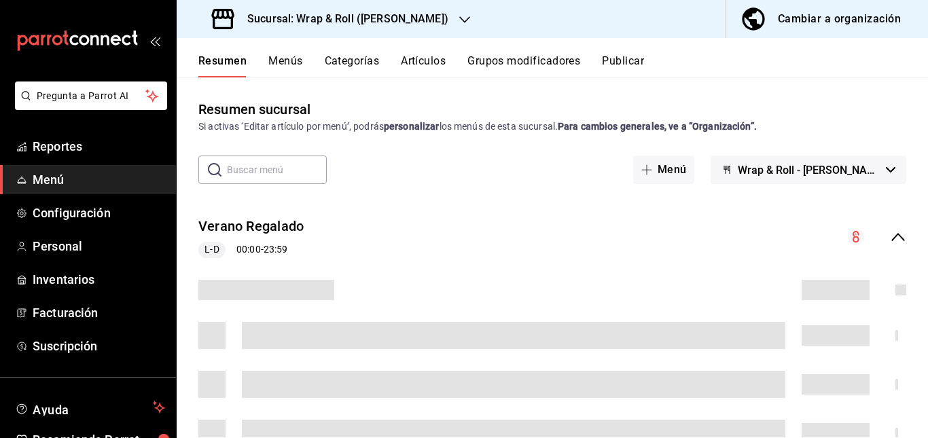
click at [422, 222] on div "Verano Regalado L-D 00:00 - 23:59" at bounding box center [552, 237] width 751 height 63
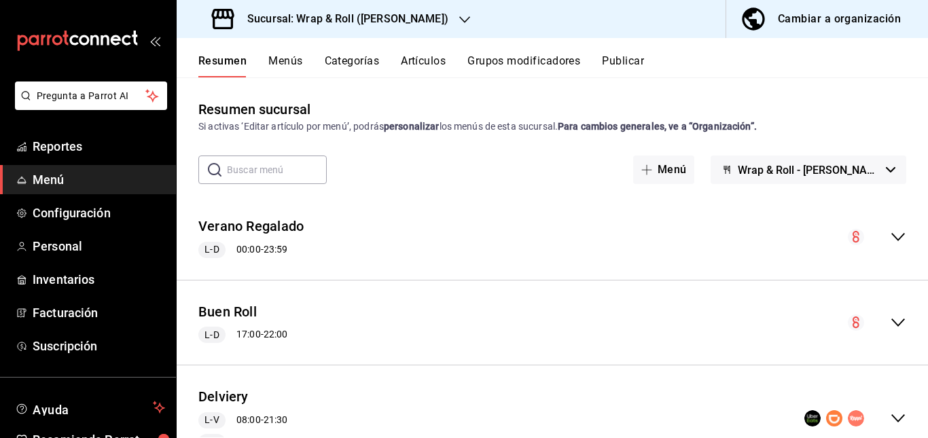
scroll to position [147, 0]
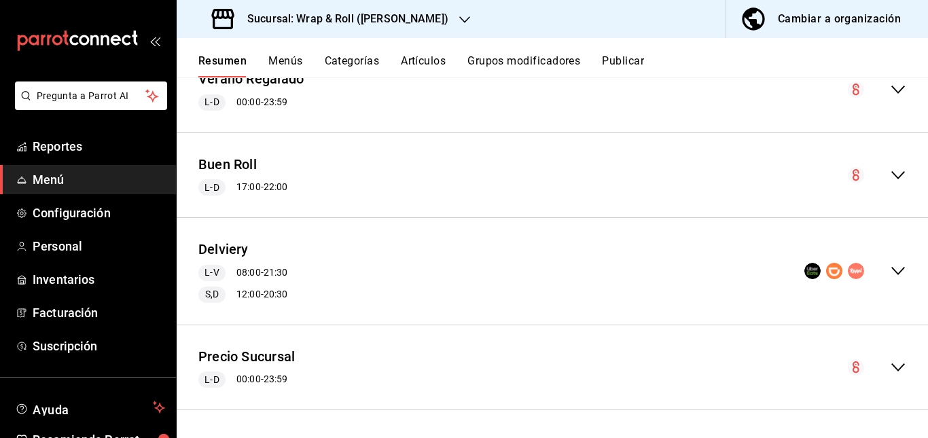
click at [401, 285] on div "Delviery L-V 08:00 - 21:30 S,D 12:00 - 20:30" at bounding box center [552, 271] width 751 height 85
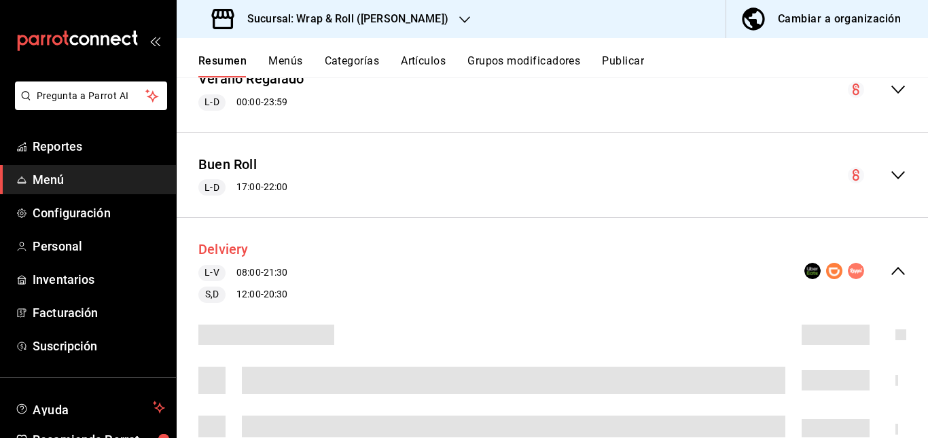
click at [236, 253] on button "Delviery" at bounding box center [223, 250] width 50 height 20
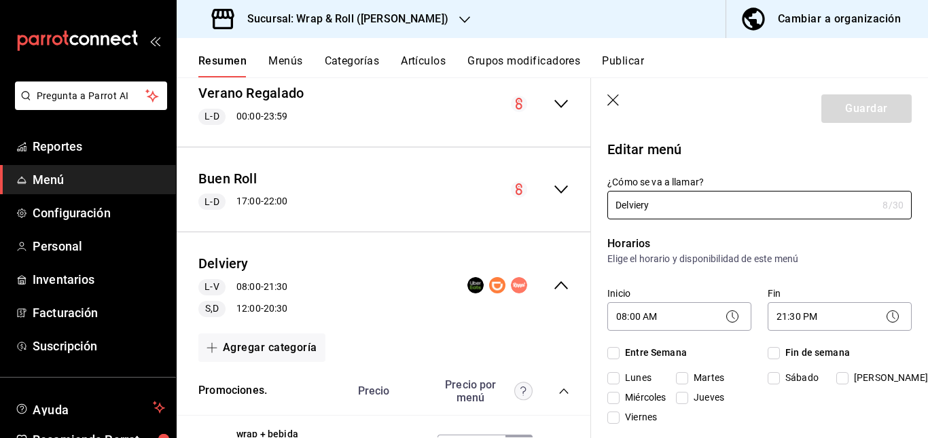
checkbox input "true"
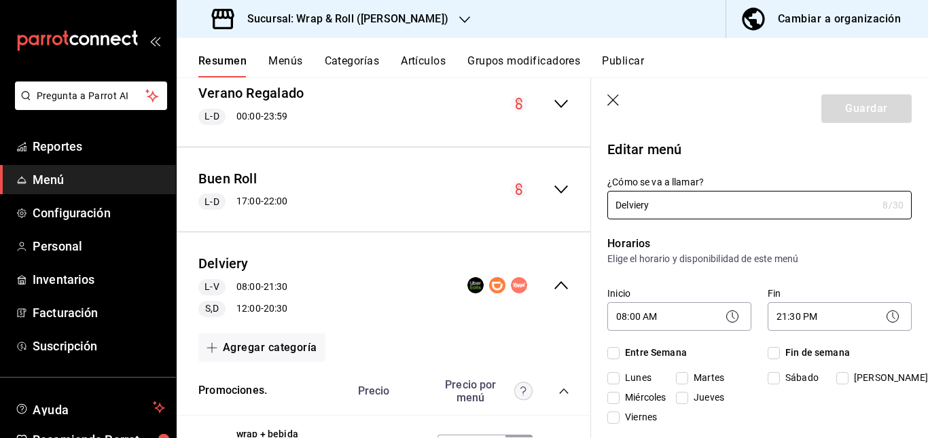
checkbox input "true"
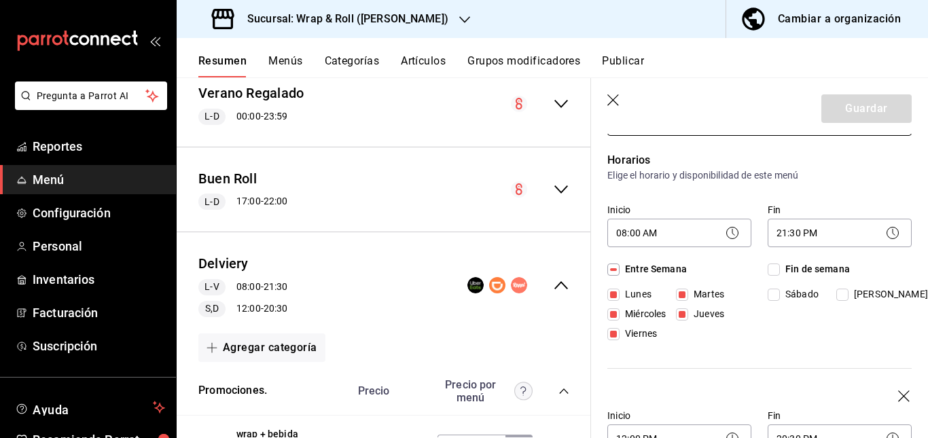
scroll to position [86, 0]
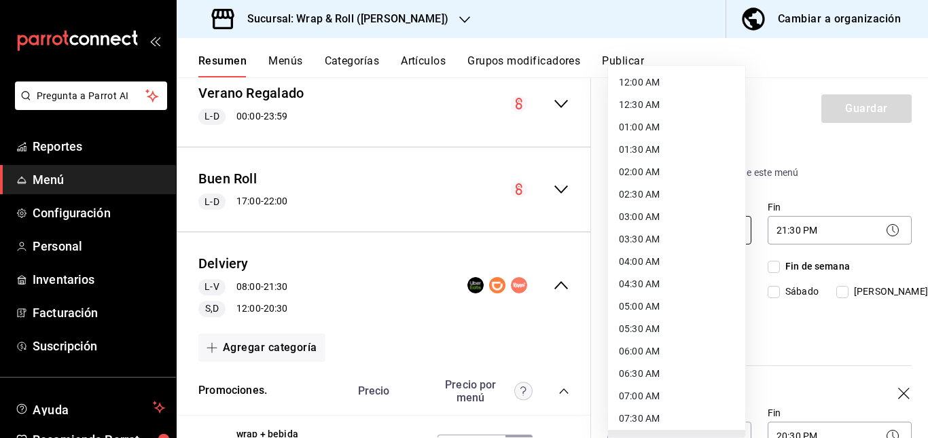
click at [699, 231] on body "Pregunta a Parrot AI Reportes Menú Configuración Personal Inventarios Facturaci…" at bounding box center [464, 219] width 928 height 438
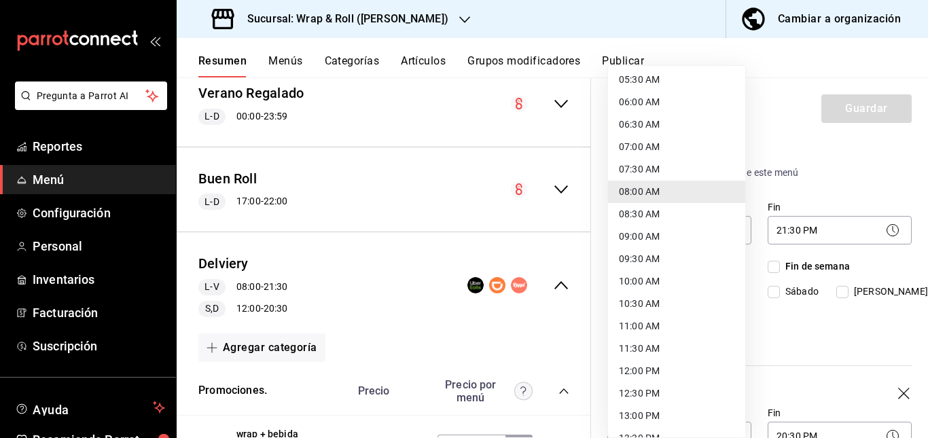
scroll to position [250, 0]
click at [656, 282] on li "10:00 AM" at bounding box center [676, 281] width 137 height 22
type input "10:00"
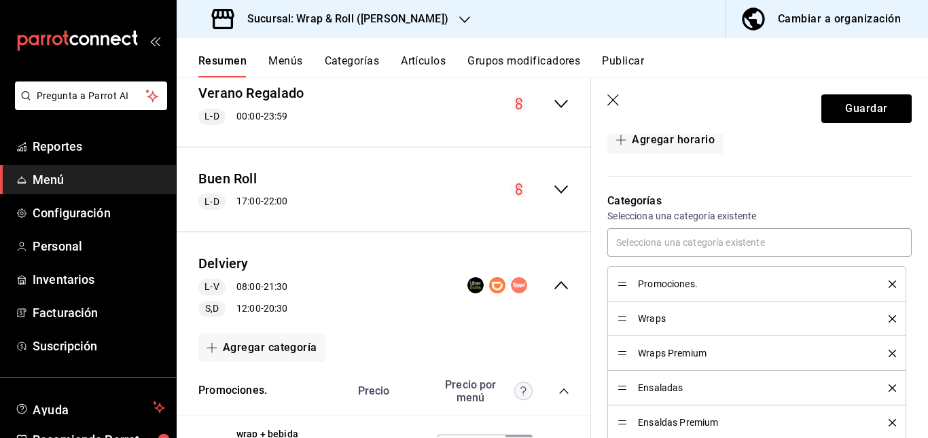
scroll to position [517, 0]
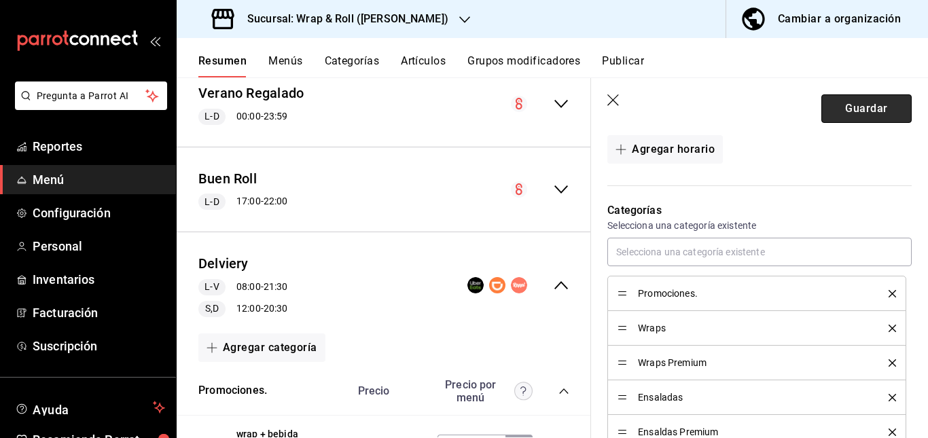
click at [843, 117] on button "Guardar" at bounding box center [866, 108] width 90 height 29
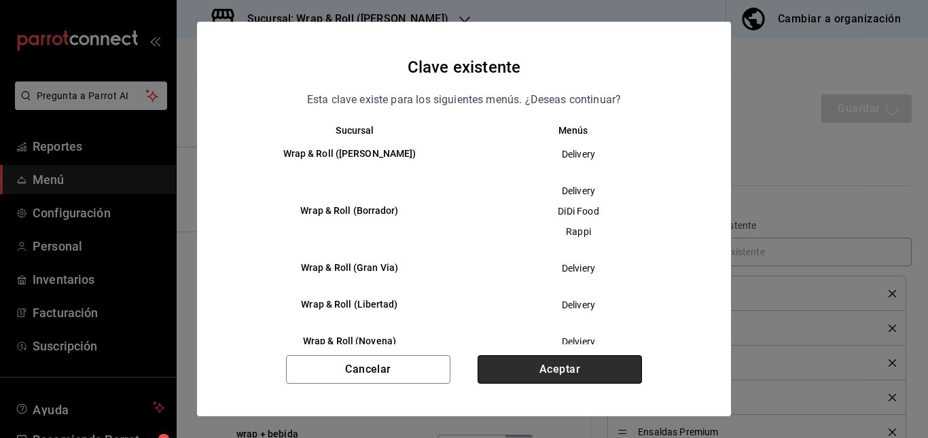
click at [557, 371] on button "Aceptar" at bounding box center [559, 369] width 164 height 29
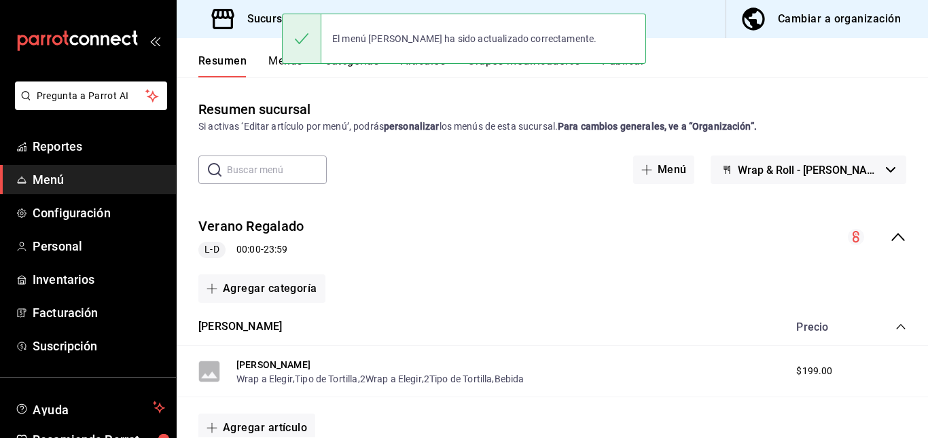
click at [420, 236] on div "Verano Regalado L-D 00:00 - 23:59" at bounding box center [552, 237] width 751 height 63
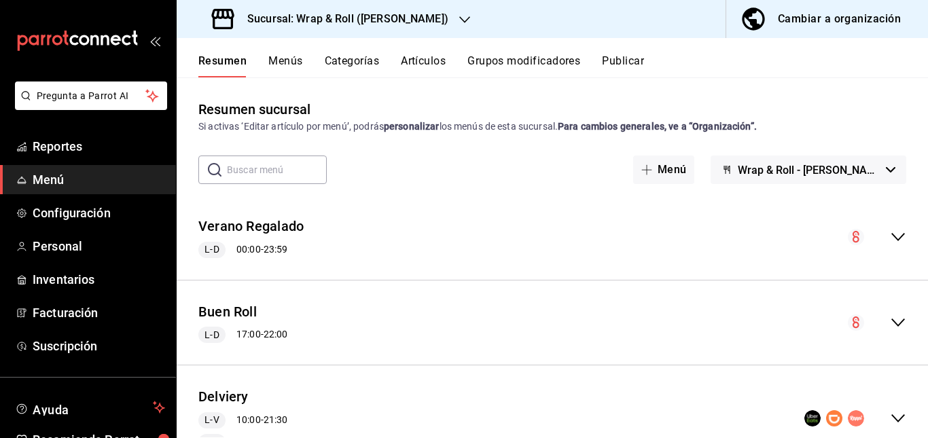
scroll to position [147, 0]
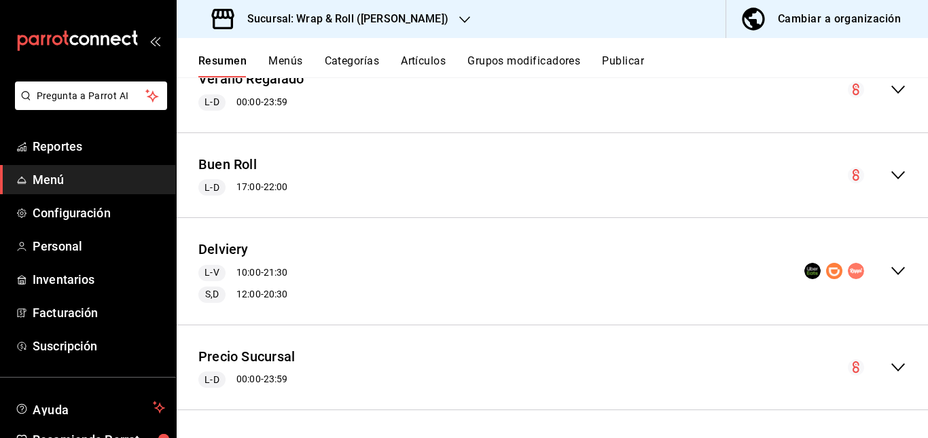
click at [408, 238] on div "Delviery L-V 10:00 - 21:30 S,D 12:00 - 20:30" at bounding box center [552, 271] width 751 height 85
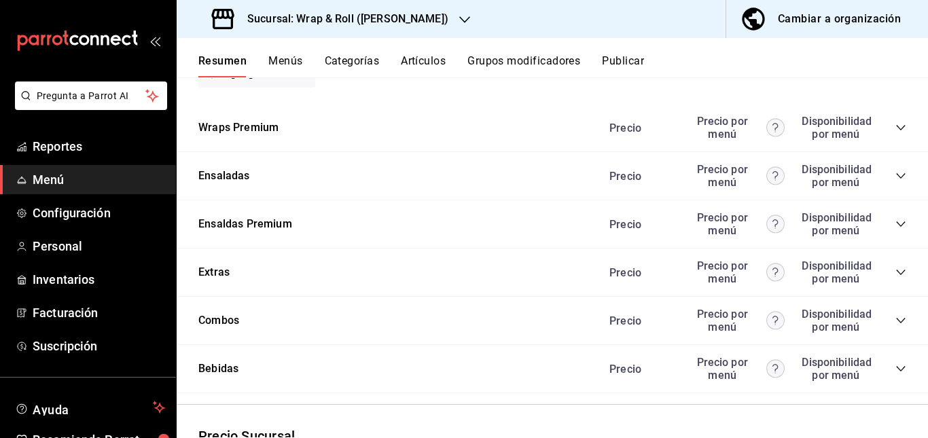
scroll to position [1182, 0]
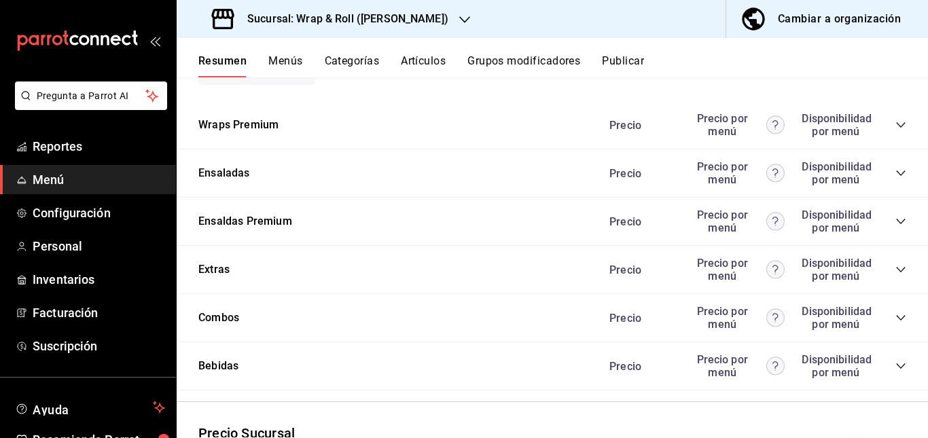
click at [896, 128] on icon "collapse-category-row" at bounding box center [900, 124] width 9 height 5
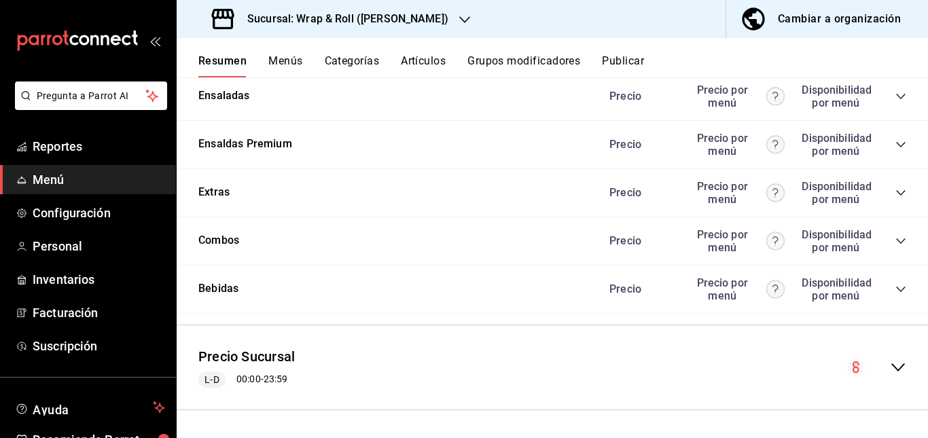
scroll to position [1544, 0]
click at [891, 109] on div "Precio Precio por menú Disponibilidad por menú" at bounding box center [750, 97] width 310 height 26
click at [895, 102] on icon "collapse-category-row" at bounding box center [900, 96] width 11 height 11
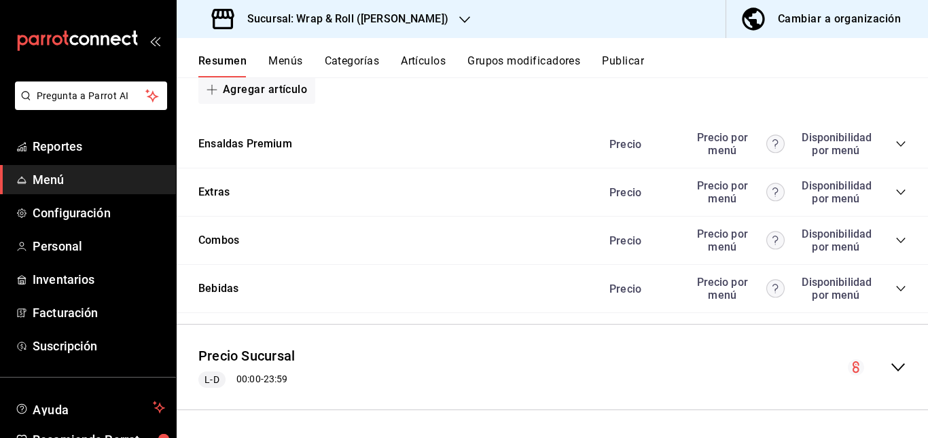
scroll to position [2274, 0]
click at [895, 149] on icon "collapse-category-row" at bounding box center [900, 144] width 11 height 11
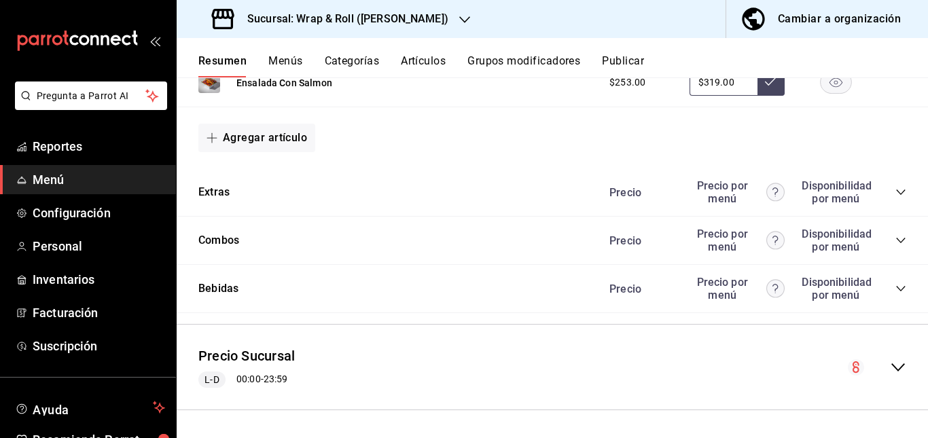
scroll to position [2497, 0]
click at [892, 200] on div "Precio Precio por menú Disponibilidad por menú" at bounding box center [750, 192] width 310 height 26
click at [895, 197] on icon "collapse-category-row" at bounding box center [900, 192] width 11 height 11
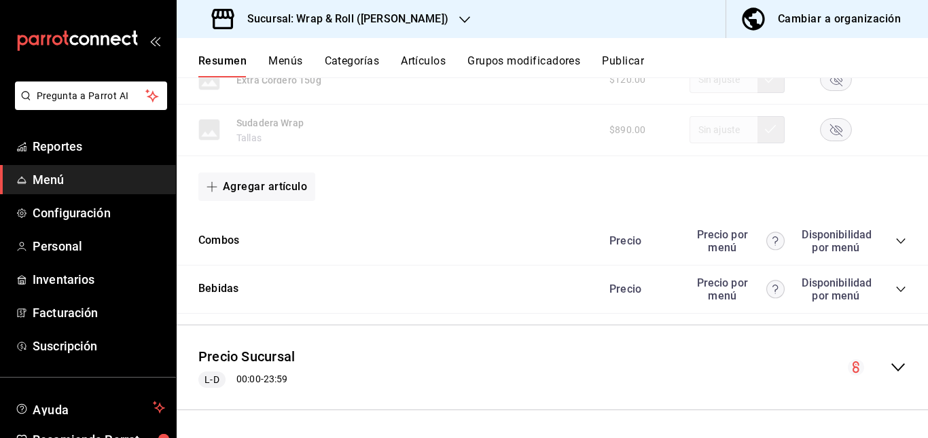
scroll to position [3420, 0]
click at [895, 246] on icon "collapse-category-row" at bounding box center [900, 241] width 11 height 11
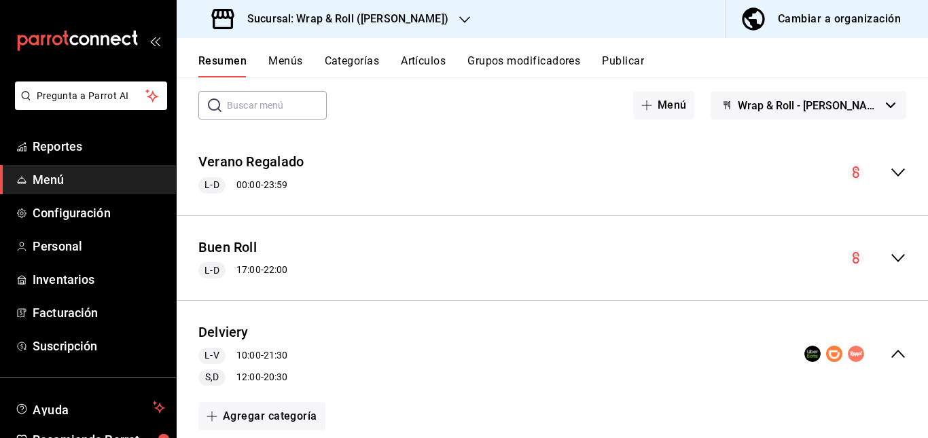
scroll to position [0, 0]
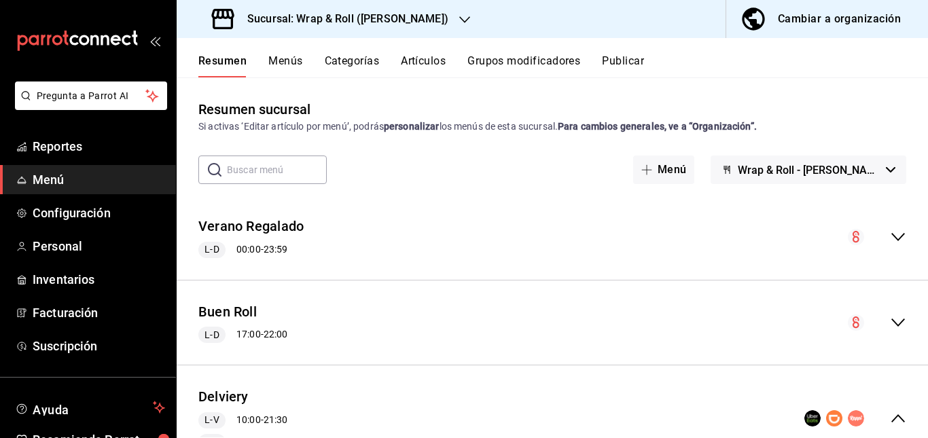
click at [430, 65] on button "Artículos" at bounding box center [423, 65] width 45 height 23
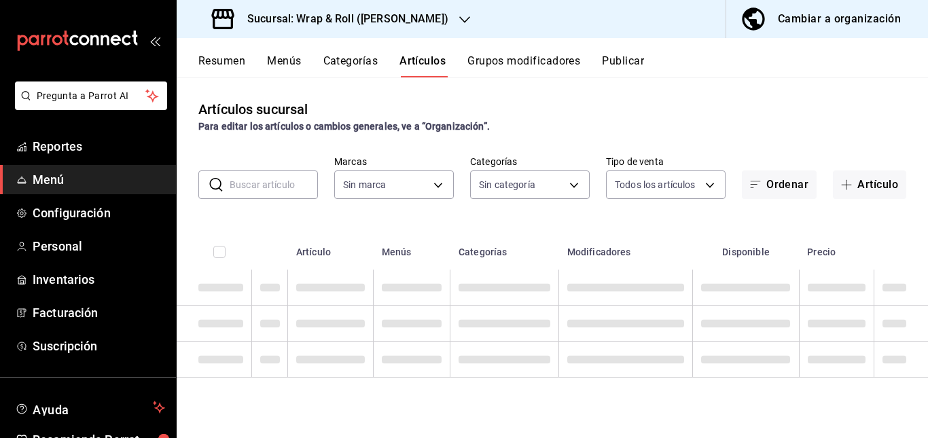
type input "acfbddca-dfdd-43bd-a64c-bf25b5834239"
type input "90a958d4-80bb-40f7-9be8-f3b7302f18b2,6b196204-5ec4-4f8e-a2f7-289c7823bad6,99ec4…"
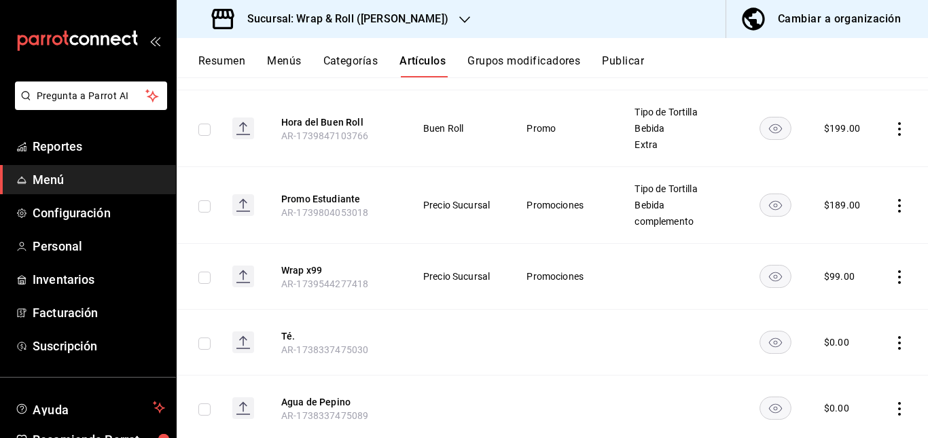
scroll to position [6454, 0]
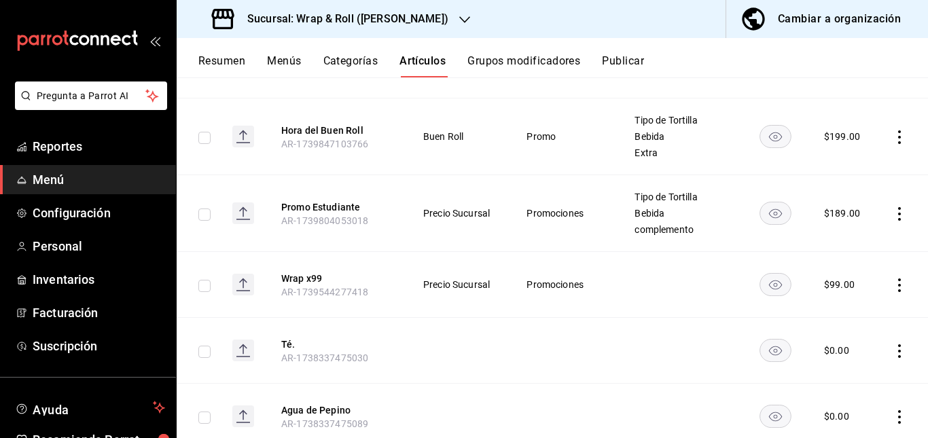
click at [629, 57] on button "Publicar" at bounding box center [623, 65] width 42 height 23
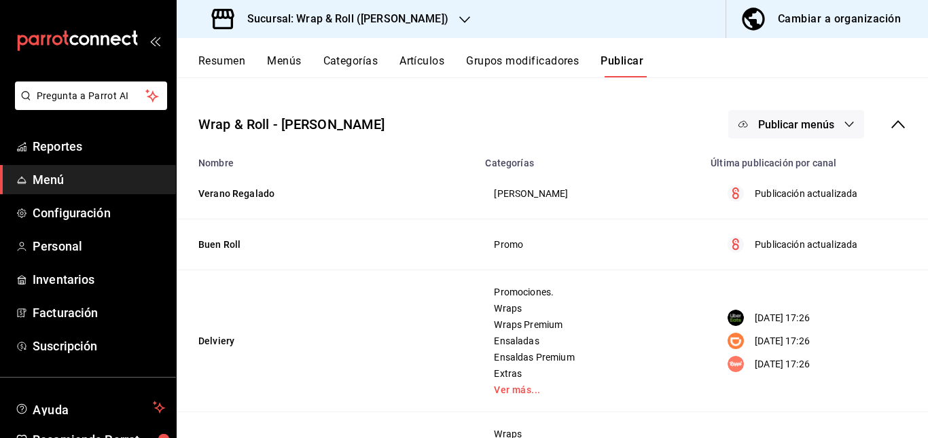
scroll to position [56, 0]
click at [832, 127] on button "Publicar menús" at bounding box center [796, 125] width 136 height 29
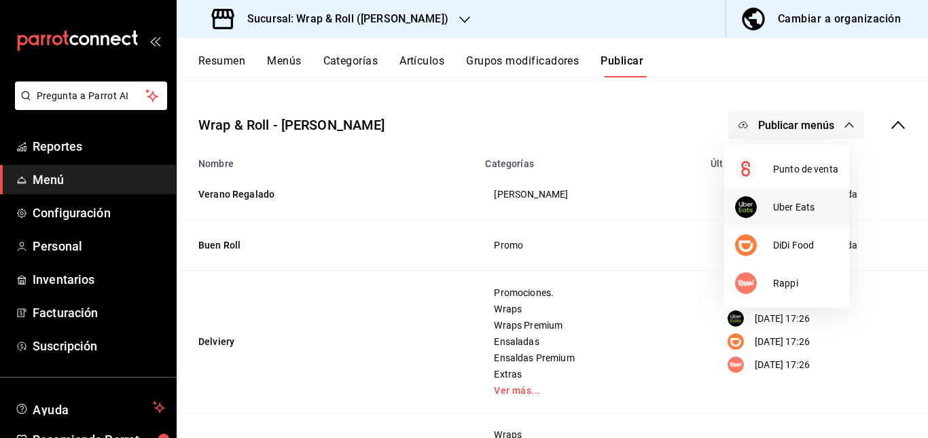
click at [757, 215] on div at bounding box center [754, 207] width 38 height 22
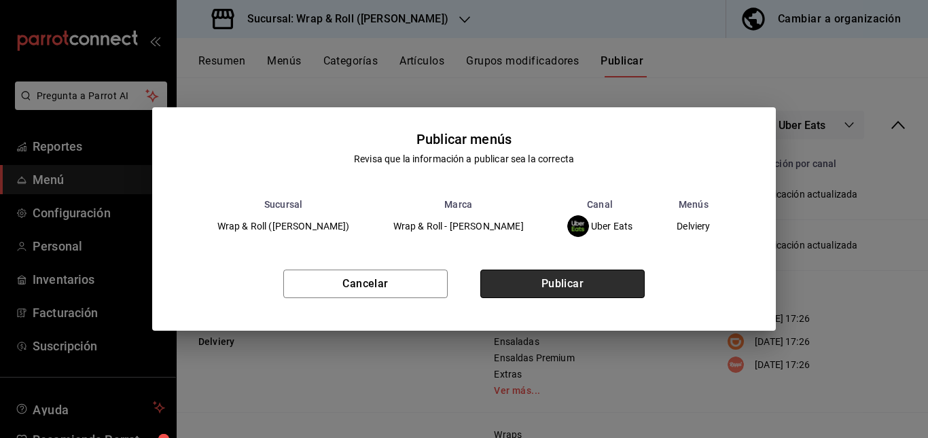
click at [564, 274] on button "Publicar" at bounding box center [562, 284] width 164 height 29
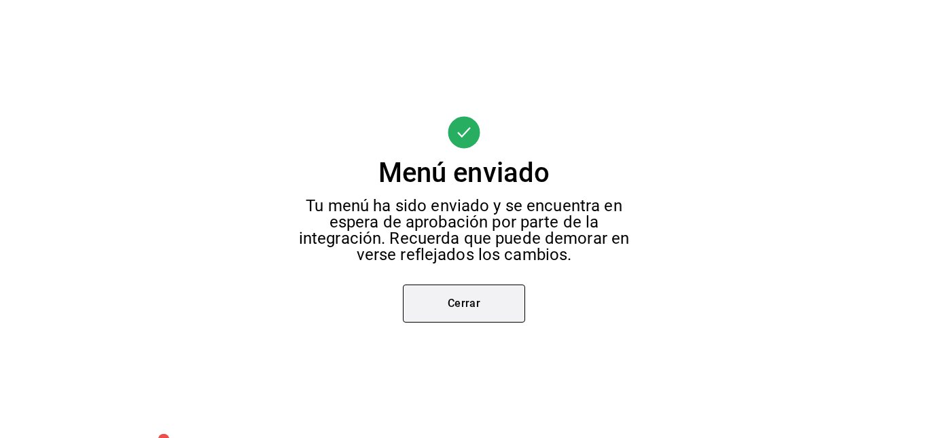
click at [441, 295] on button "Cerrar" at bounding box center [464, 304] width 122 height 38
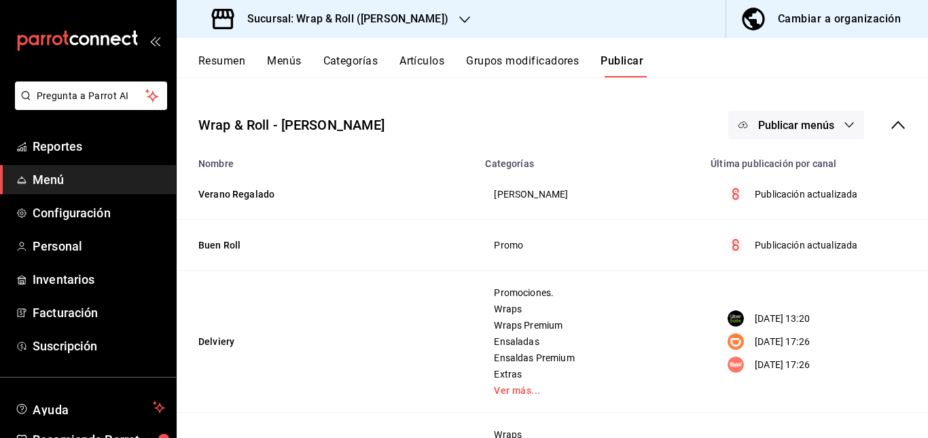
scroll to position [0, 0]
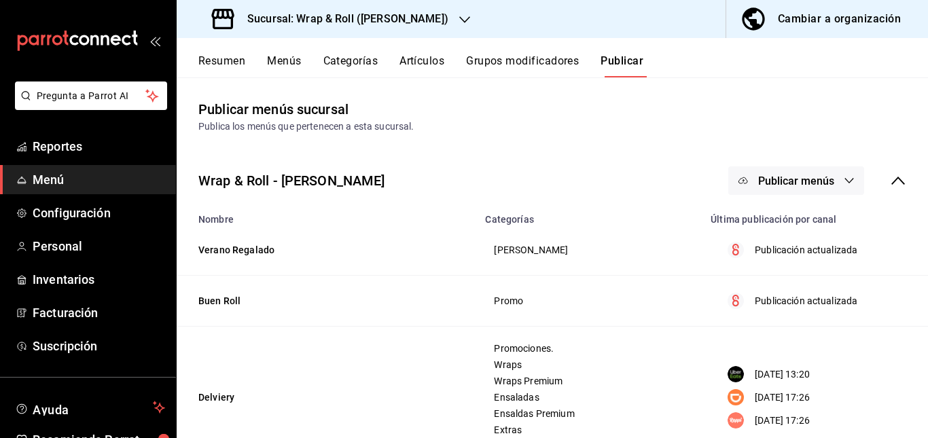
click at [776, 172] on button "Publicar menús" at bounding box center [796, 180] width 136 height 29
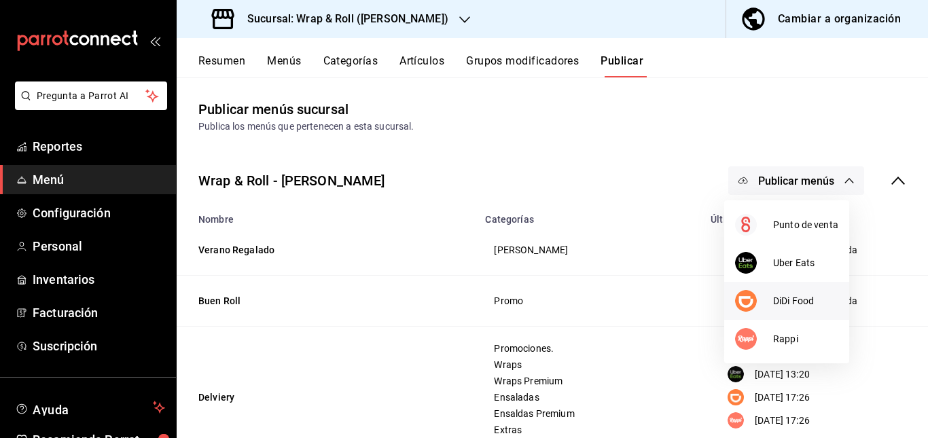
click at [731, 299] on li "DiDi Food" at bounding box center [786, 301] width 125 height 38
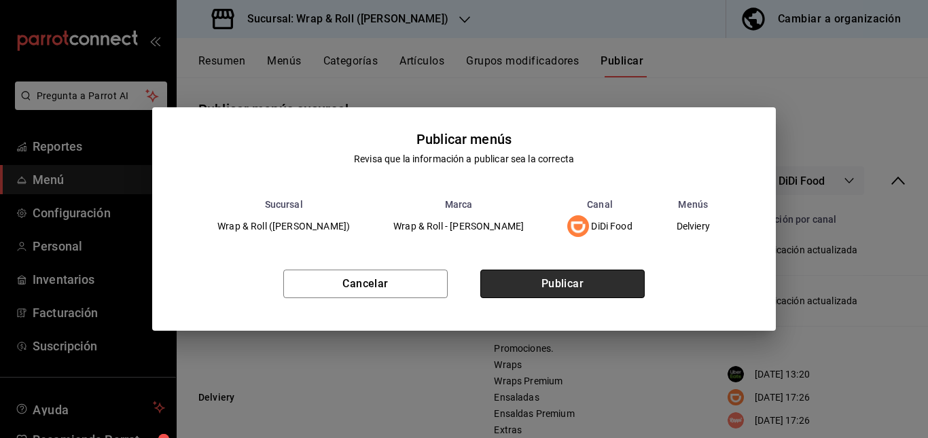
click at [582, 285] on button "Publicar" at bounding box center [562, 284] width 164 height 29
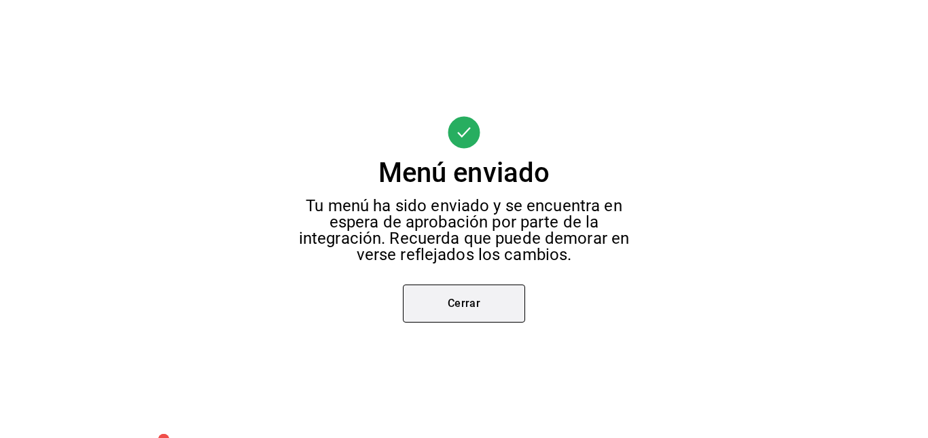
click at [445, 316] on button "Cerrar" at bounding box center [464, 304] width 122 height 38
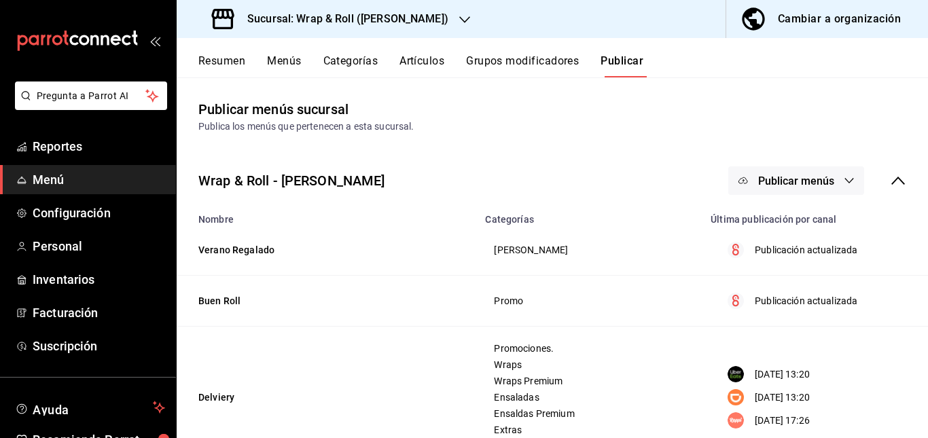
click at [796, 185] on span "Publicar menús" at bounding box center [796, 181] width 76 height 13
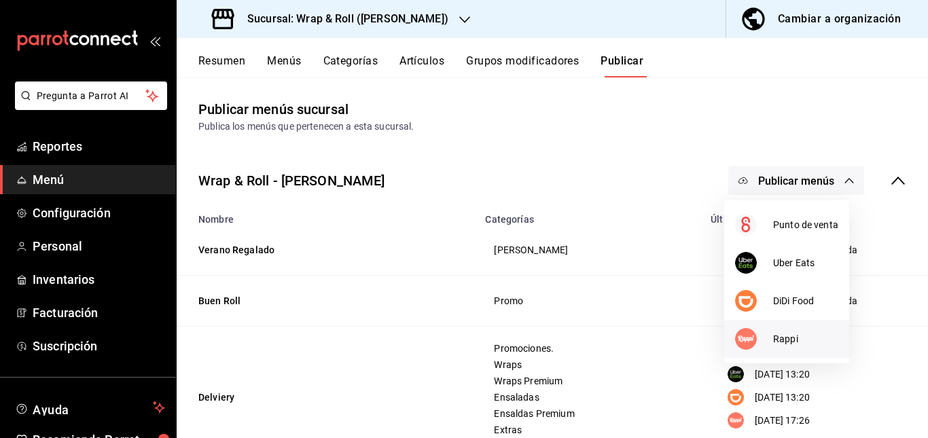
click at [762, 333] on div at bounding box center [754, 339] width 38 height 22
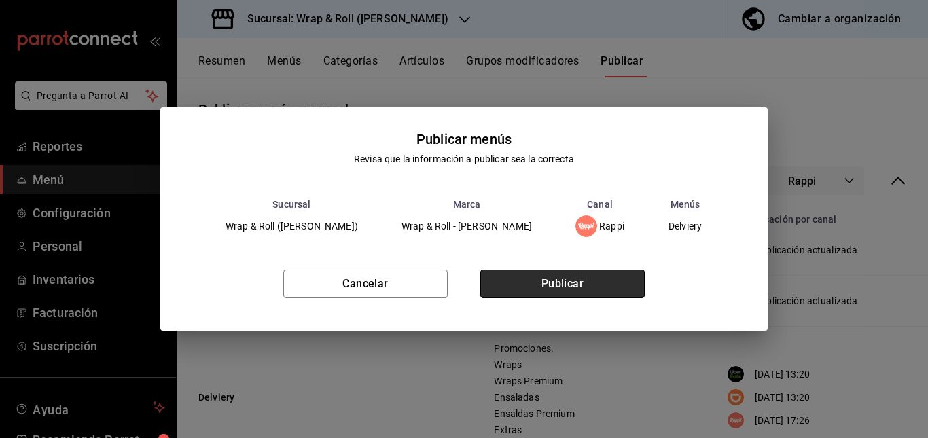
click at [605, 280] on button "Publicar" at bounding box center [562, 284] width 164 height 29
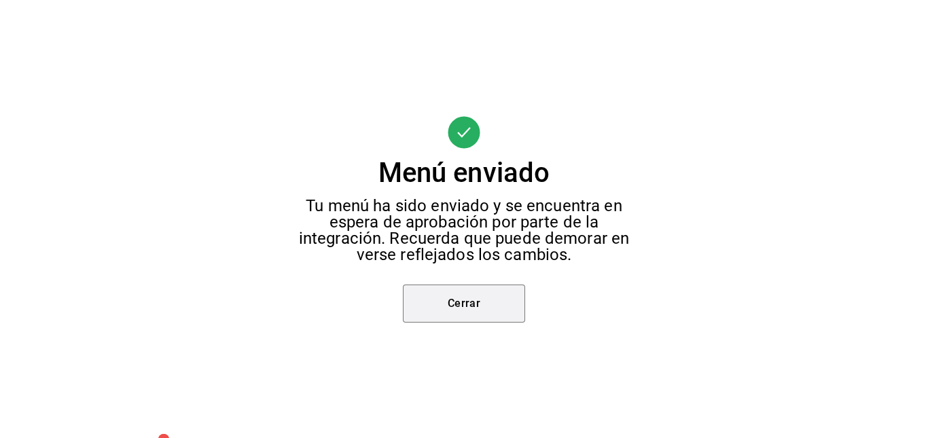
drag, startPoint x: 457, startPoint y: 310, endPoint x: 374, endPoint y: 20, distance: 301.5
click at [457, 310] on button "Cerrar" at bounding box center [464, 304] width 122 height 38
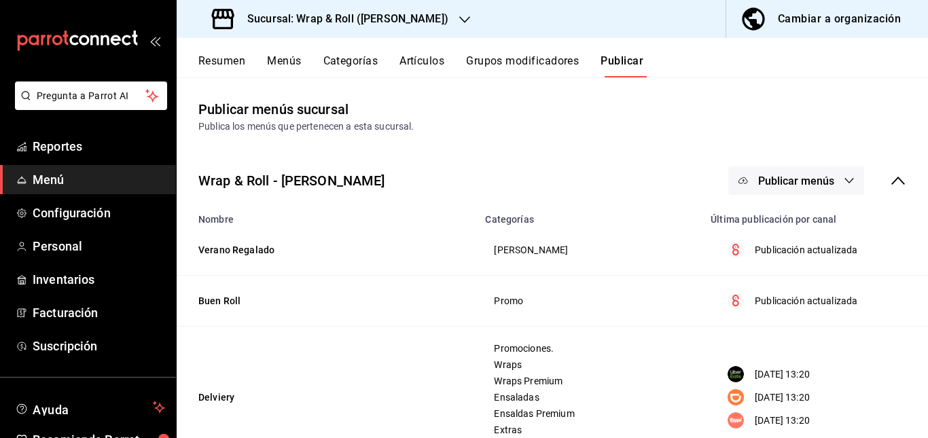
click at [380, 20] on h3 "Sucursal: Wrap & Roll ([PERSON_NAME])" at bounding box center [342, 19] width 212 height 16
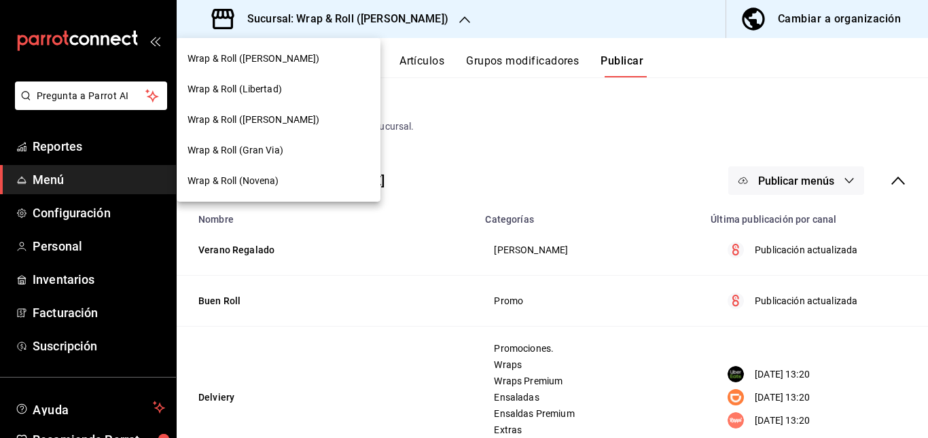
click at [283, 181] on div "Wrap & Roll (Novena)" at bounding box center [278, 181] width 182 height 14
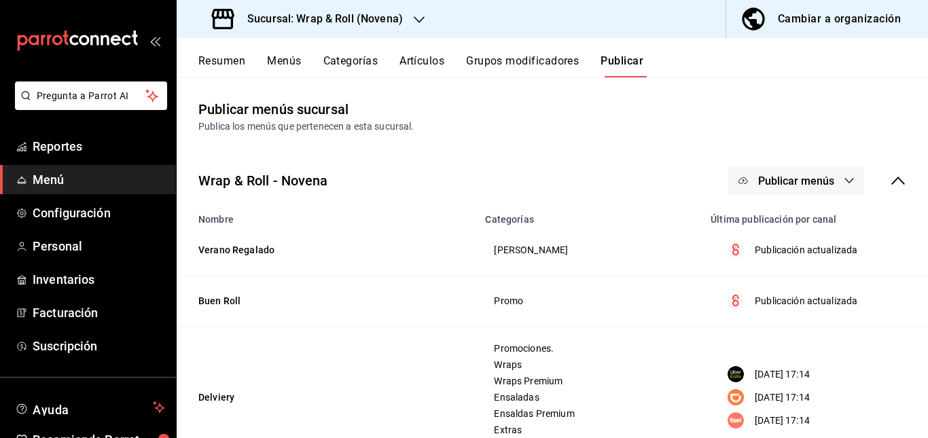
click at [228, 62] on button "Resumen" at bounding box center [221, 65] width 47 height 23
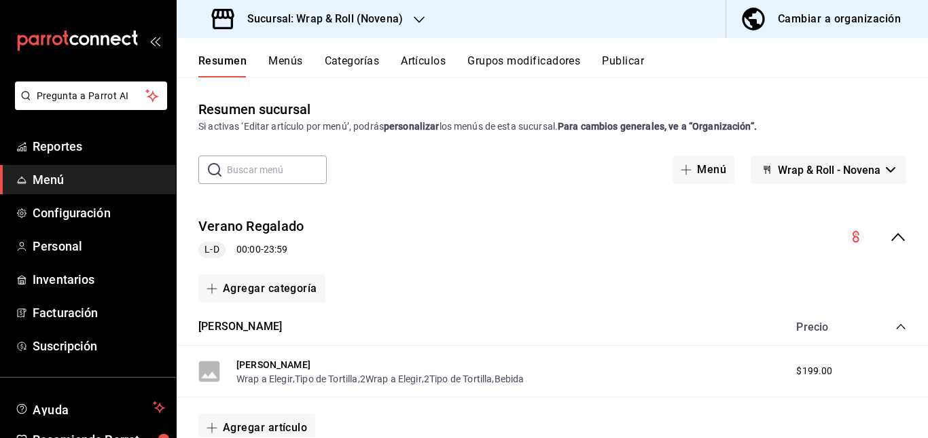
click at [422, 236] on div "Verano Regalado L-D 00:00 - 23:59" at bounding box center [552, 237] width 751 height 63
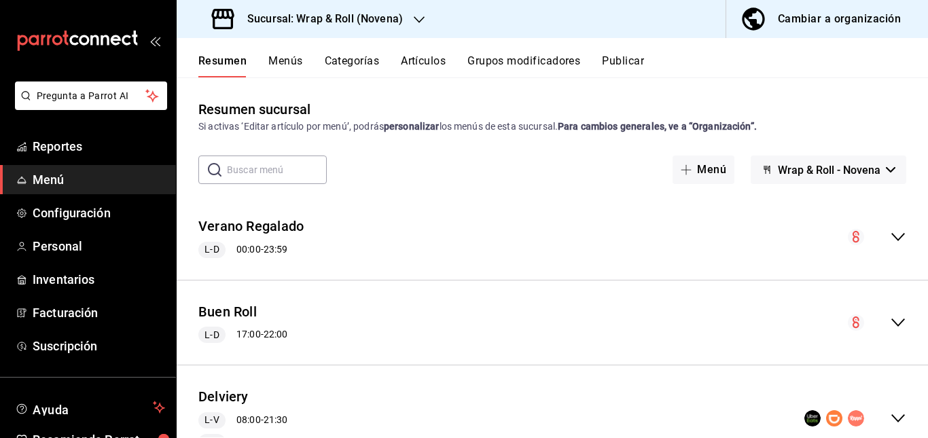
scroll to position [147, 0]
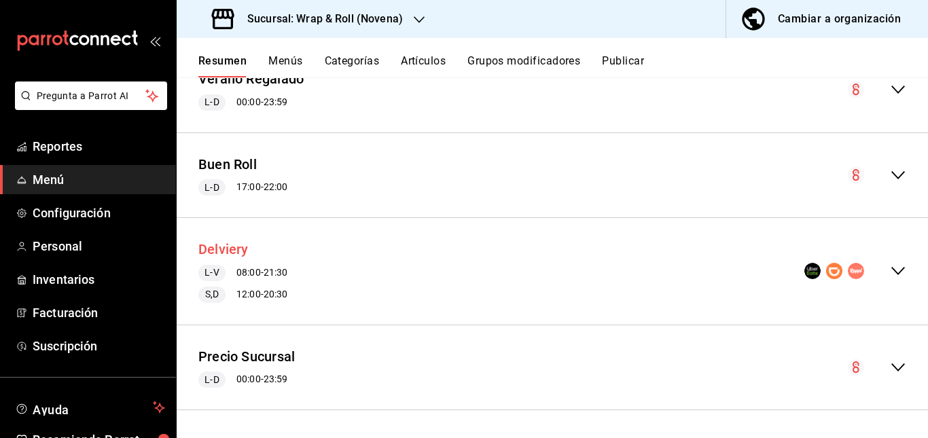
click at [236, 251] on button "Delviery" at bounding box center [223, 250] width 50 height 20
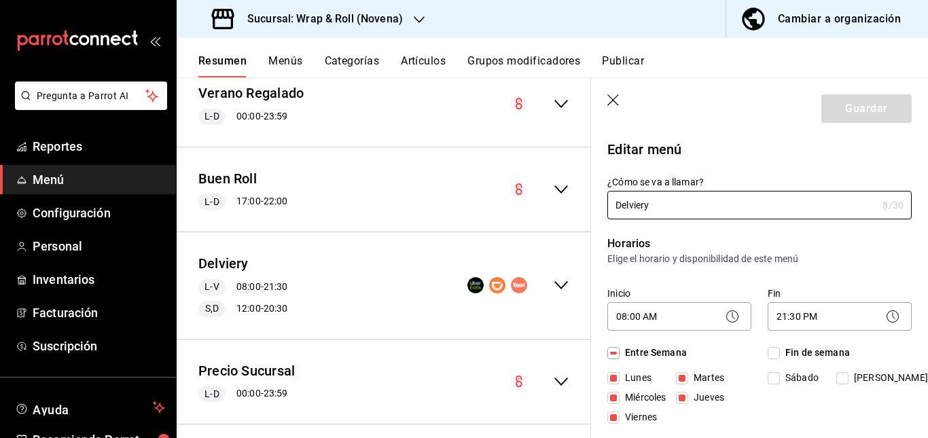
scroll to position [71, 0]
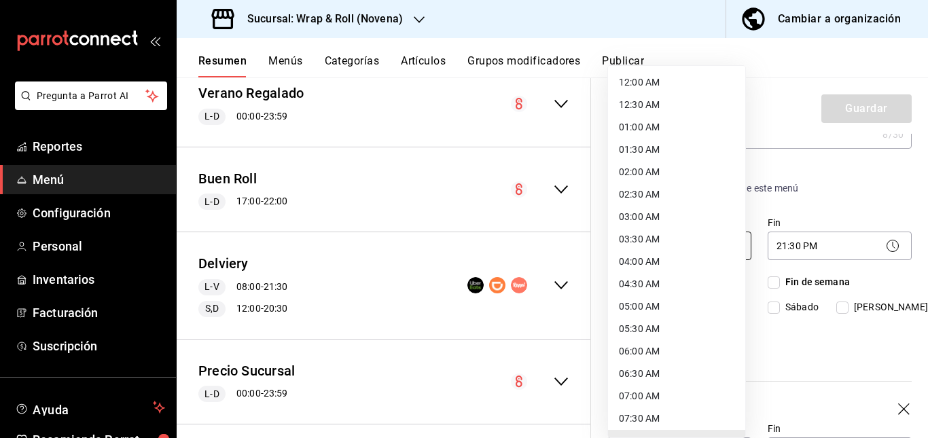
click at [689, 232] on body "Pregunta a Parrot AI Reportes Menú Configuración Personal Inventarios Facturaci…" at bounding box center [464, 219] width 928 height 438
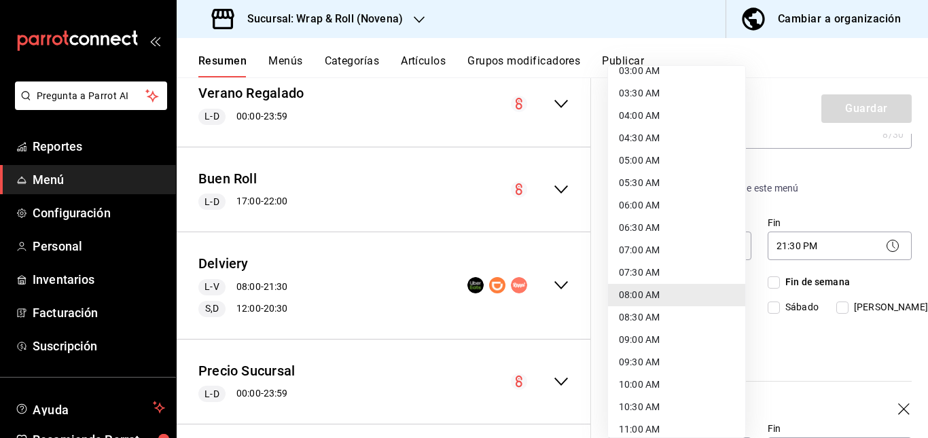
drag, startPoint x: 674, startPoint y: 369, endPoint x: 667, endPoint y: 380, distance: 12.6
click at [667, 380] on li "10:00 AM" at bounding box center [676, 384] width 137 height 22
type input "10:00"
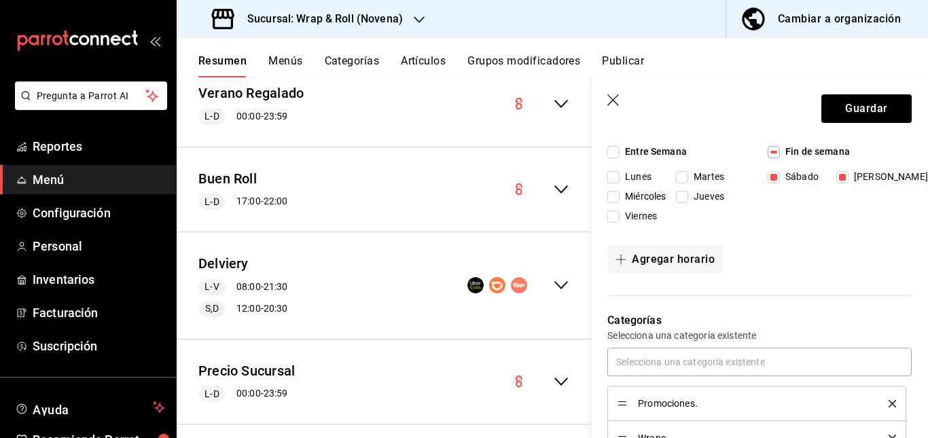
scroll to position [407, 0]
click at [836, 117] on button "Guardar" at bounding box center [866, 108] width 90 height 29
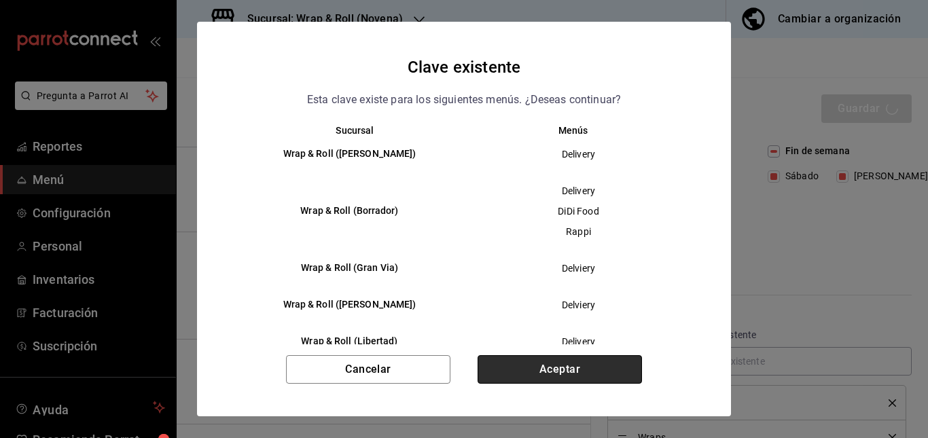
click at [538, 365] on button "Aceptar" at bounding box center [559, 369] width 164 height 29
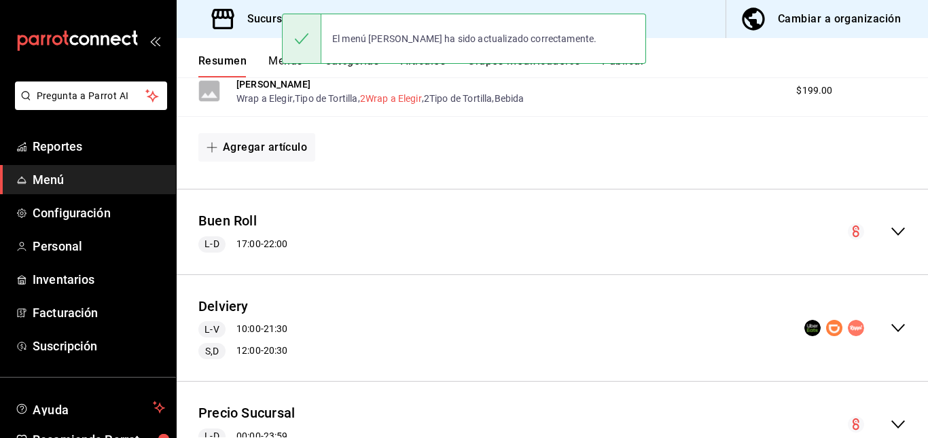
scroll to position [337, 0]
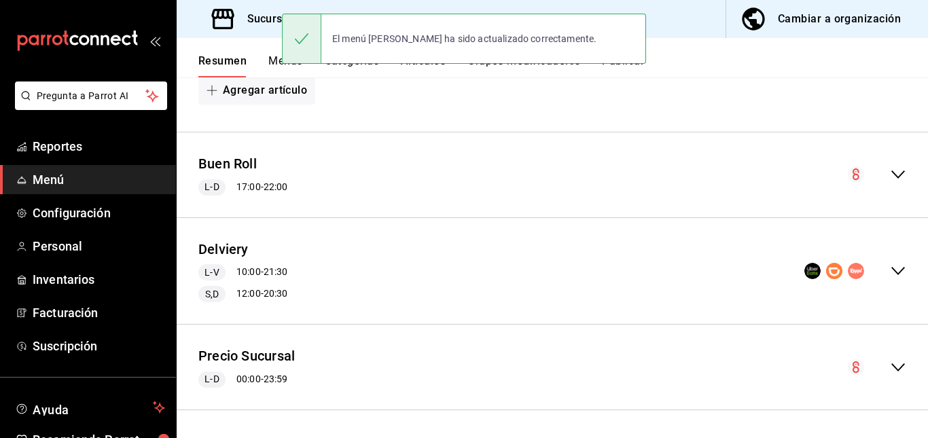
click at [374, 281] on div "Delviery L-V 10:00 - 21:30 S,D 12:00 - 20:30" at bounding box center [552, 271] width 751 height 85
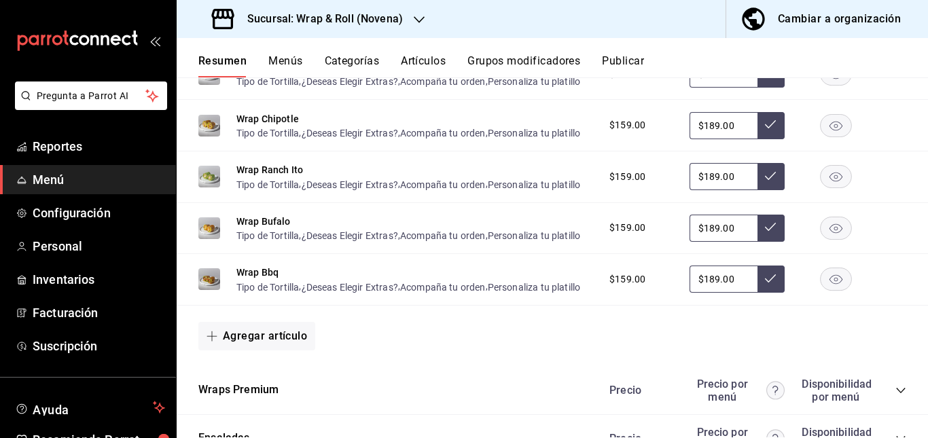
scroll to position [1103, 0]
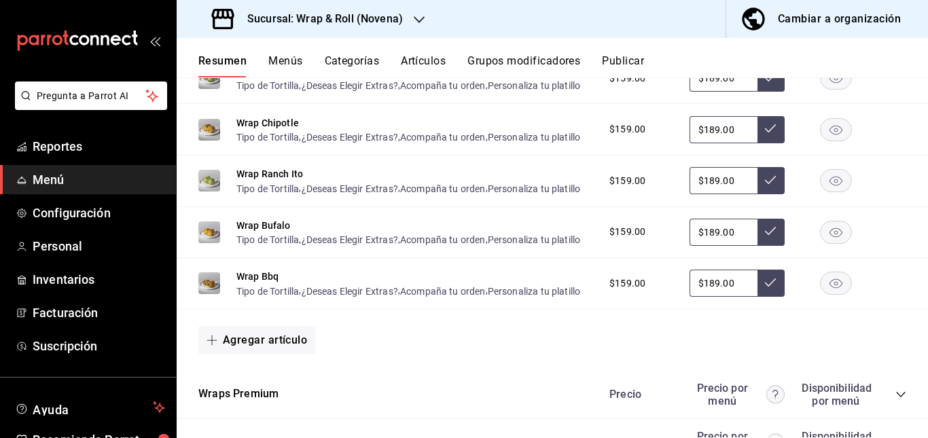
click at [828, 141] on rect "button" at bounding box center [835, 129] width 31 height 22
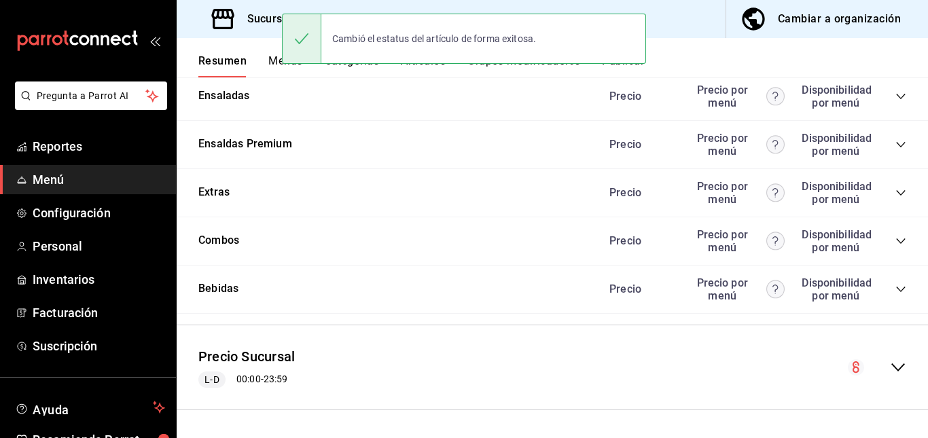
scroll to position [1471, 0]
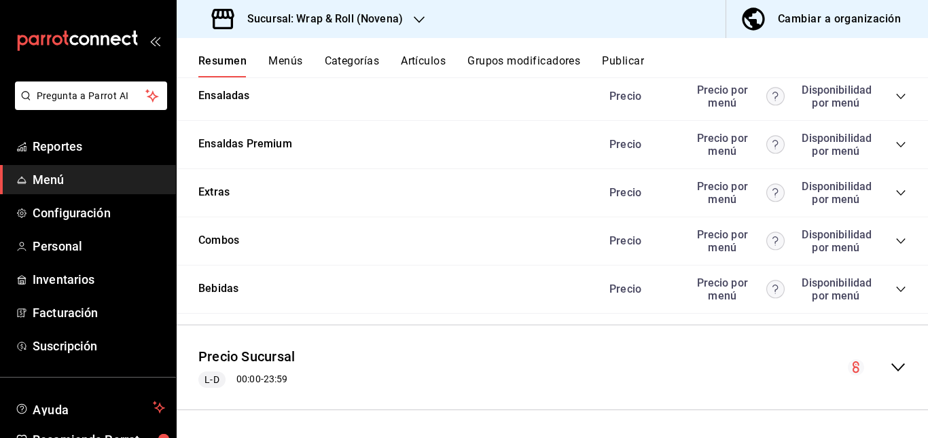
drag, startPoint x: 897, startPoint y: 143, endPoint x: 888, endPoint y: 142, distance: 8.9
click at [888, 73] on div "Wraps Premium Precio Precio por menú Disponibilidad por menú" at bounding box center [552, 48] width 751 height 48
click at [895, 54] on icon "collapse-category-row" at bounding box center [900, 48] width 11 height 11
click at [895, 101] on icon "collapse-category-row" at bounding box center [900, 95] width 11 height 11
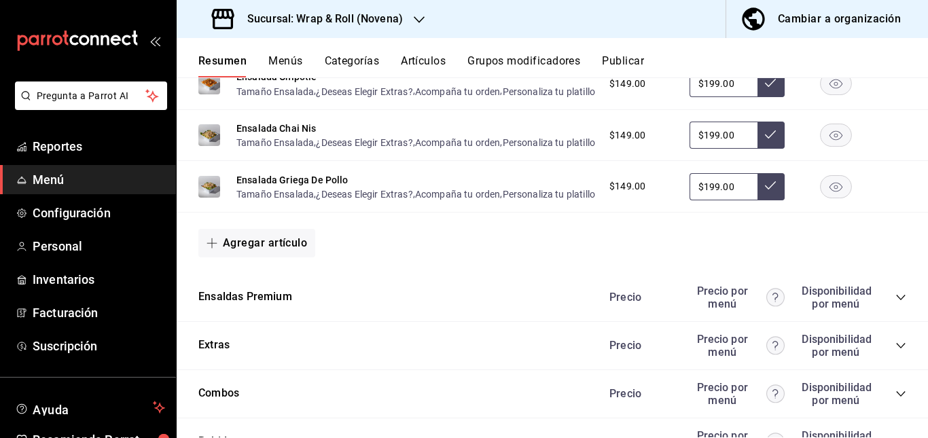
scroll to position [2036, 0]
click at [821, 94] on rect "button" at bounding box center [835, 82] width 31 height 22
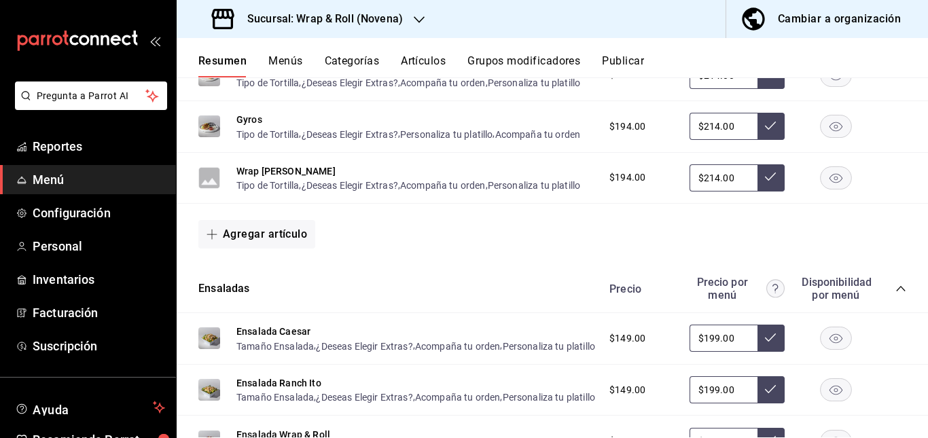
scroll to position [1522, 0]
click at [838, 87] on rect "button" at bounding box center [835, 76] width 31 height 22
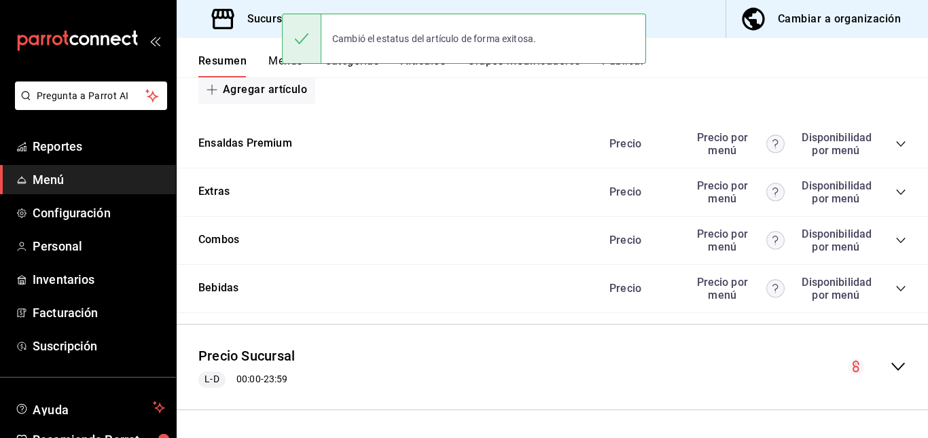
scroll to position [2476, 0]
click at [883, 149] on div "Precio Precio por menú Disponibilidad por menú" at bounding box center [750, 144] width 310 height 26
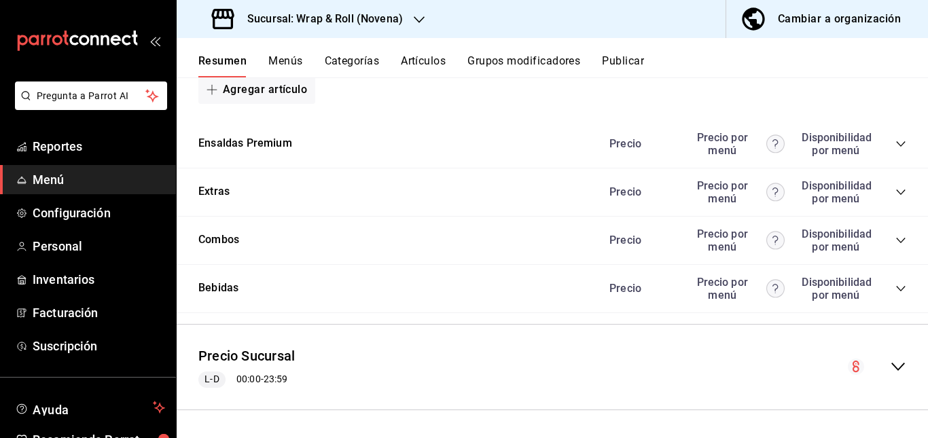
click at [895, 143] on icon "collapse-category-row" at bounding box center [900, 144] width 11 height 11
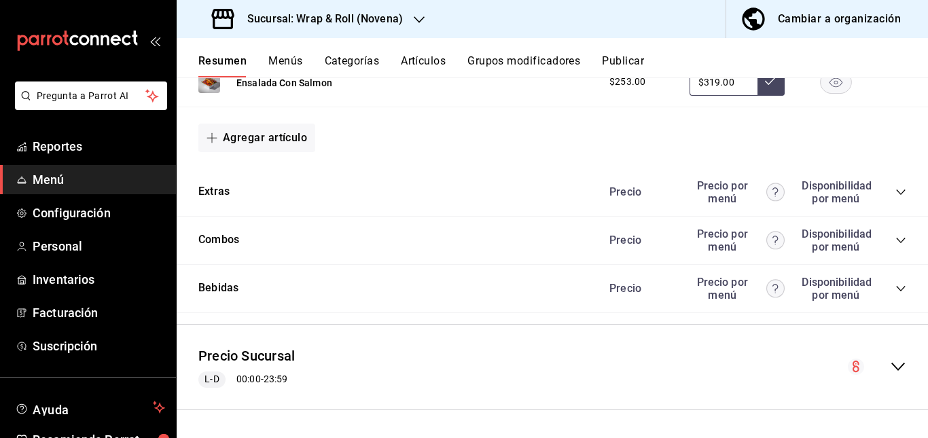
scroll to position [2508, 0]
click at [829, 88] on icon "button" at bounding box center [835, 83] width 13 height 10
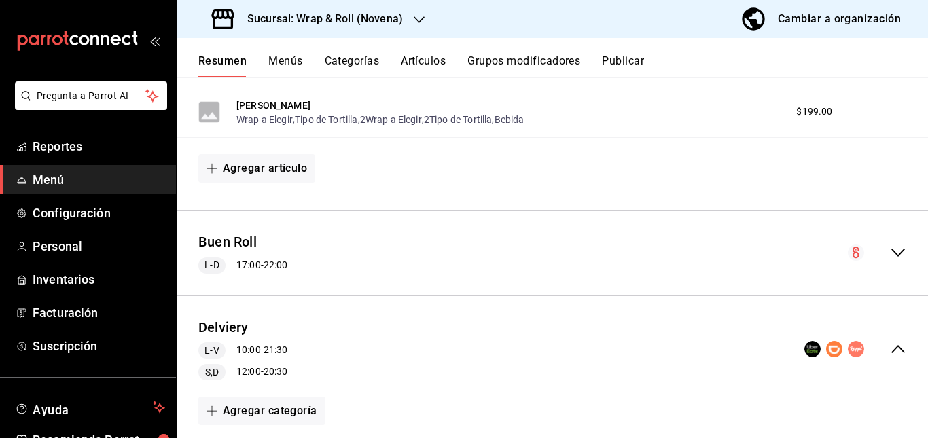
scroll to position [0, 0]
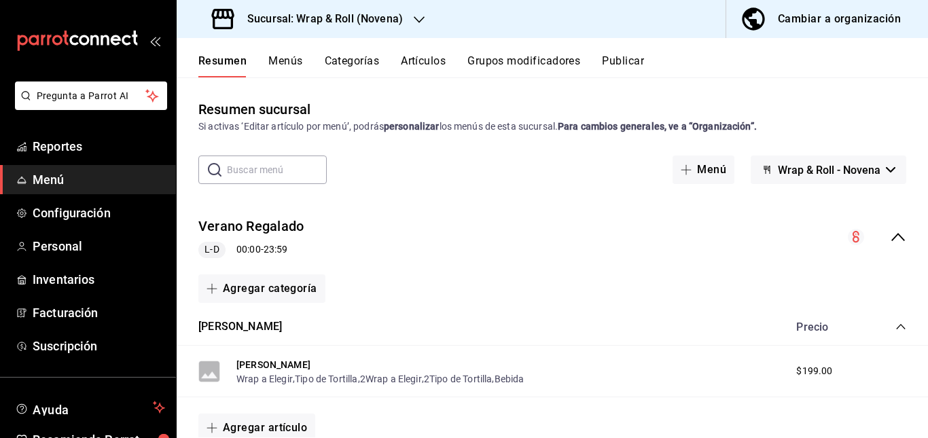
click at [426, 63] on button "Artículos" at bounding box center [423, 65] width 45 height 23
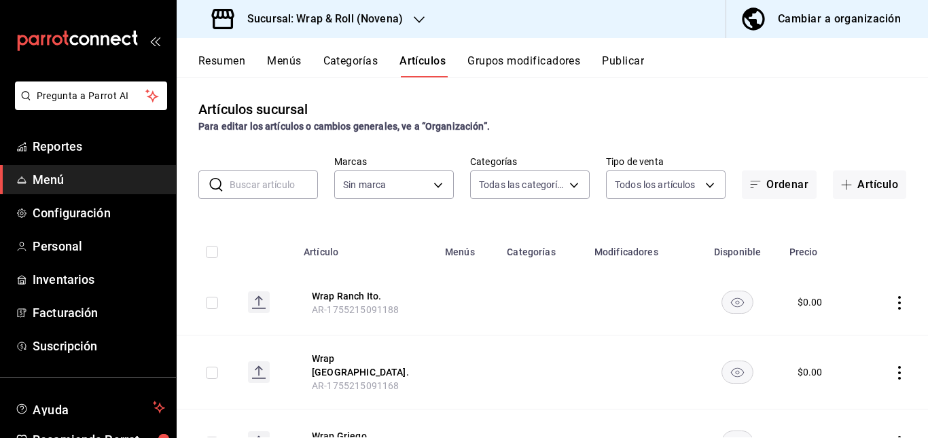
type input "bb5113f6-bc59-440f-b0da-377f5ac0c600,06439ccc-8e69-44a2-9cae-fbbf011c120b,964bf…"
click at [240, 177] on input "text" at bounding box center [274, 184] width 88 height 27
type input "afcd3b4f-326a-4de4-a2d9-8499e3398868"
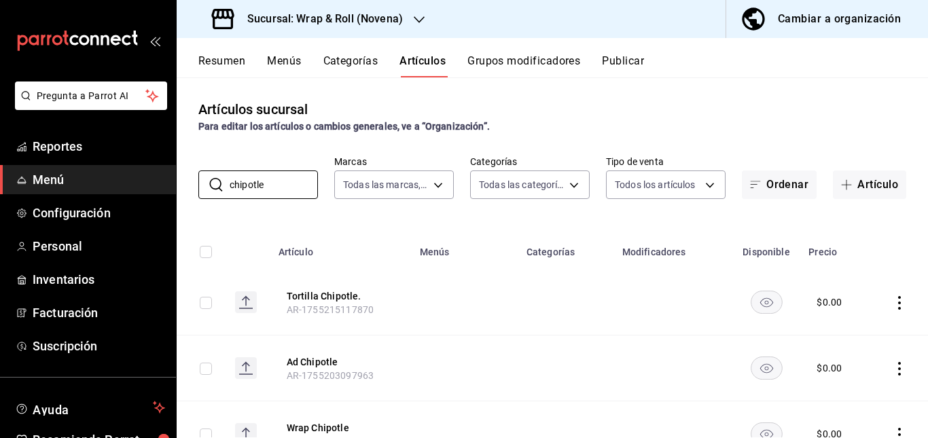
type input "chipotle"
click at [537, 323] on td at bounding box center [566, 303] width 96 height 66
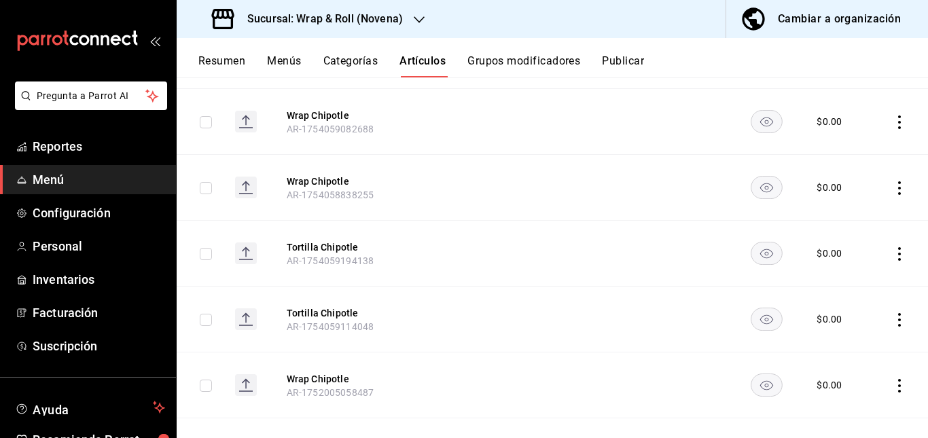
scroll to position [315, 0]
click at [756, 120] on rect "availability-product" at bounding box center [765, 118] width 31 height 22
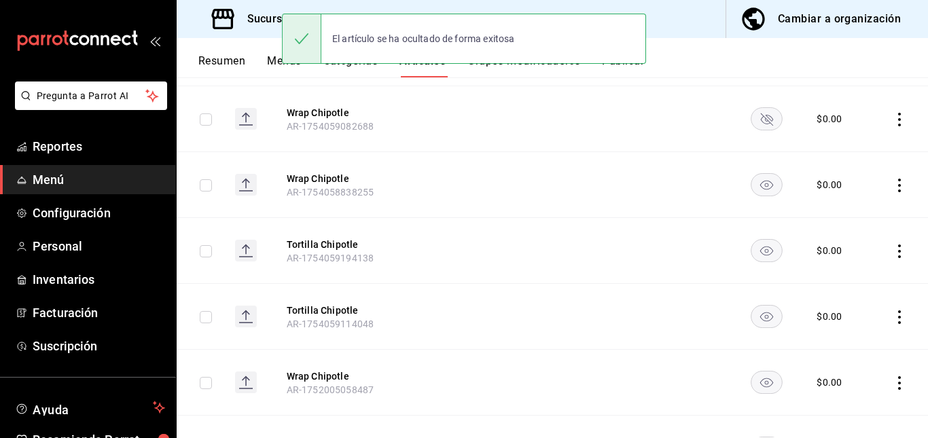
click at [750, 188] on rect "availability-product" at bounding box center [765, 184] width 31 height 22
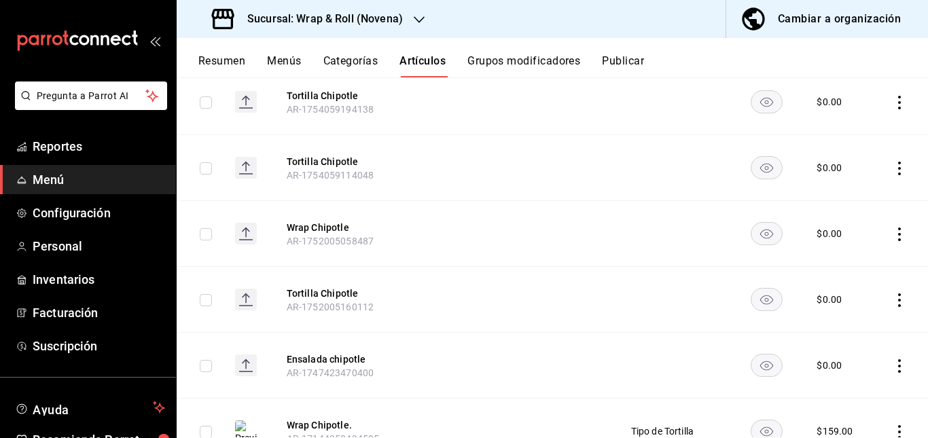
scroll to position [464, 0]
click at [762, 220] on td at bounding box center [766, 233] width 69 height 66
click at [758, 230] on rect "availability-product" at bounding box center [765, 232] width 31 height 22
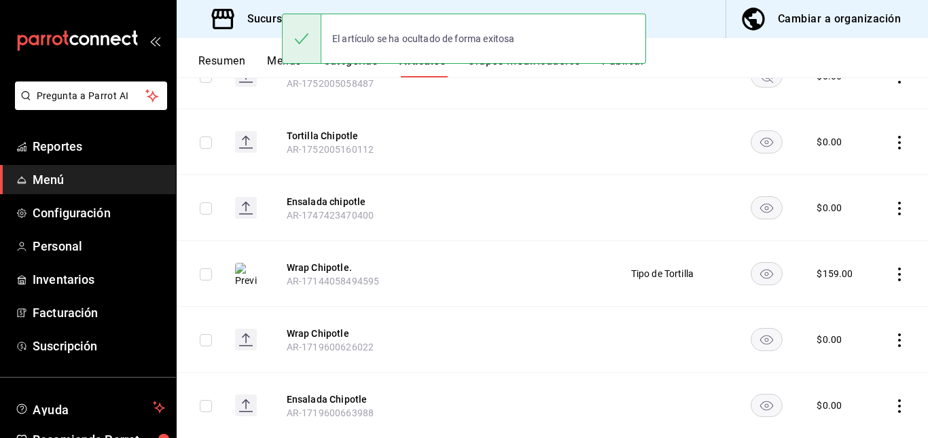
scroll to position [622, 0]
click at [761, 209] on rect "availability-product" at bounding box center [765, 207] width 31 height 22
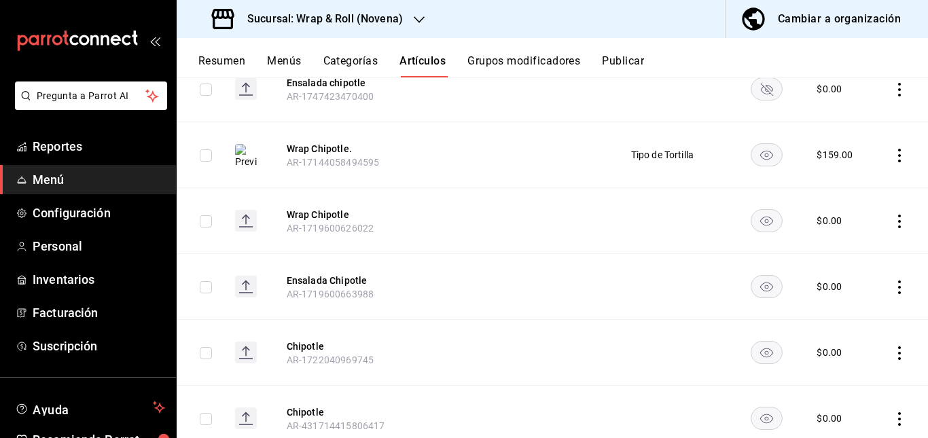
scroll to position [742, 0]
click at [760, 223] on rect "availability-product" at bounding box center [765, 218] width 31 height 22
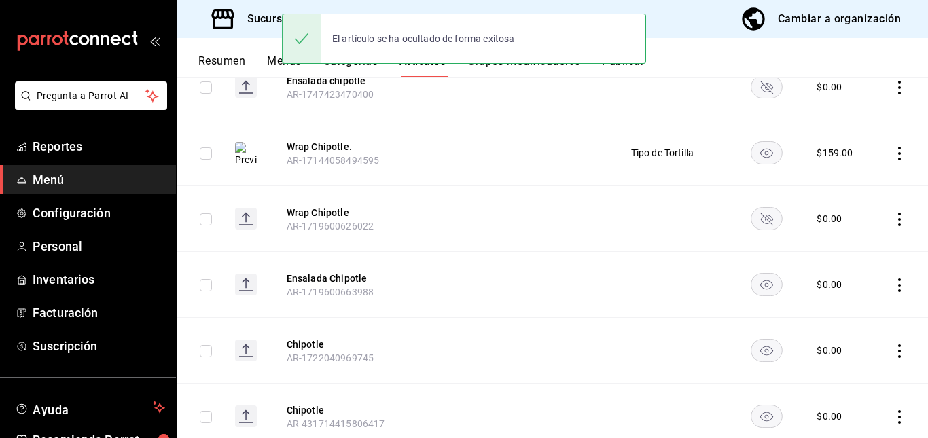
click at [758, 287] on rect "availability-product" at bounding box center [765, 284] width 31 height 22
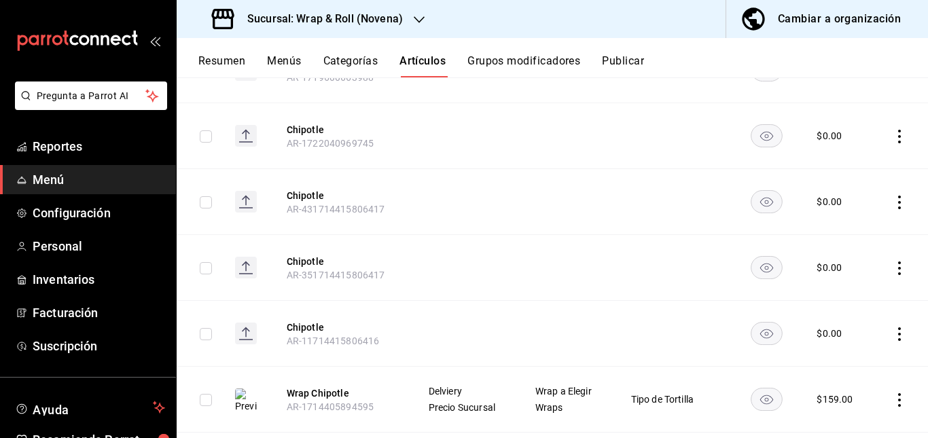
scroll to position [962, 0]
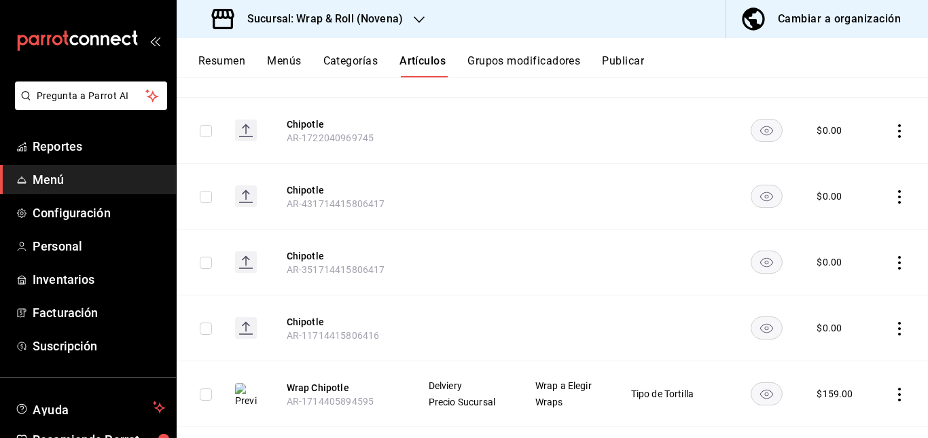
click at [763, 126] on rect "availability-product" at bounding box center [765, 130] width 31 height 22
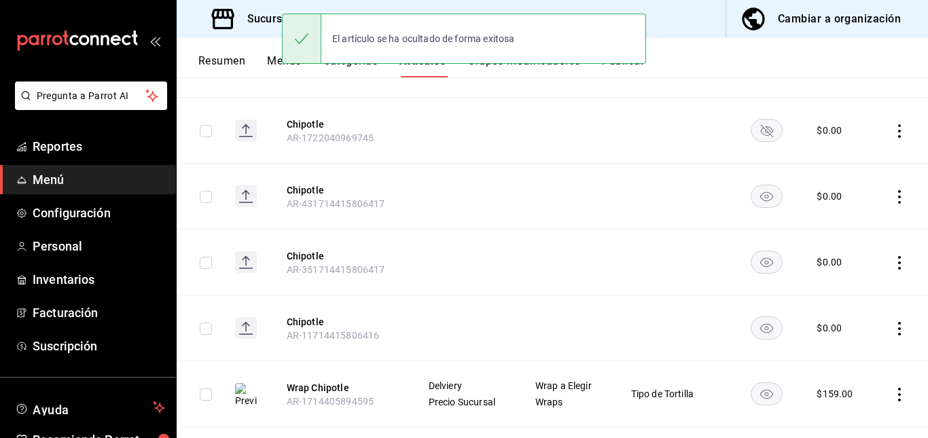
click at [750, 198] on rect "availability-product" at bounding box center [765, 196] width 31 height 22
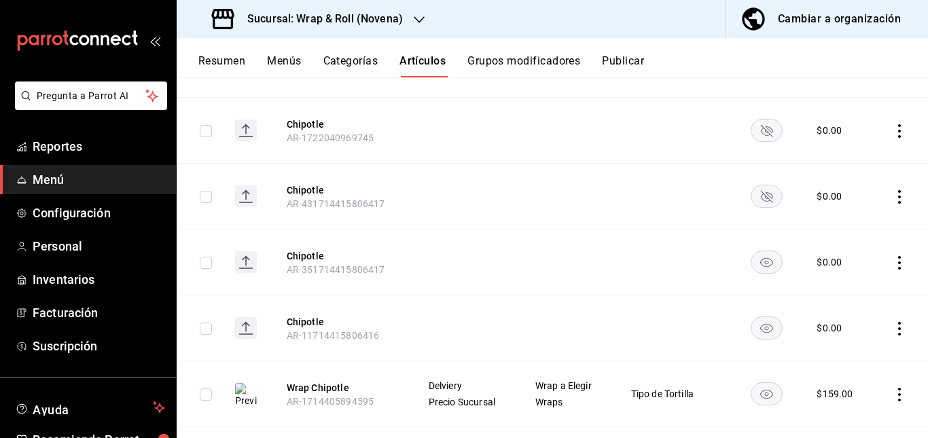
click at [758, 265] on rect "availability-product" at bounding box center [765, 262] width 31 height 22
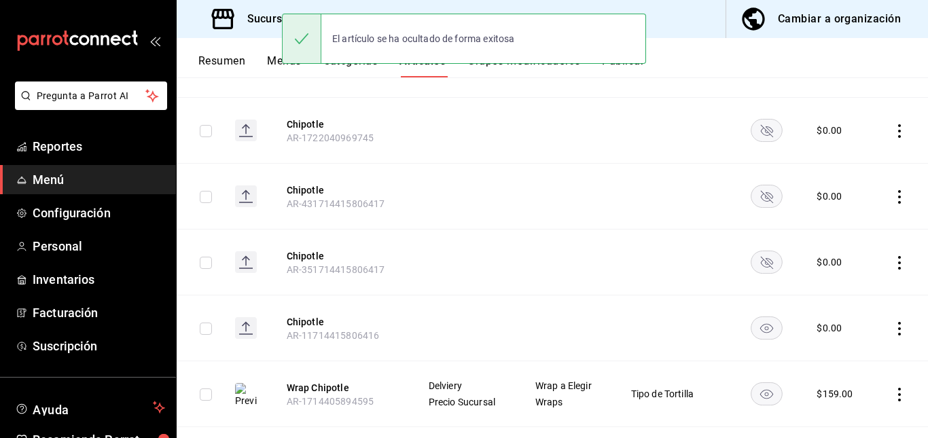
click at [759, 328] on icon "availability-product" at bounding box center [765, 329] width 13 height 10
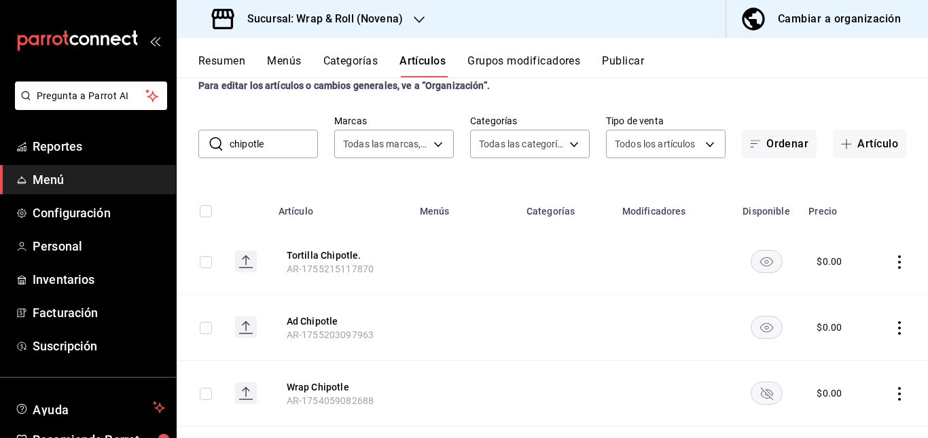
scroll to position [0, 0]
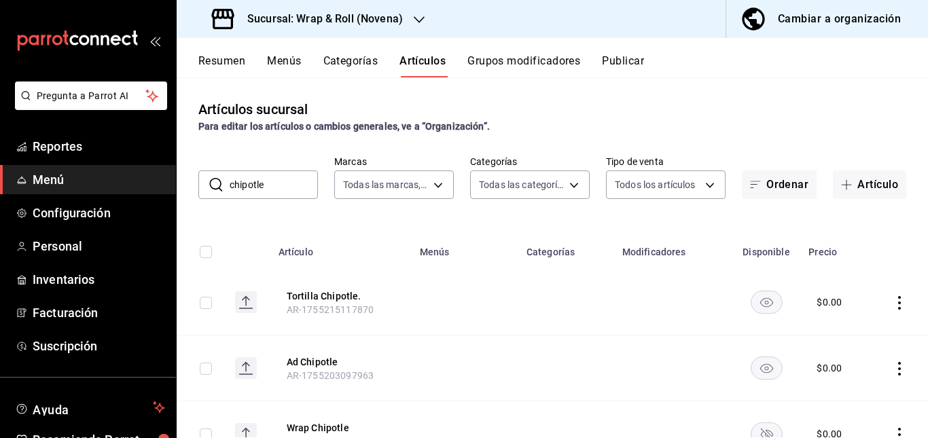
click at [624, 64] on button "Publicar" at bounding box center [623, 65] width 42 height 23
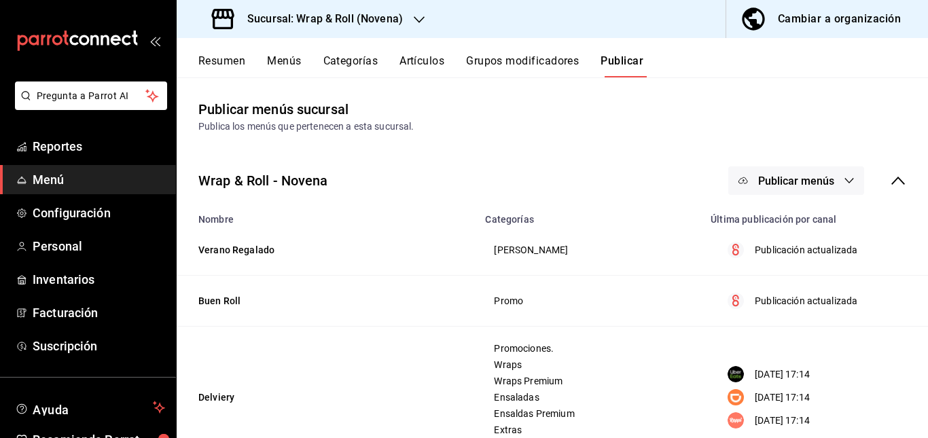
drag, startPoint x: 763, startPoint y: 174, endPoint x: 775, endPoint y: 251, distance: 77.7
click at [763, 175] on span "Publicar menús" at bounding box center [796, 181] width 76 height 13
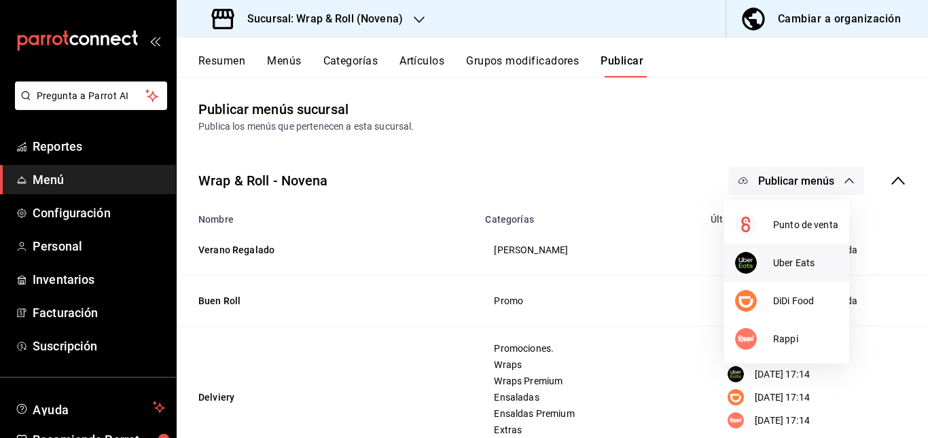
click at [772, 255] on div at bounding box center [754, 263] width 38 height 22
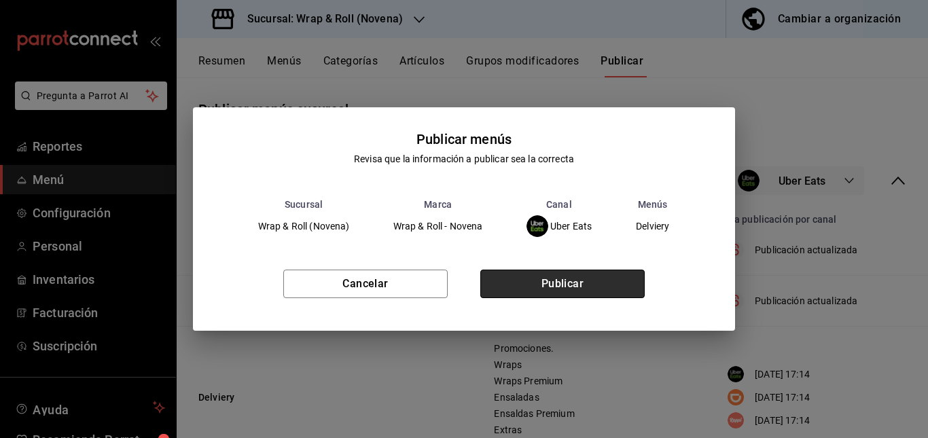
click at [582, 287] on button "Publicar" at bounding box center [562, 284] width 164 height 29
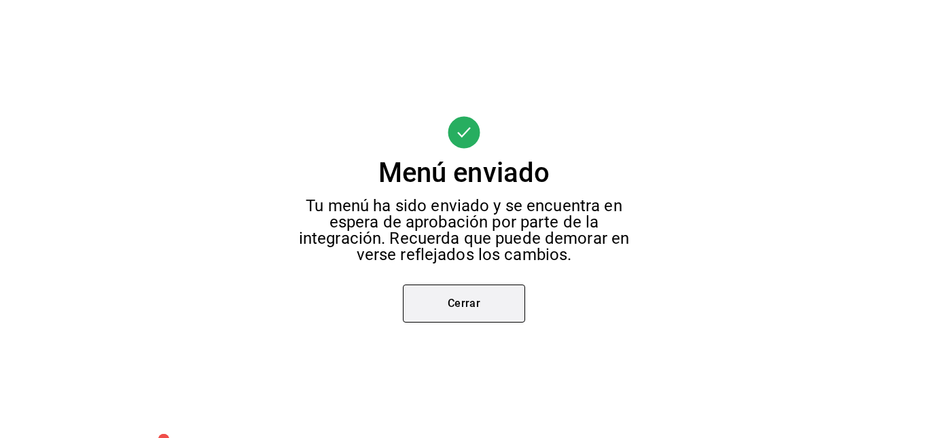
click at [504, 299] on button "Cerrar" at bounding box center [464, 304] width 122 height 38
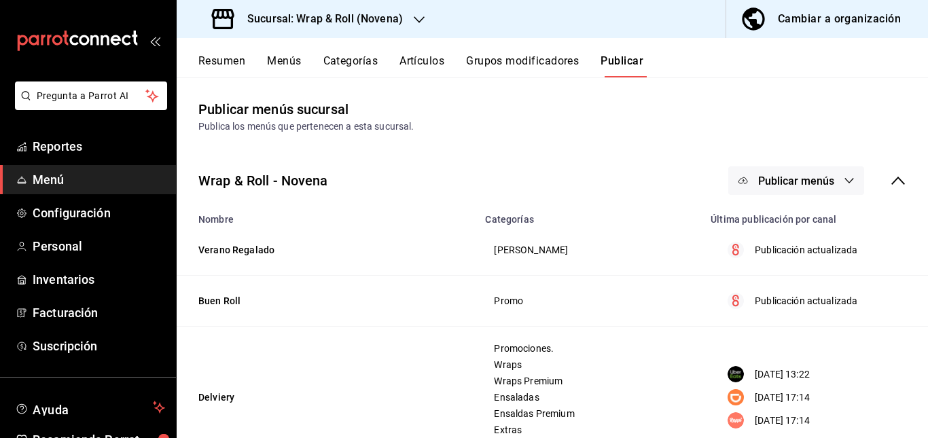
click at [796, 190] on button "Publicar menús" at bounding box center [796, 180] width 136 height 29
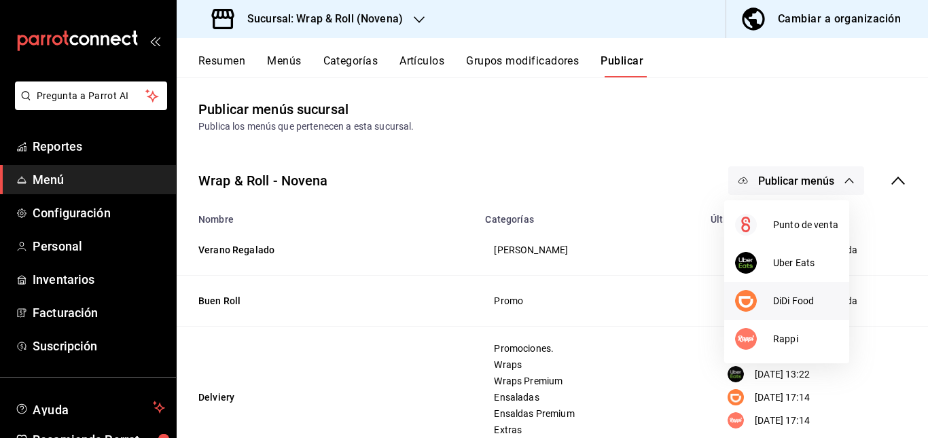
click at [763, 291] on div at bounding box center [754, 301] width 38 height 22
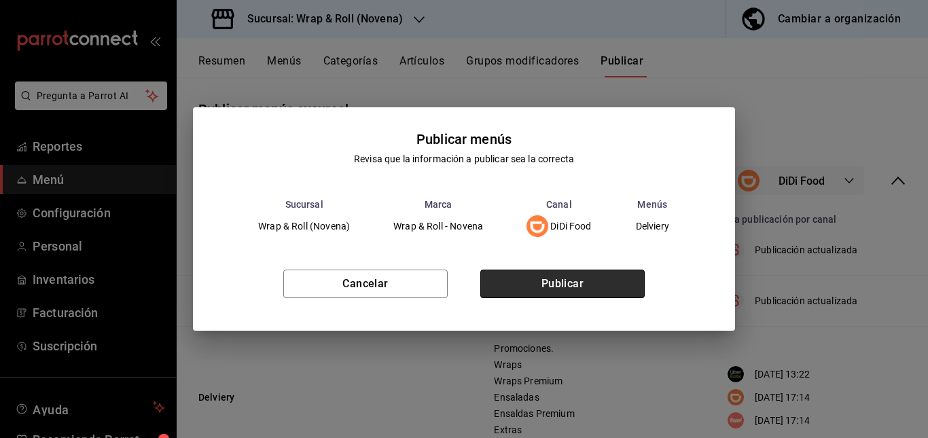
click at [584, 289] on button "Publicar" at bounding box center [562, 284] width 164 height 29
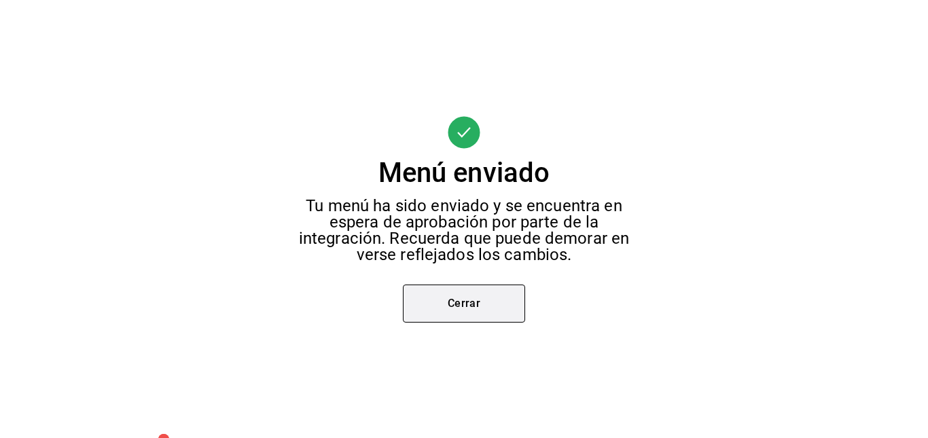
click at [489, 307] on button "Cerrar" at bounding box center [464, 304] width 122 height 38
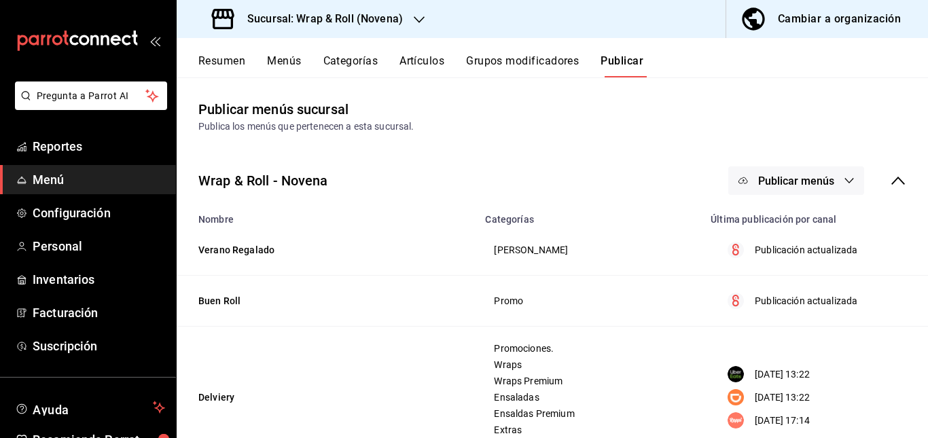
click at [800, 189] on button "Publicar menús" at bounding box center [796, 180] width 136 height 29
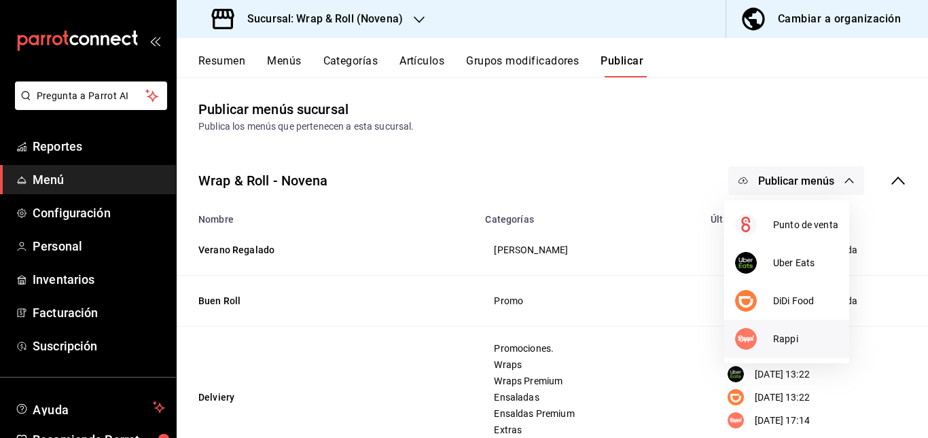
click at [777, 346] on li "Rappi" at bounding box center [786, 339] width 125 height 38
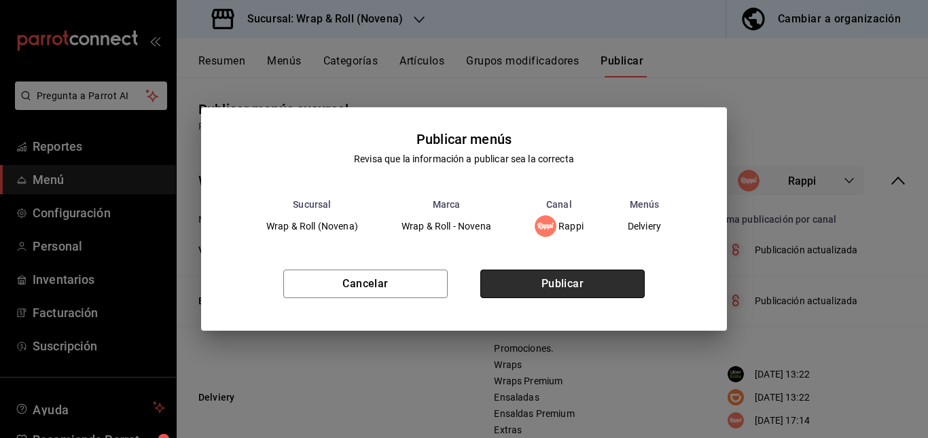
click at [595, 292] on button "Publicar" at bounding box center [562, 284] width 164 height 29
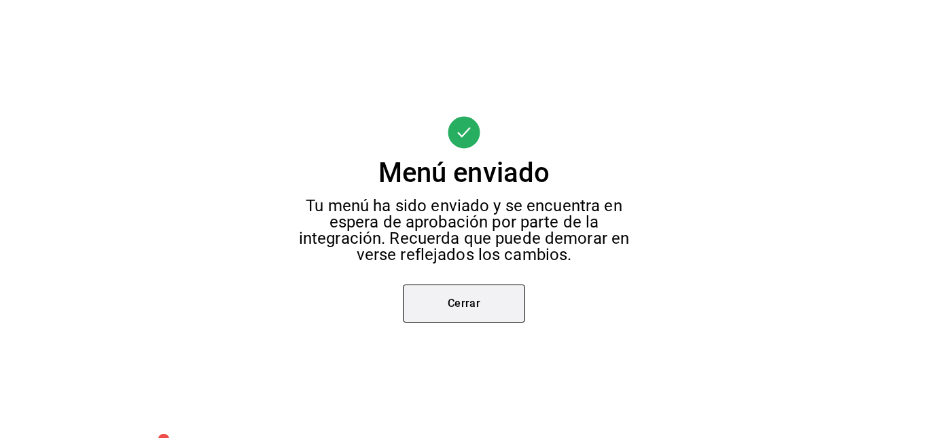
click at [450, 315] on button "Cerrar" at bounding box center [464, 304] width 122 height 38
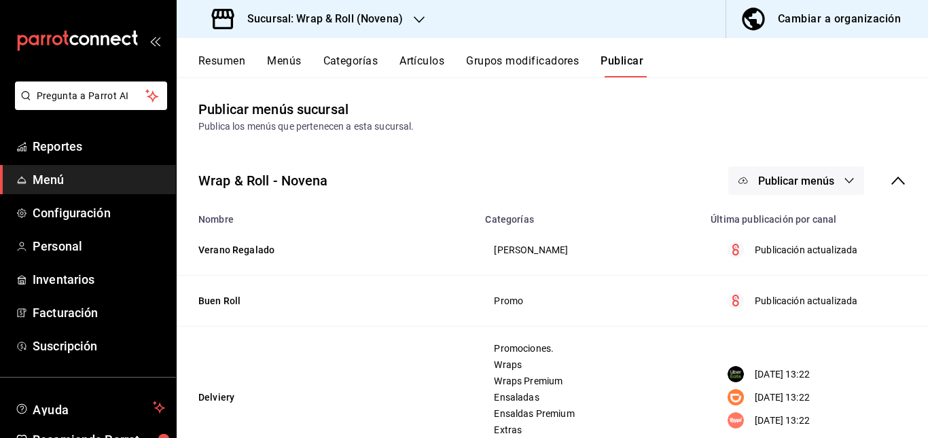
click at [395, 11] on h3 "Sucursal: Wrap & Roll (Novena)" at bounding box center [319, 19] width 166 height 16
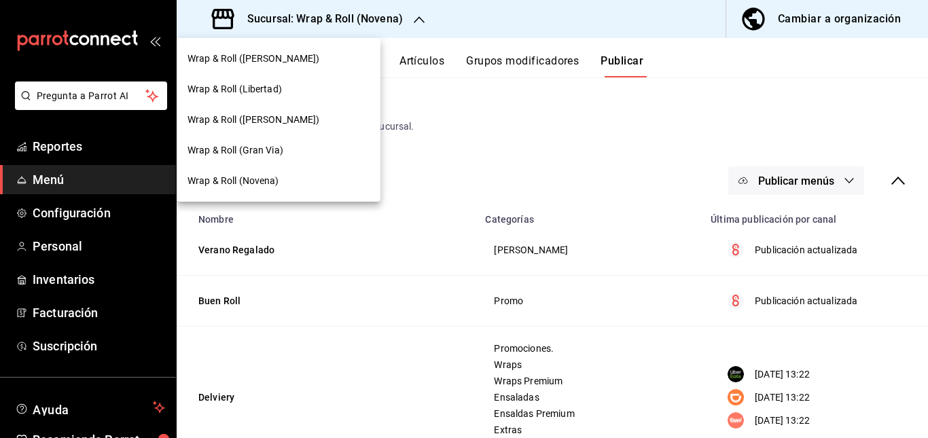
click at [309, 85] on div "Wrap & Roll (Libertad)" at bounding box center [278, 89] width 182 height 14
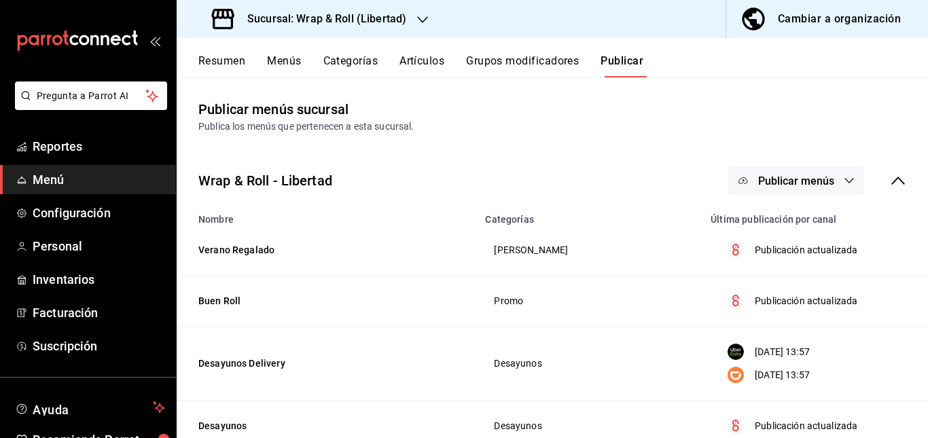
click at [418, 64] on button "Artículos" at bounding box center [421, 65] width 45 height 23
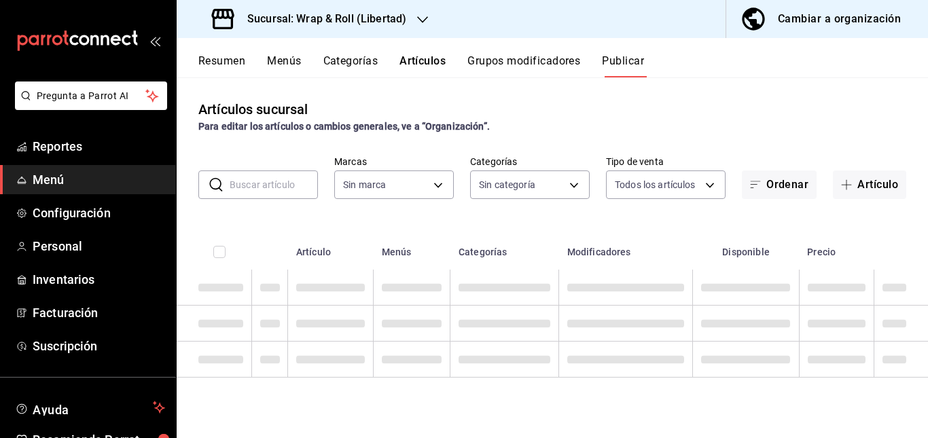
type input "9bf5b2ec-f8eb-418d-ba41-49c6363ec2ef"
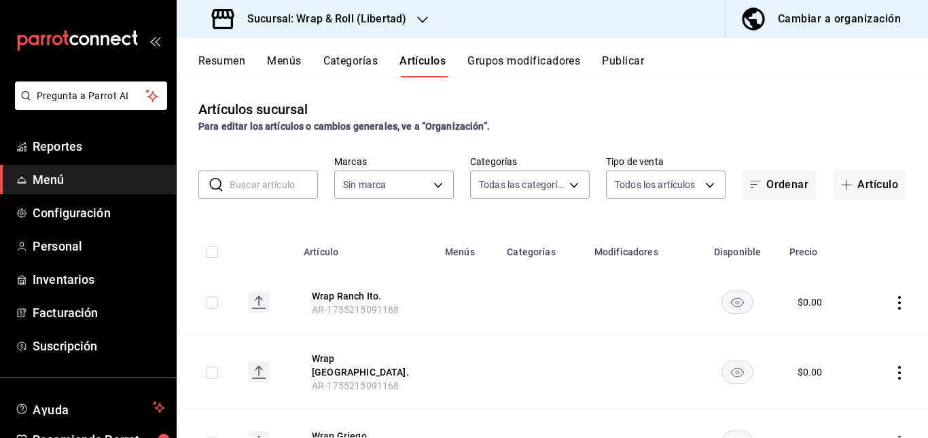
type input "40578402-6b35-4519-9e7e-9fee5bcdc766,a3f25aac-3ff3-4023-8f05-4806d624843a,cec57…"
type input "9bf5b2ec-f8eb-418d-ba41-49c6363ec2ef"
click at [276, 189] on input "text" at bounding box center [274, 184] width 88 height 27
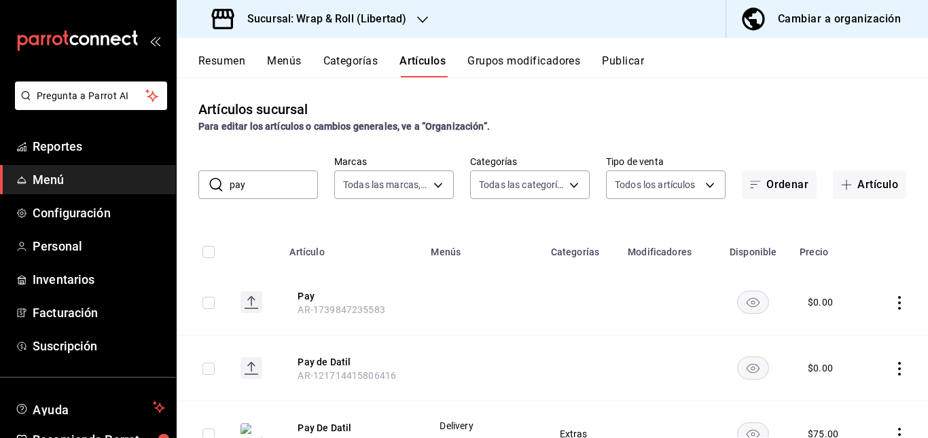
click at [545, 344] on td at bounding box center [581, 368] width 77 height 66
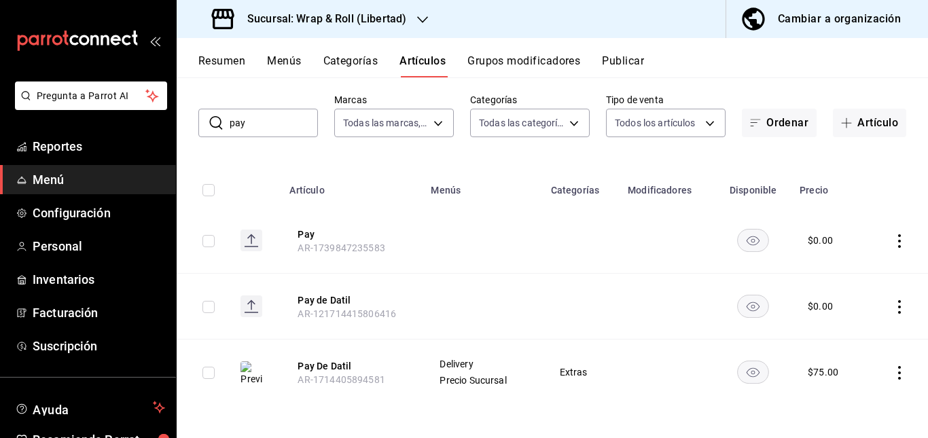
click at [746, 240] on rect "availability-product" at bounding box center [752, 240] width 31 height 22
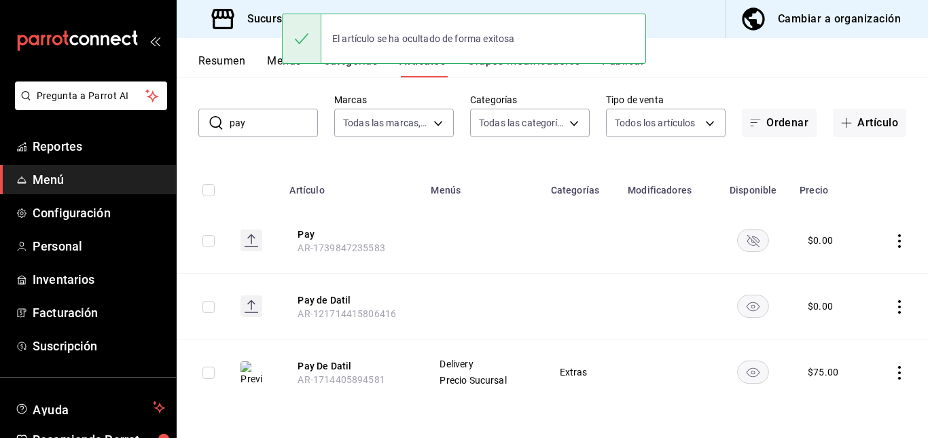
click at [743, 301] on rect "availability-product" at bounding box center [752, 306] width 31 height 22
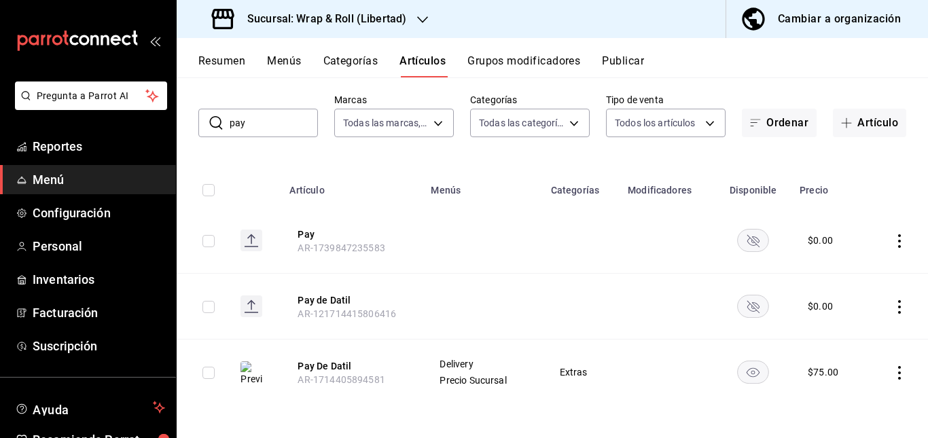
click at [268, 134] on input "pay" at bounding box center [274, 122] width 88 height 27
type input "p"
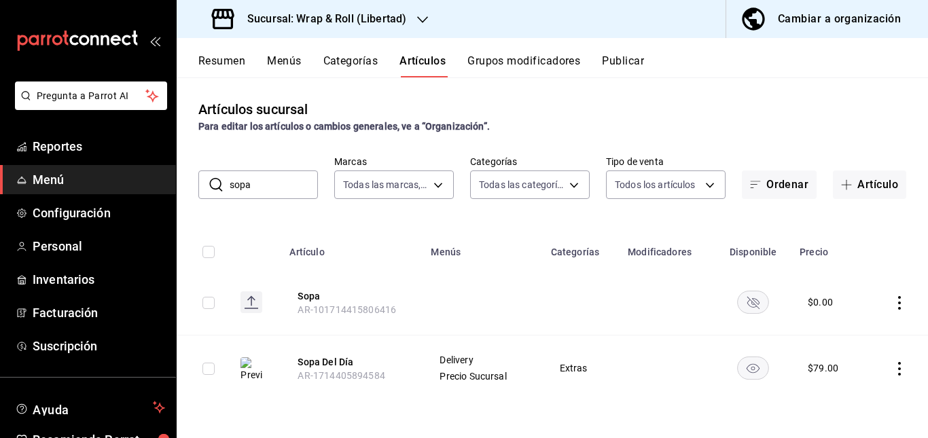
click at [421, 294] on th "Sopa AR-101714415806416" at bounding box center [351, 303] width 141 height 66
click at [754, 293] on rect "availability-product" at bounding box center [752, 302] width 31 height 22
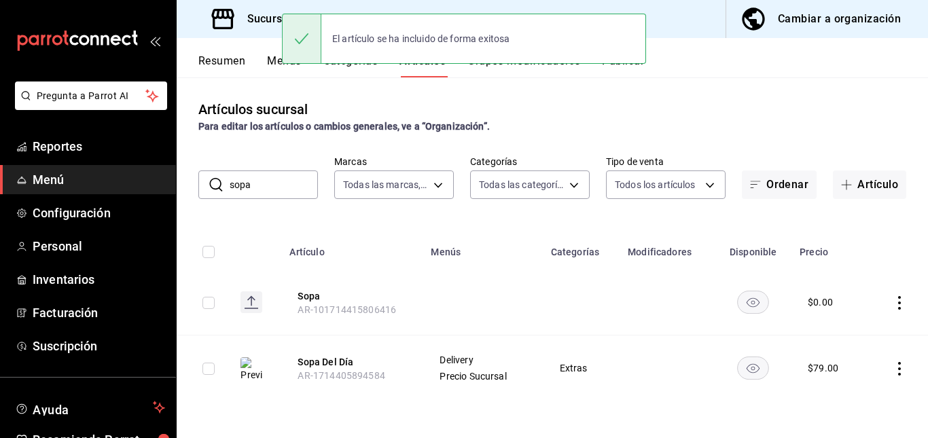
click at [273, 191] on input "sopa" at bounding box center [274, 184] width 88 height 27
type input "s"
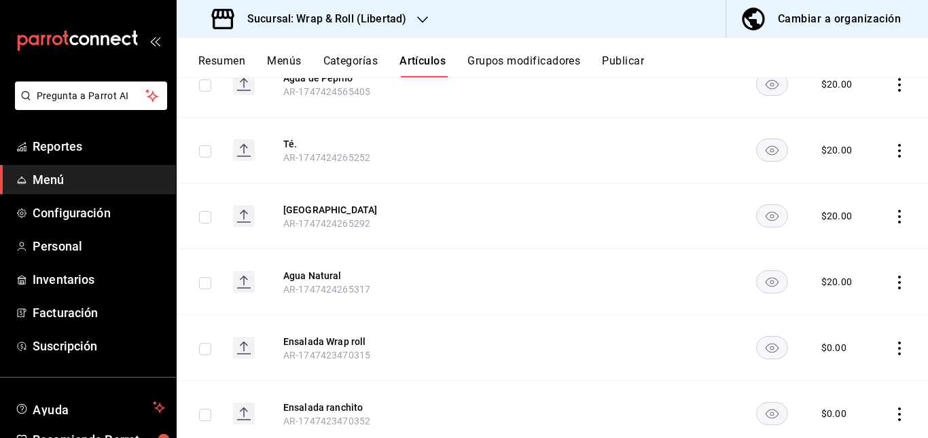
scroll to position [4746, 0]
click at [219, 62] on button "Resumen" at bounding box center [221, 65] width 47 height 23
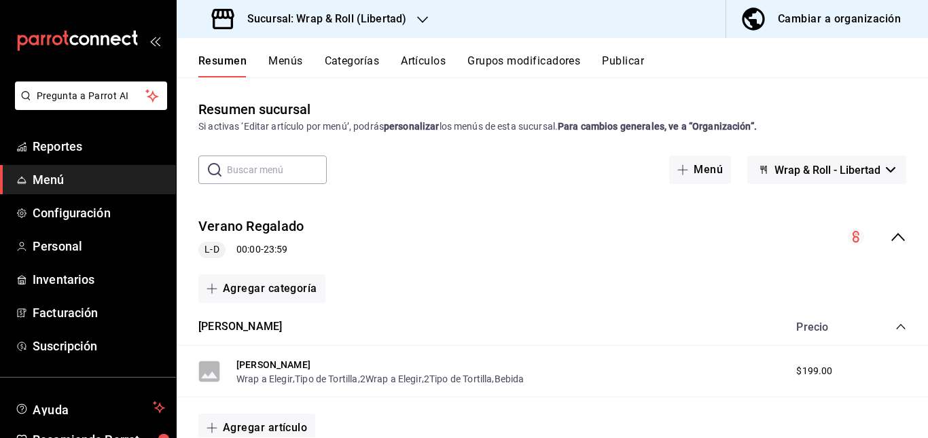
click at [462, 232] on div "Verano Regalado L-D 00:00 - 23:59" at bounding box center [552, 237] width 751 height 63
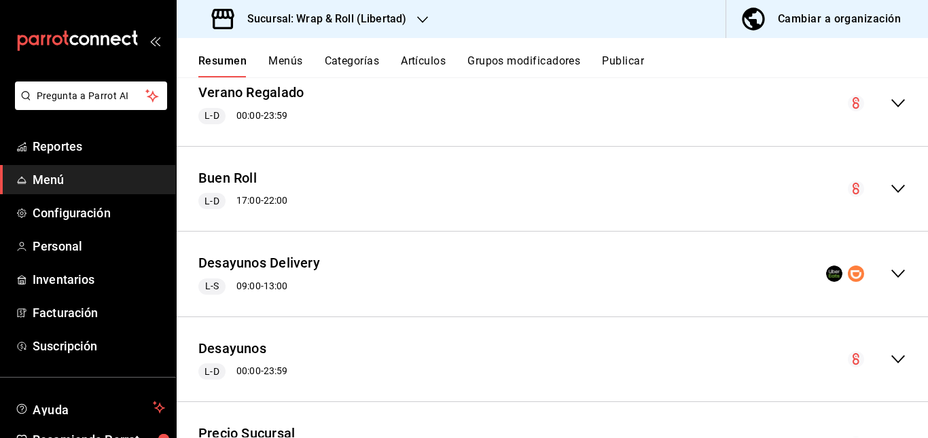
scroll to position [318, 0]
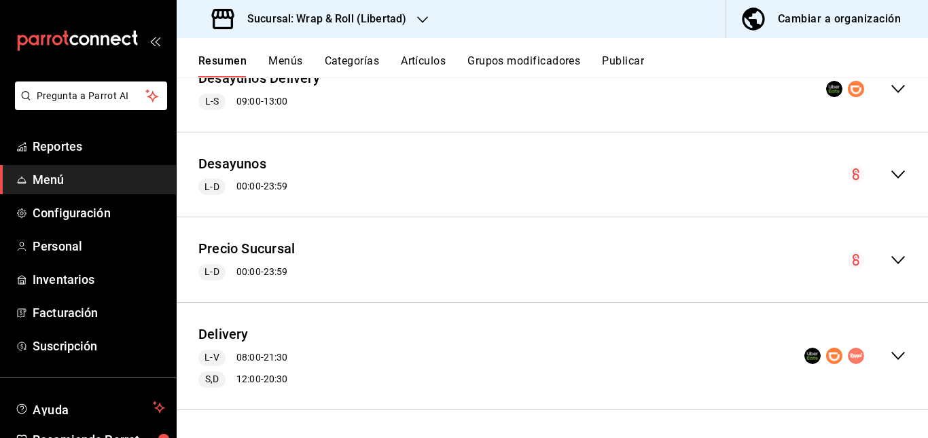
click at [395, 333] on div "Delivery L-V 08:00 - 21:30 S,D 12:00 - 20:30" at bounding box center [552, 356] width 751 height 85
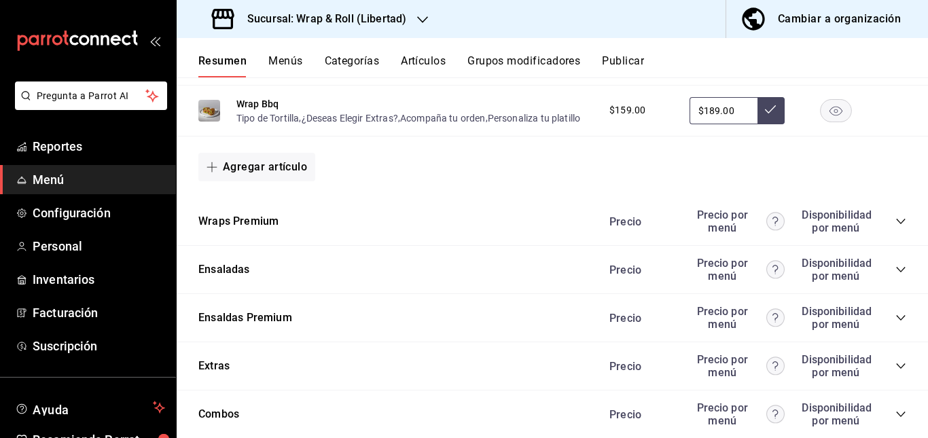
scroll to position [1545, 0]
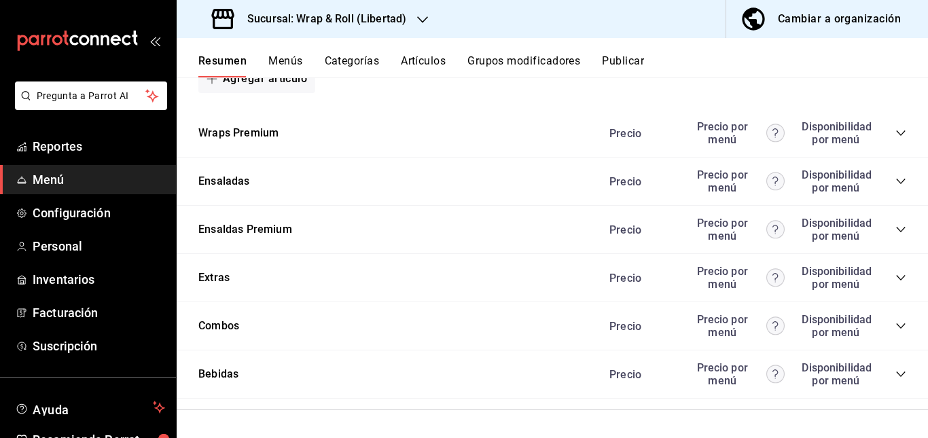
click at [892, 126] on div "Precio Precio por menú Disponibilidad por menú" at bounding box center [750, 133] width 310 height 26
click at [895, 129] on icon "collapse-category-row" at bounding box center [900, 133] width 11 height 11
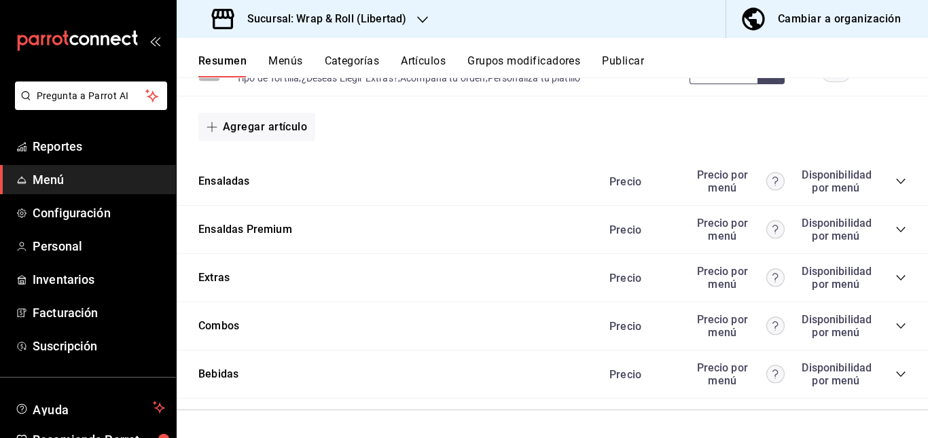
scroll to position [1870, 0]
click at [895, 276] on icon "collapse-category-row" at bounding box center [900, 277] width 11 height 11
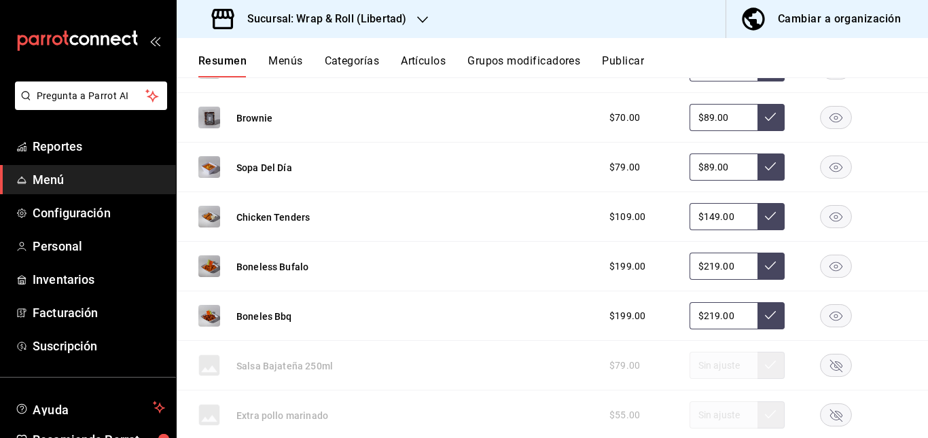
scroll to position [2109, 0]
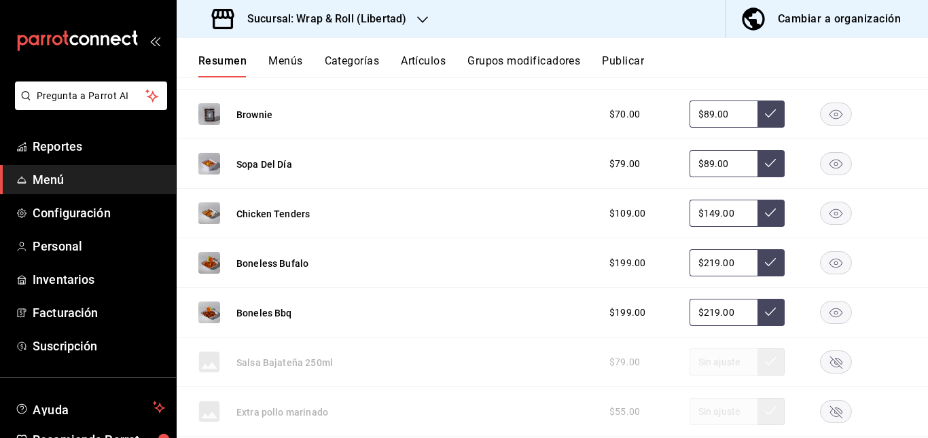
click at [824, 26] on rect "button" at bounding box center [835, 15] width 31 height 22
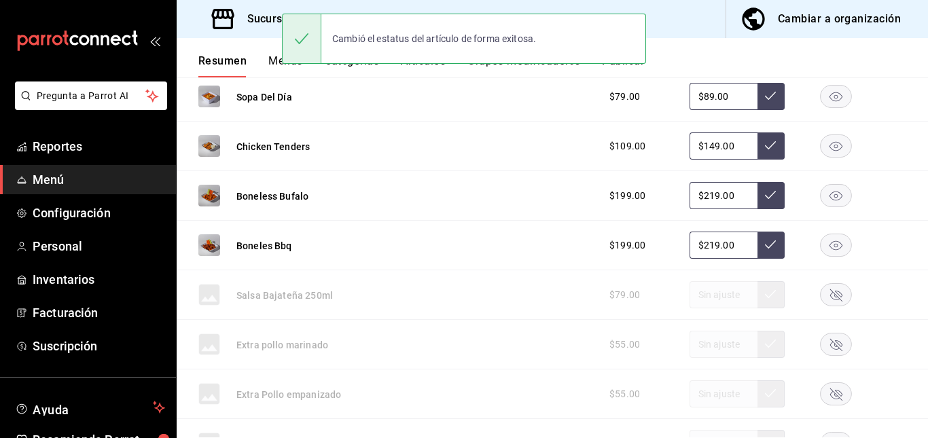
scroll to position [2178, 0]
click at [634, 73] on button "Publicar" at bounding box center [623, 65] width 42 height 23
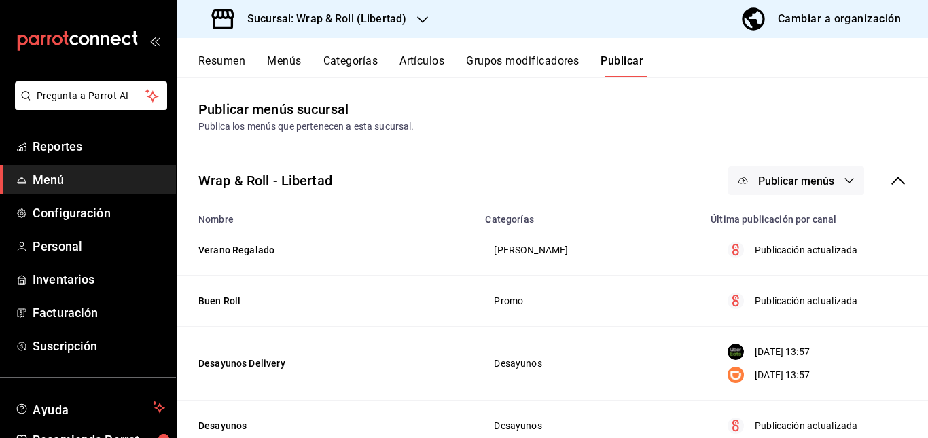
click at [767, 169] on button "Publicar menús" at bounding box center [796, 180] width 136 height 29
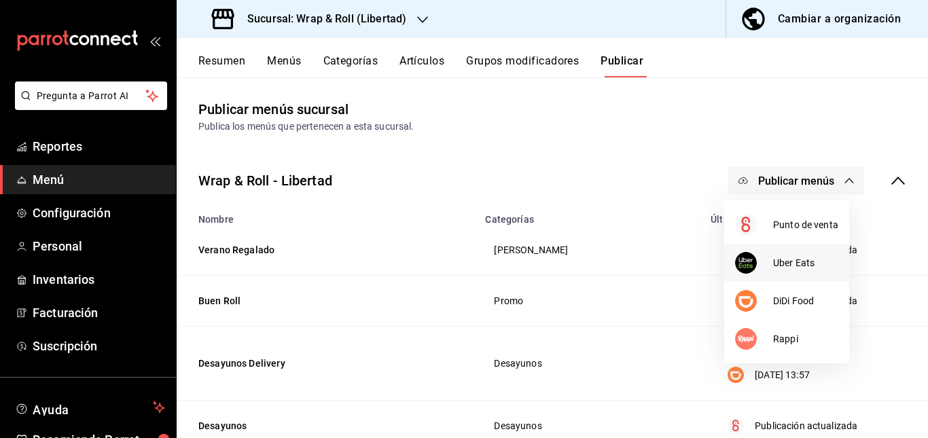
click at [769, 249] on li "Uber Eats" at bounding box center [786, 263] width 125 height 38
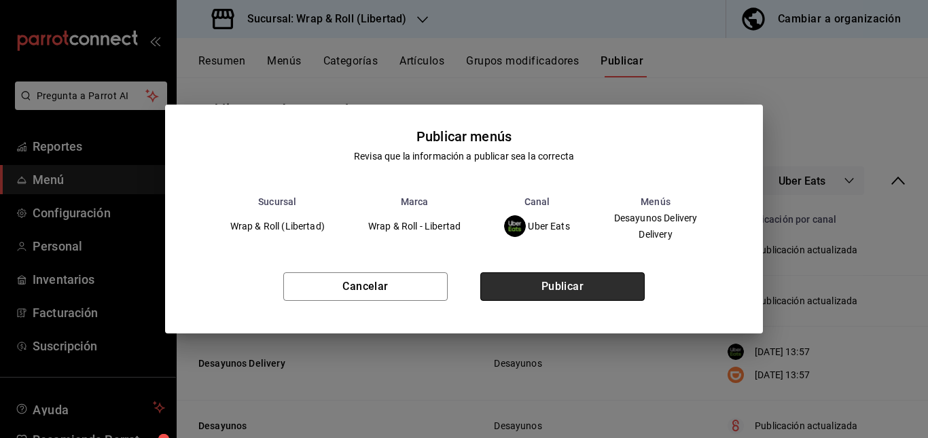
click at [584, 285] on button "Publicar" at bounding box center [562, 286] width 164 height 29
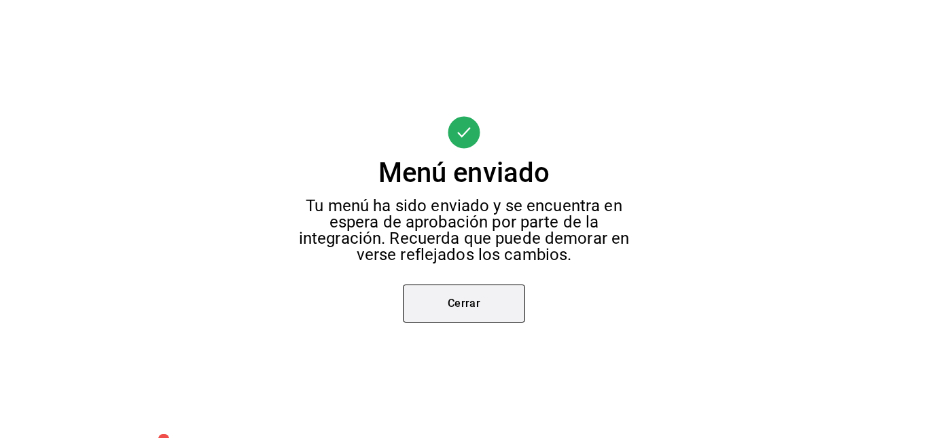
click at [469, 299] on button "Cerrar" at bounding box center [464, 304] width 122 height 38
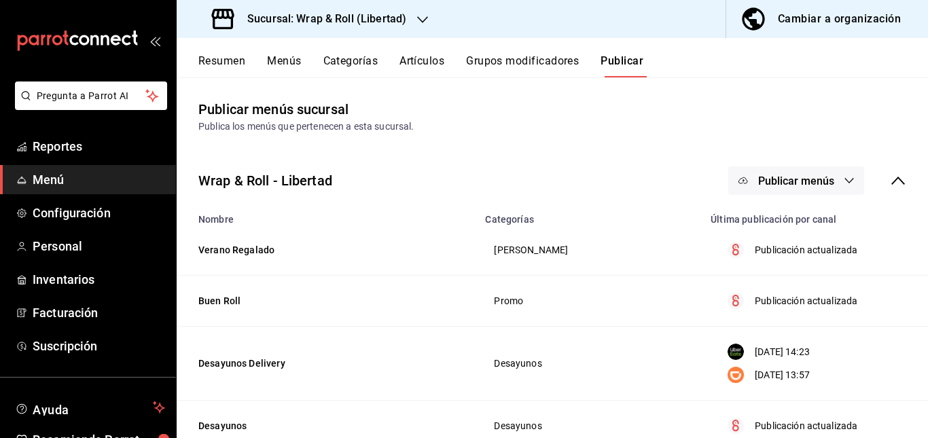
click at [809, 175] on span "Publicar menús" at bounding box center [796, 181] width 76 height 13
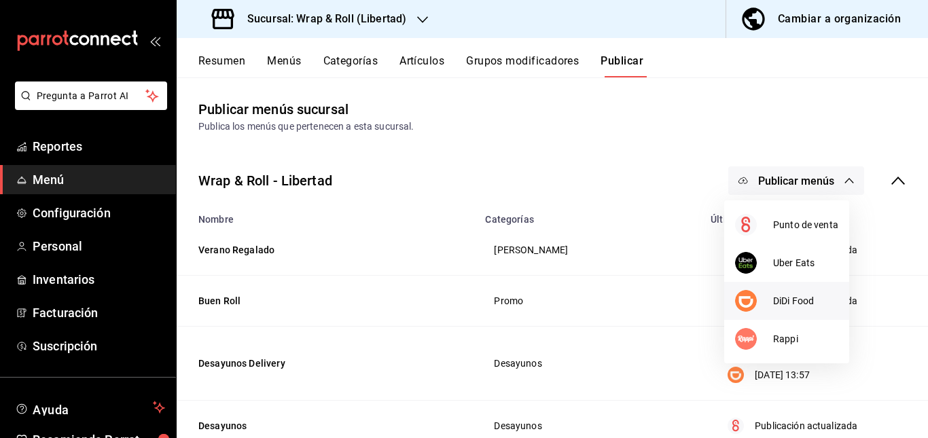
click at [761, 299] on div at bounding box center [754, 301] width 38 height 22
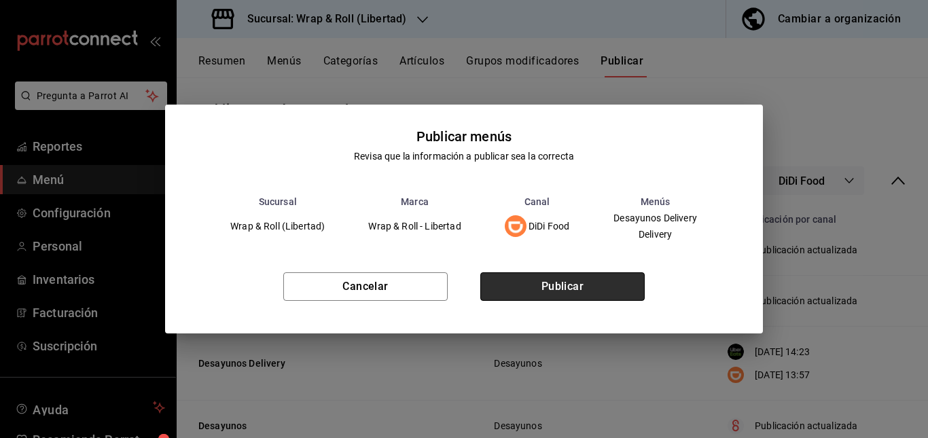
click at [588, 299] on button "Publicar" at bounding box center [562, 286] width 164 height 29
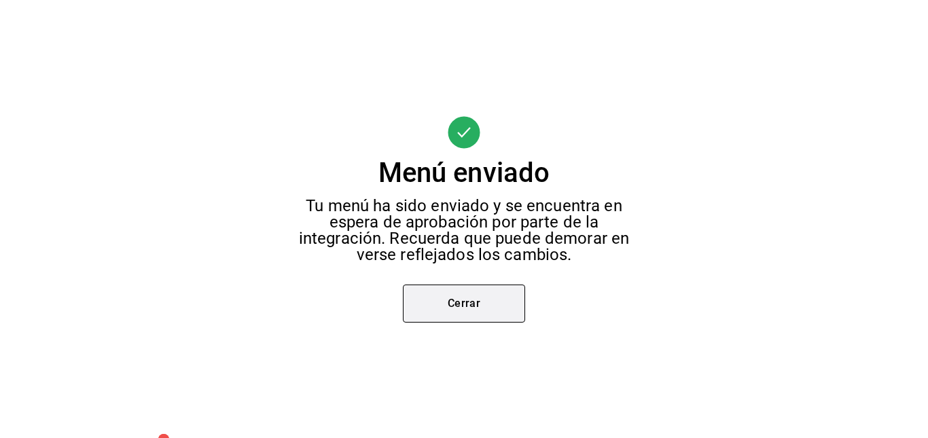
click at [438, 315] on button "Cerrar" at bounding box center [464, 304] width 122 height 38
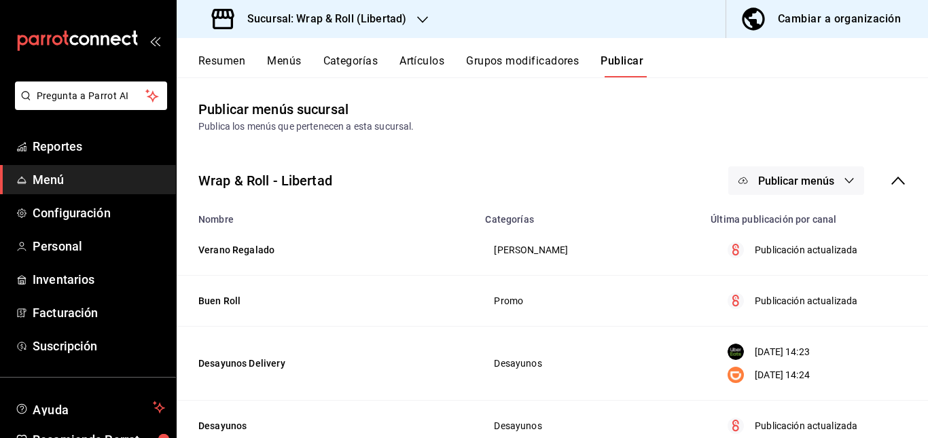
click at [803, 175] on span "Publicar menús" at bounding box center [796, 181] width 76 height 13
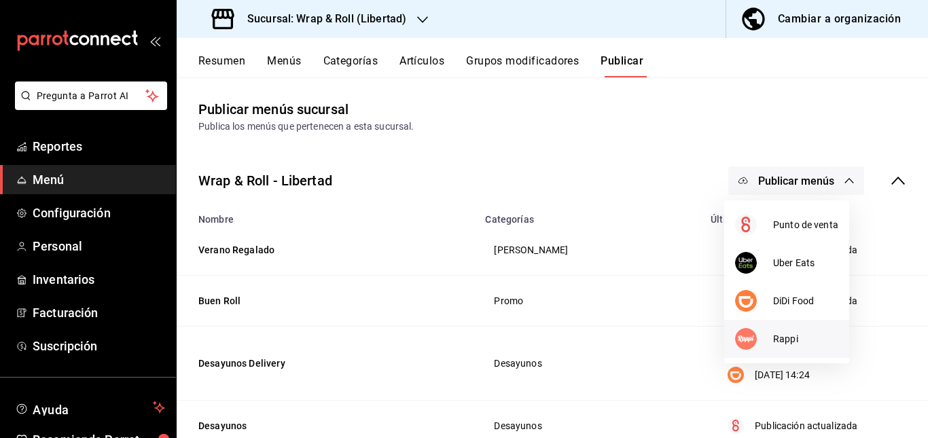
click at [794, 325] on li "Rappi" at bounding box center [786, 339] width 125 height 38
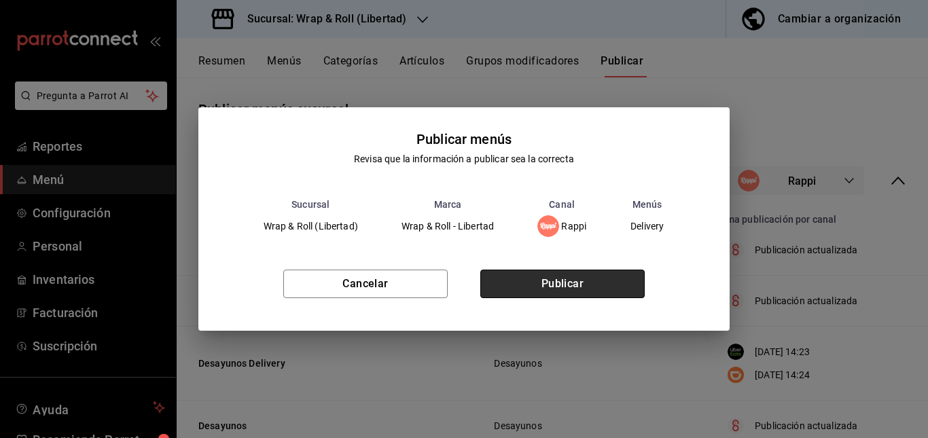
click at [609, 285] on button "Publicar" at bounding box center [562, 284] width 164 height 29
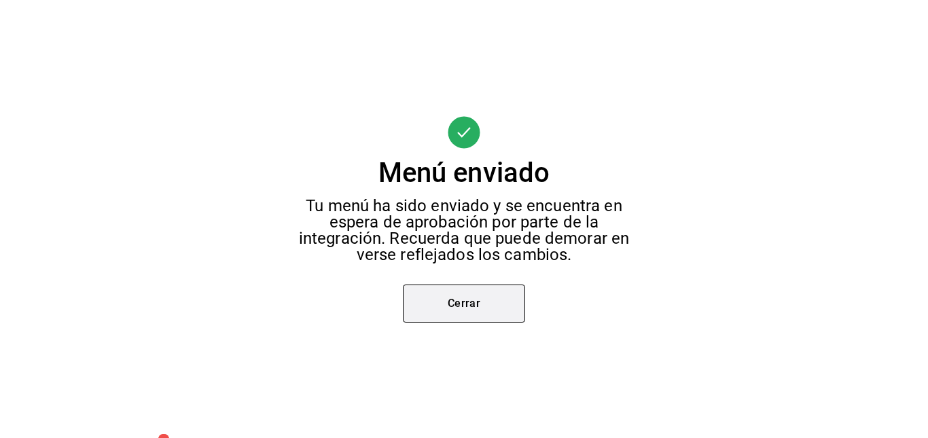
click at [470, 314] on button "Cerrar" at bounding box center [464, 304] width 122 height 38
